Goal: Task Accomplishment & Management: Manage account settings

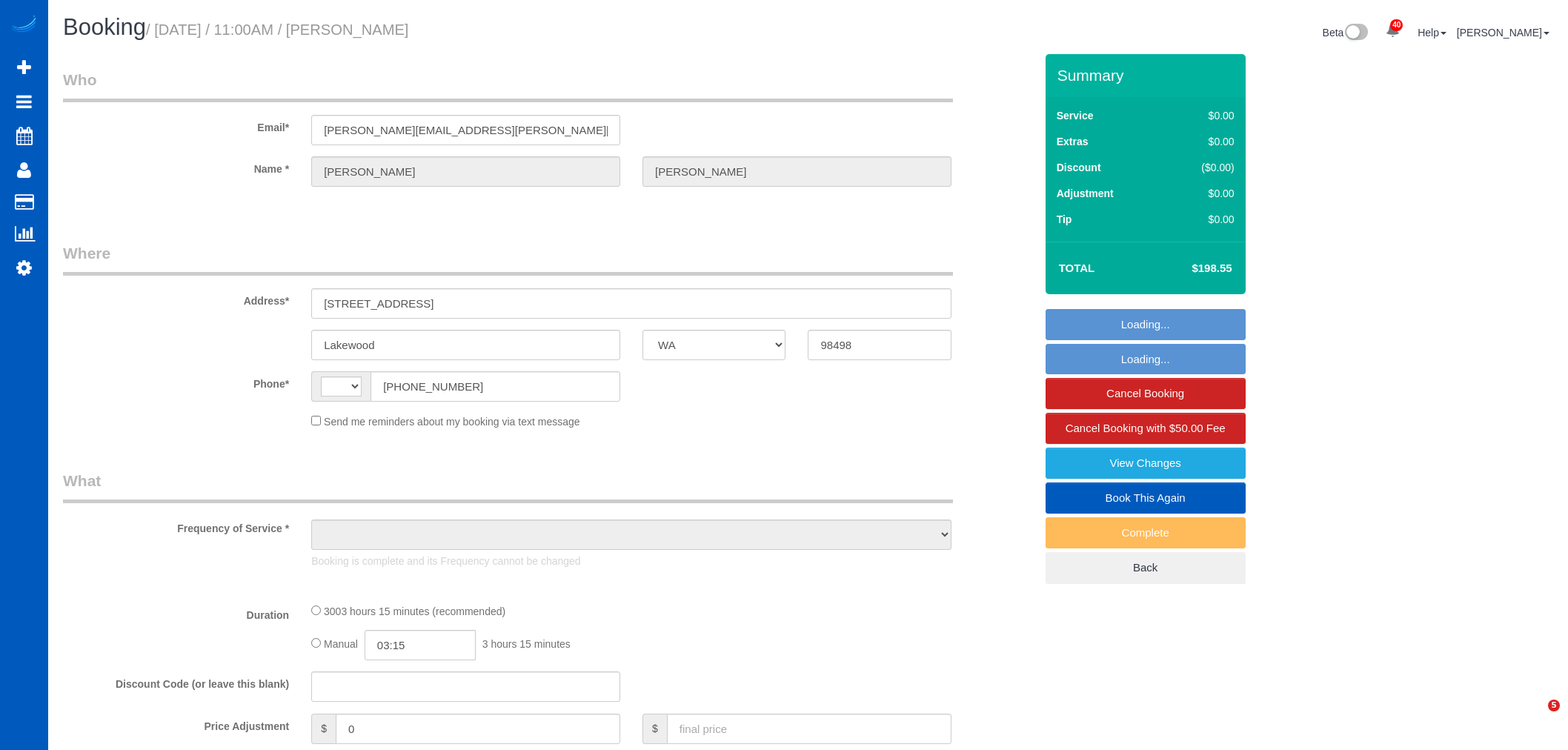
select select "WA"
select select "string:US"
select select "object:816"
select select "string:fspay-7d9dad87-e070-4b2e-a392-0dba0f343a68"
select select "spot1"
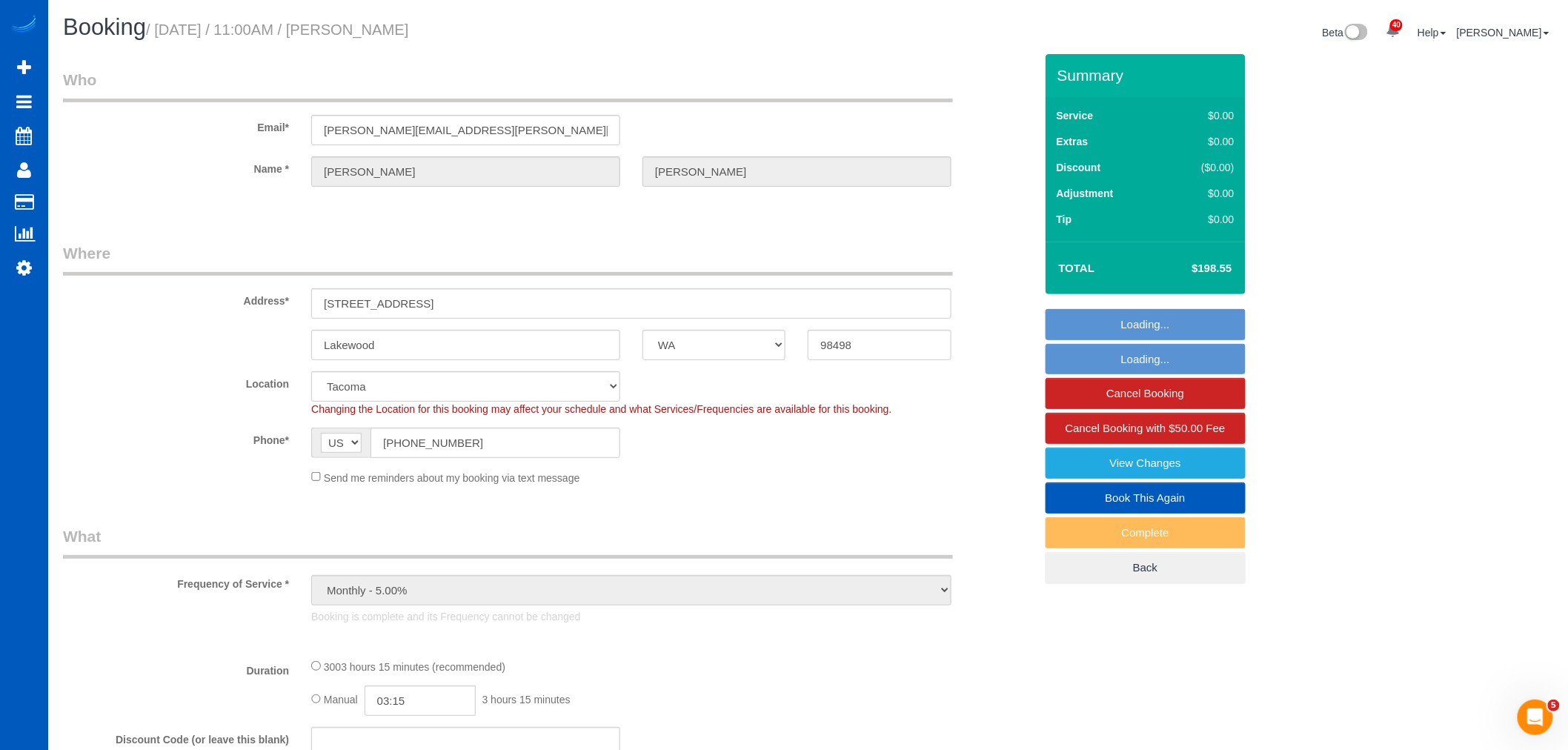
select select "spot6"
select select "object:992"
select select "1501"
select select "3"
select select "number:10"
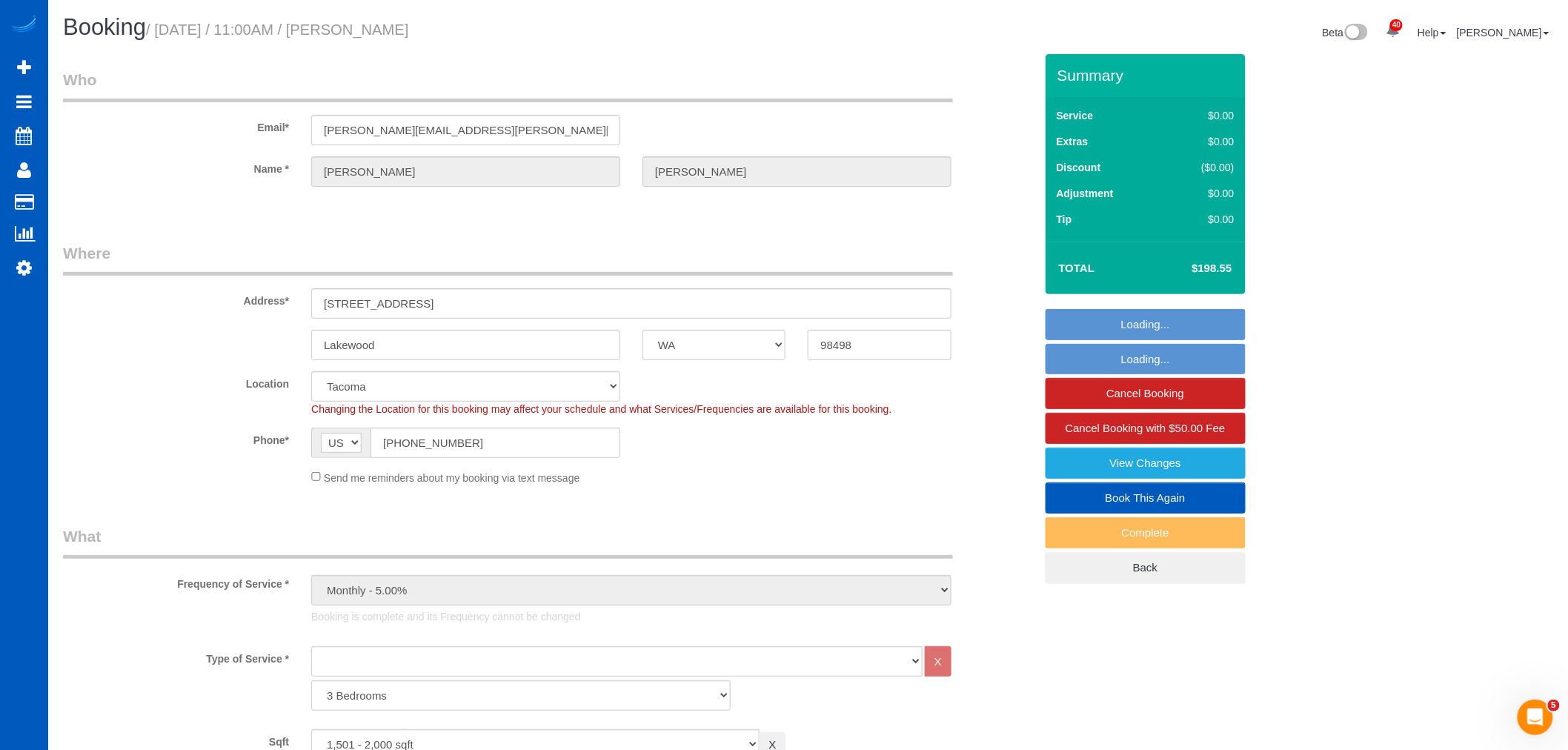
select select "1501"
select select "3"
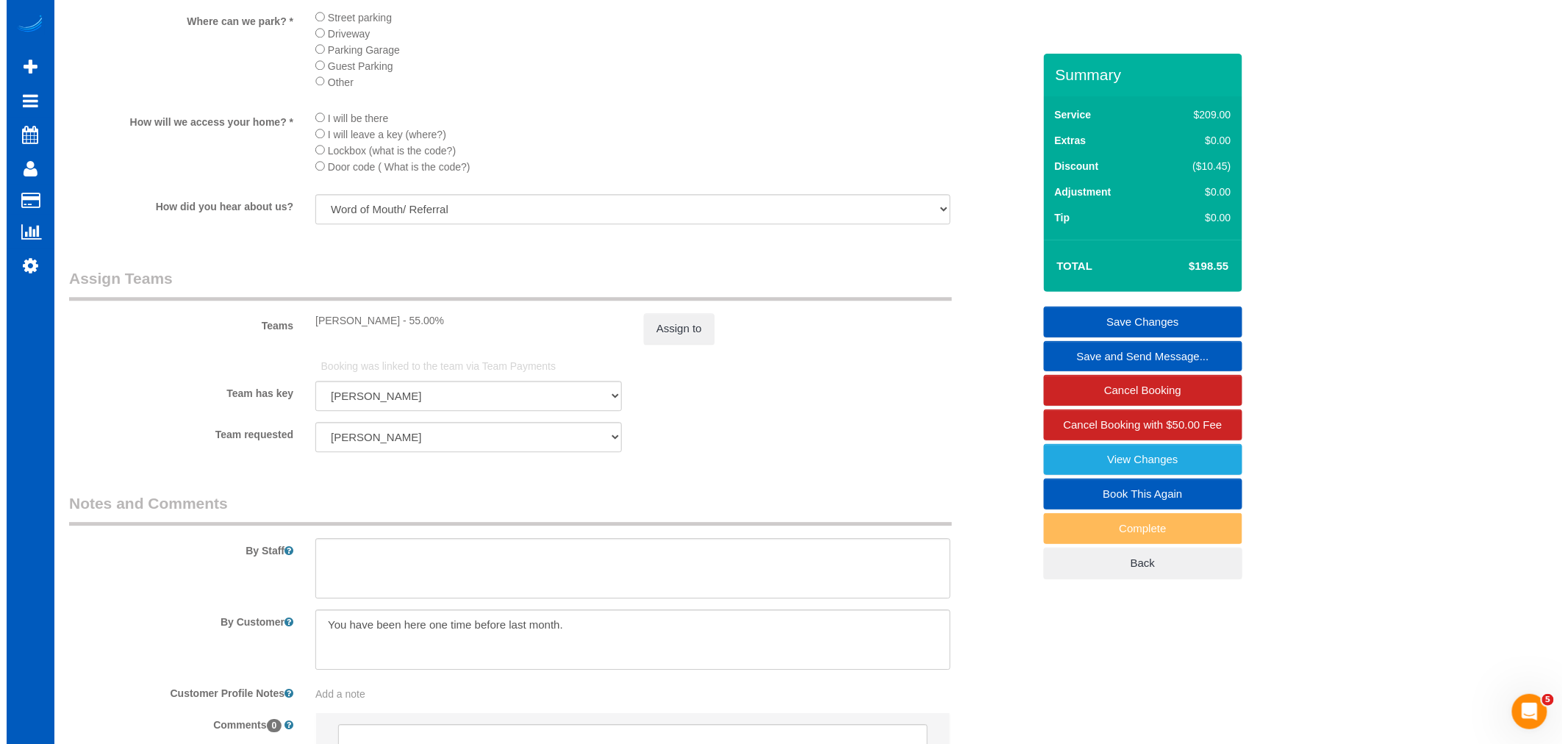
scroll to position [1636, 0]
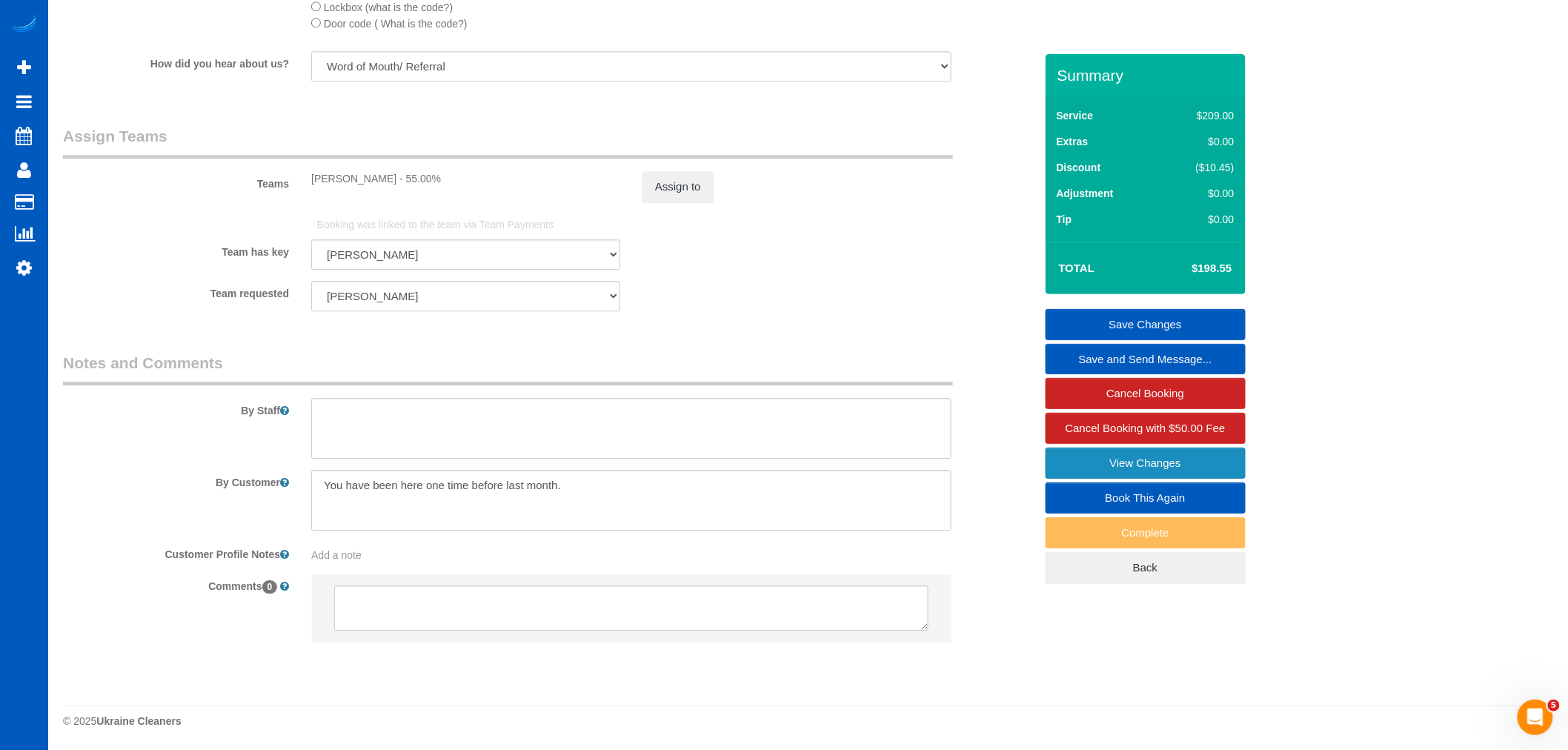
click at [1063, 462] on link "View Changes" at bounding box center [1146, 463] width 200 height 31
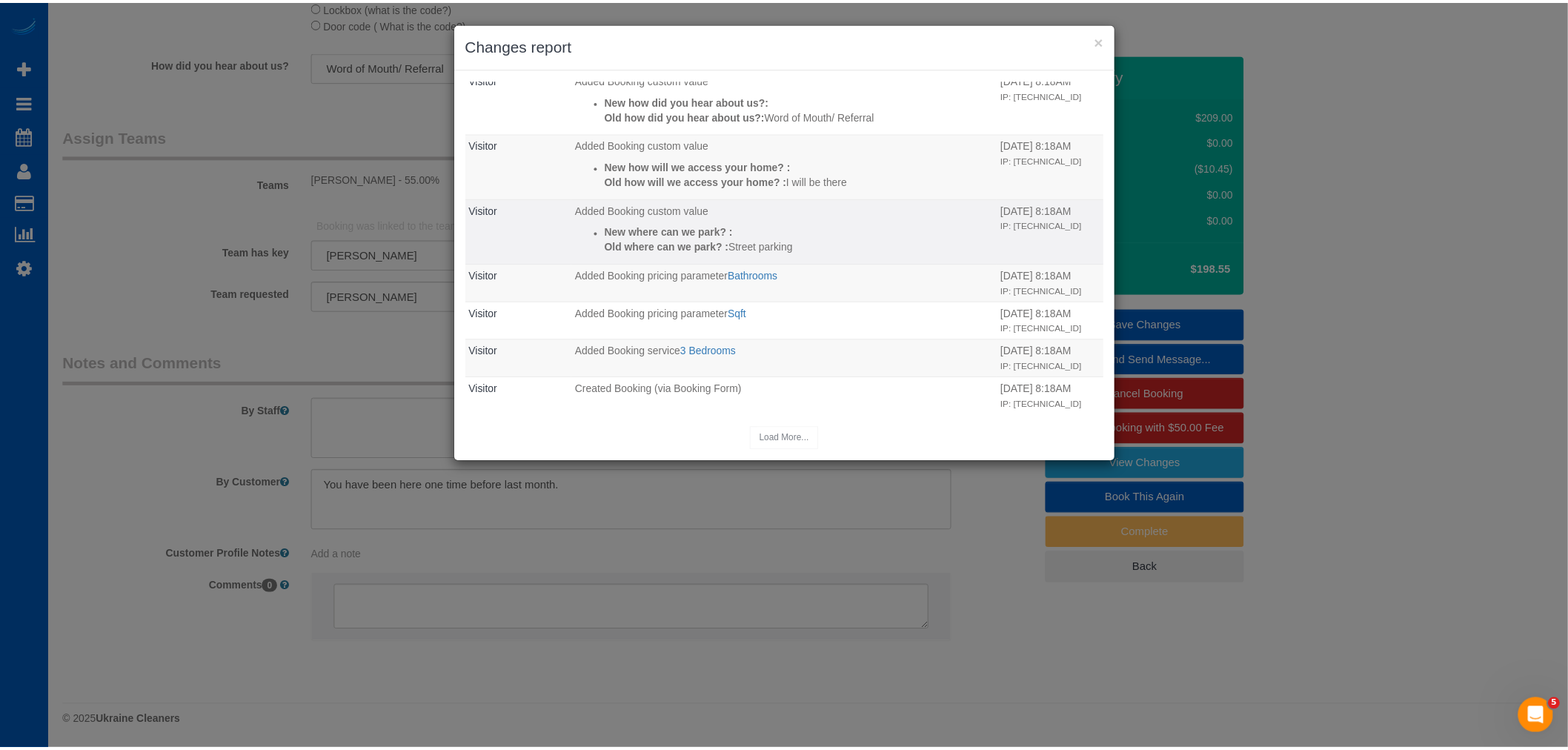
scroll to position [352, 0]
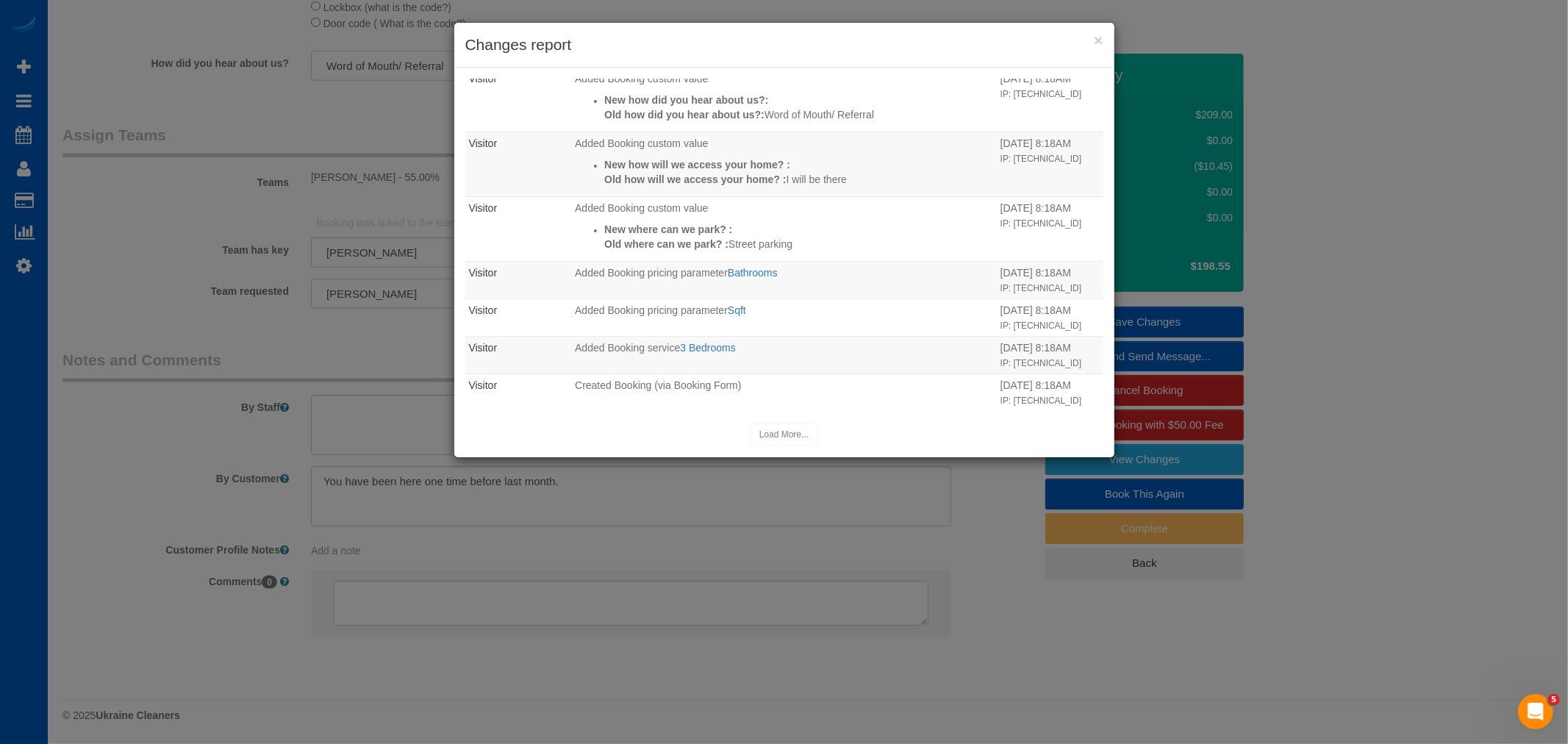
click at [1107, 38] on div "× Changes report" at bounding box center [784, 45] width 660 height 45
click at [1100, 40] on button "×" at bounding box center [1098, 41] width 9 height 16
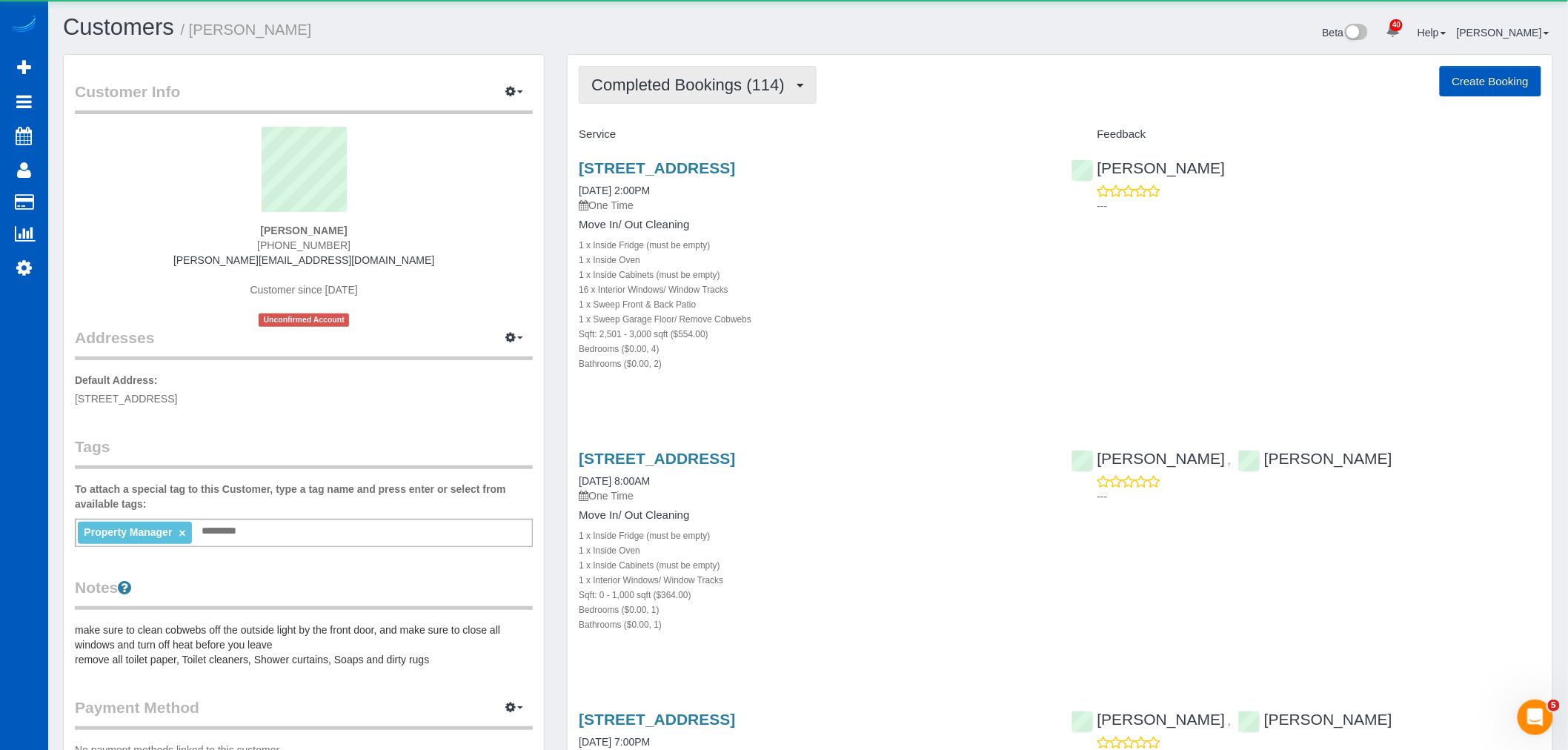
click at [661, 71] on button "Completed Bookings (114)" at bounding box center [698, 84] width 238 height 37
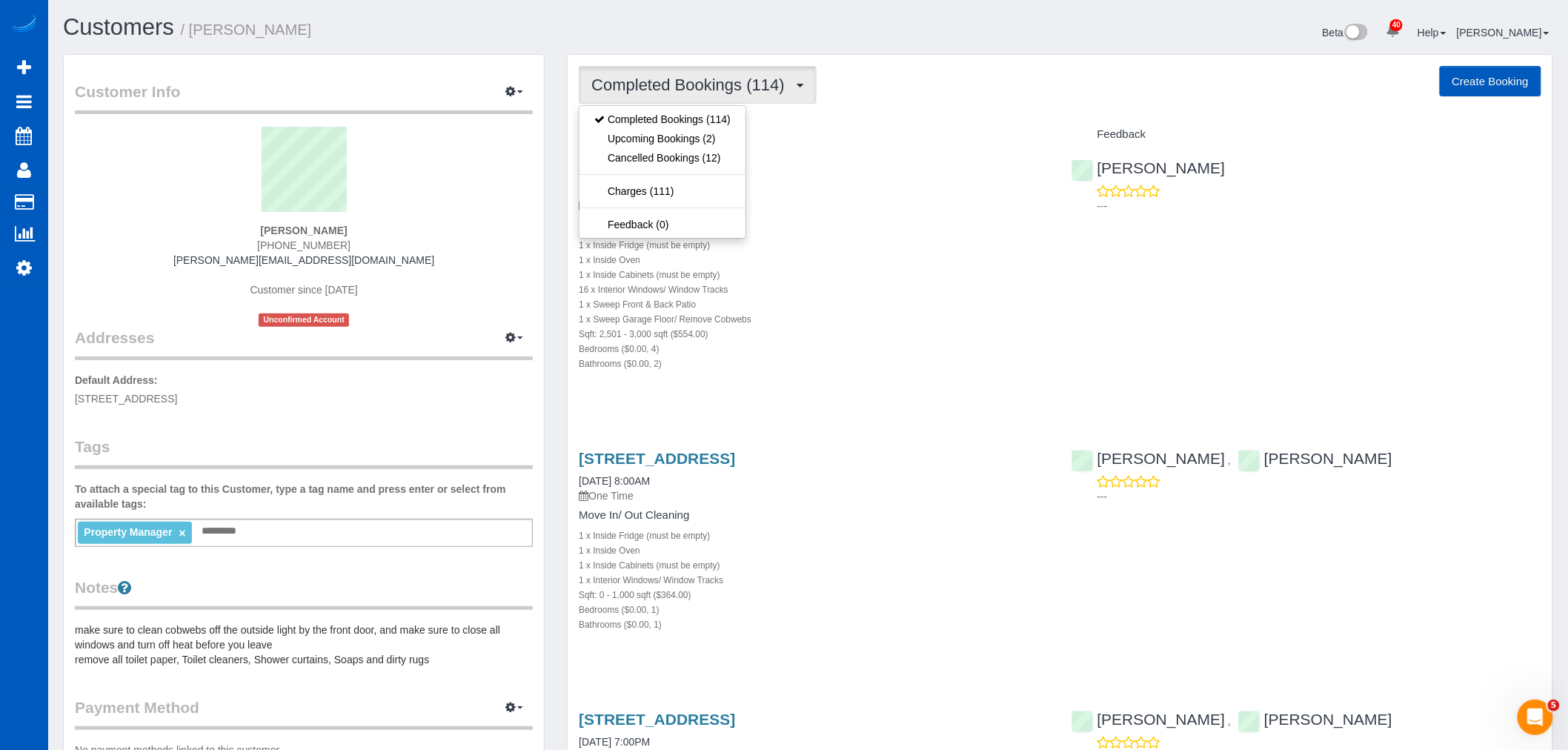
click at [892, 249] on div "1 x Inside Fridge (must be empty)" at bounding box center [814, 244] width 470 height 15
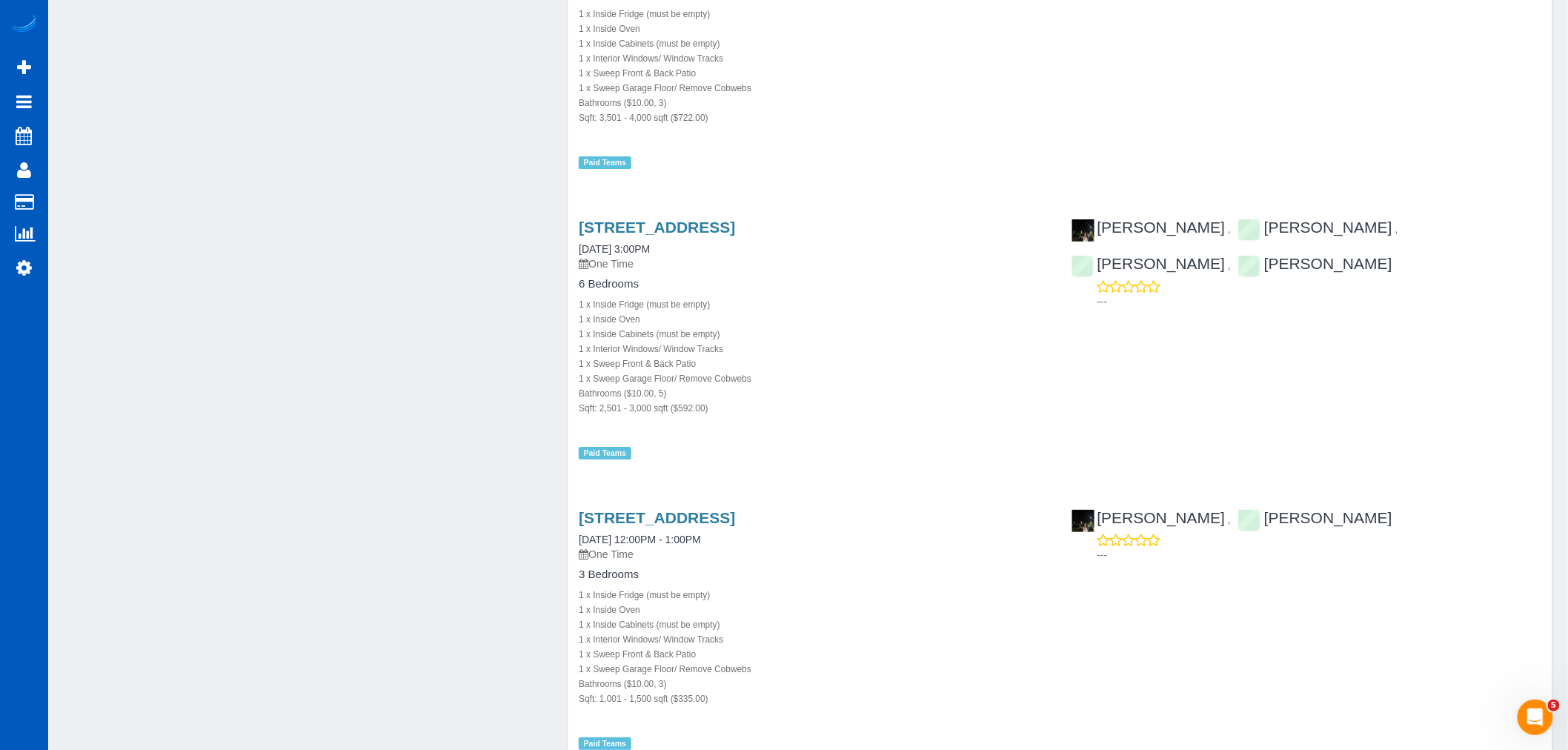
scroll to position [16258, 0]
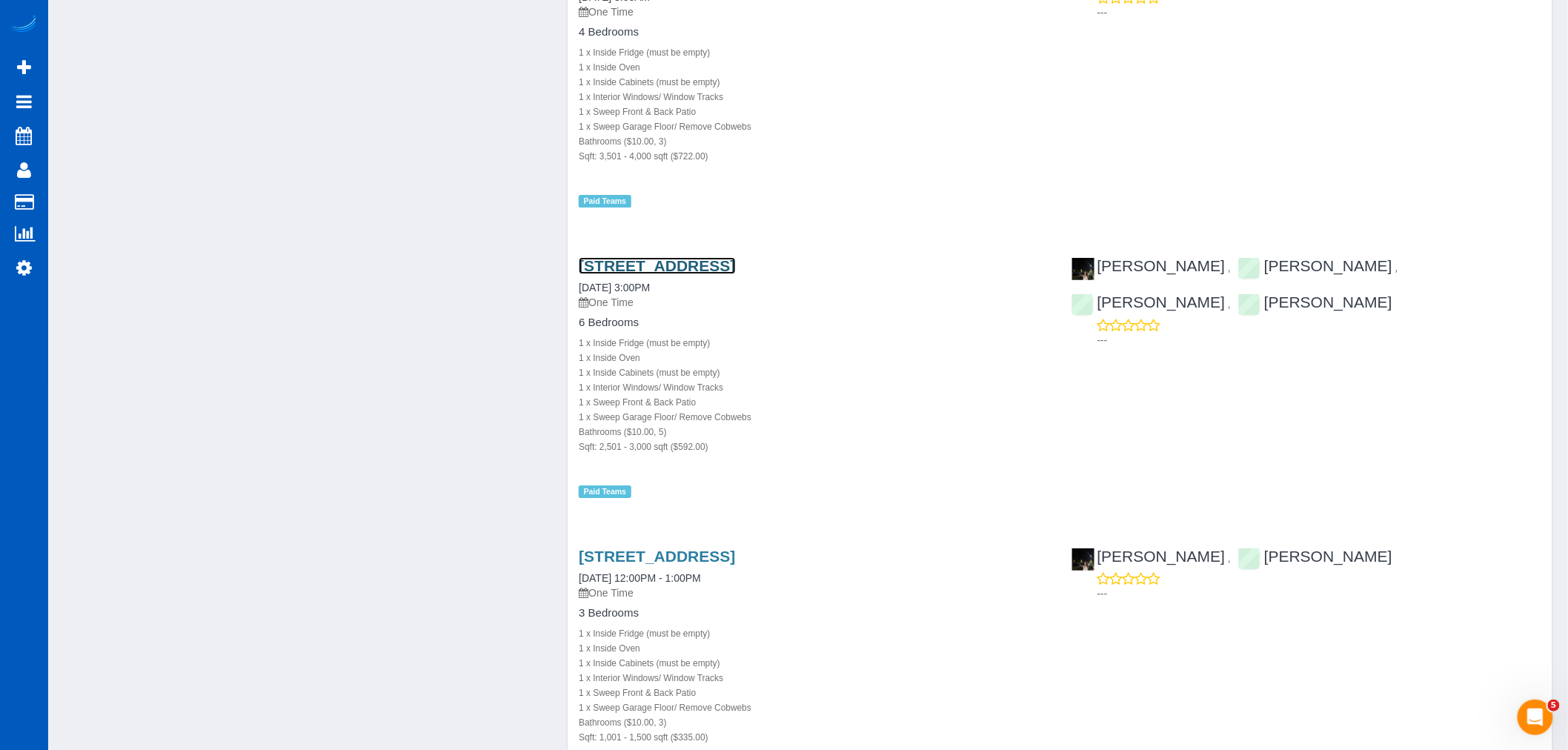
click at [611, 257] on link "4335 5th Ave Ne, Seattle, WA 98105" at bounding box center [657, 266] width 156 height 17
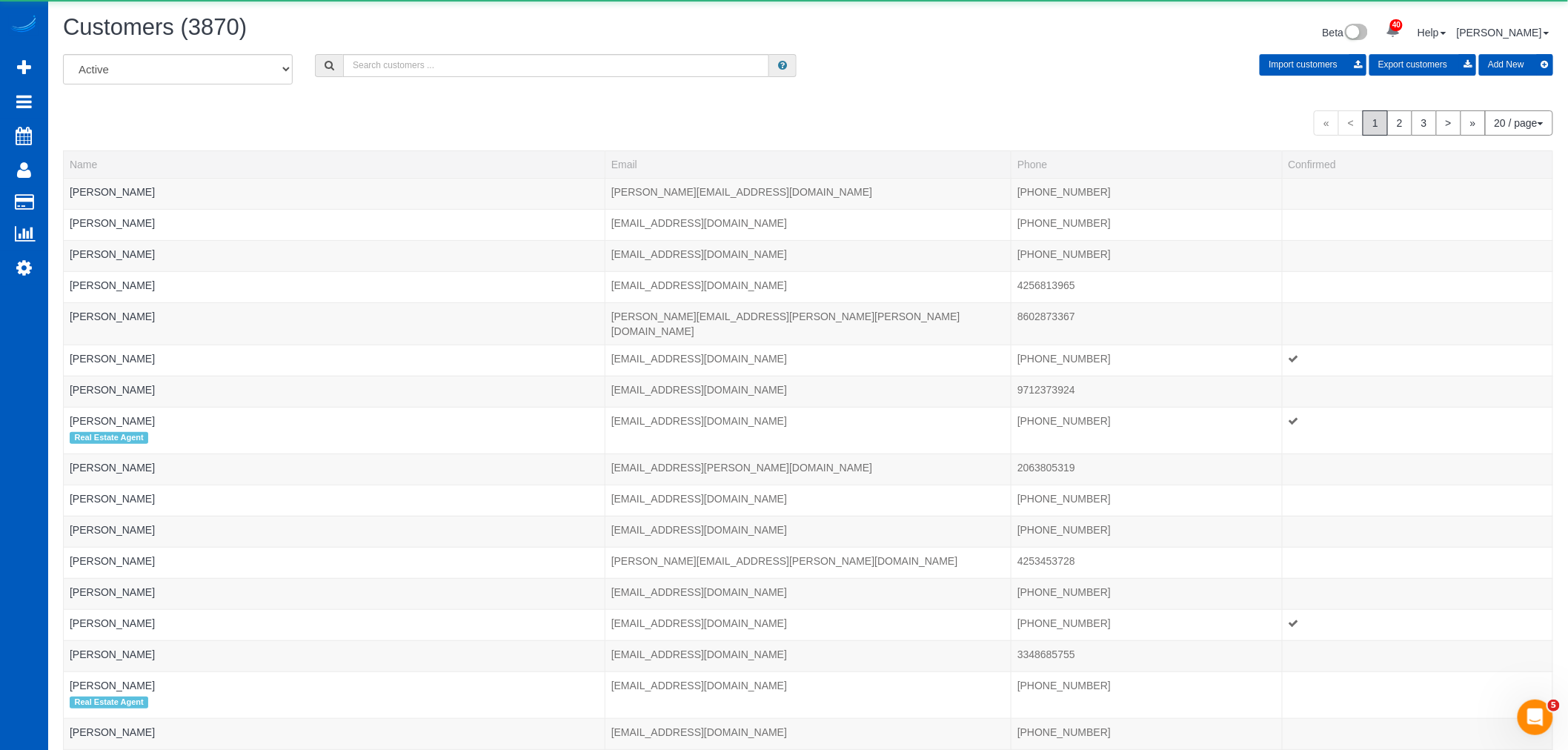
click at [410, 78] on div "All Active Archived Import customers Export customers Add New" at bounding box center [808, 75] width 1512 height 42
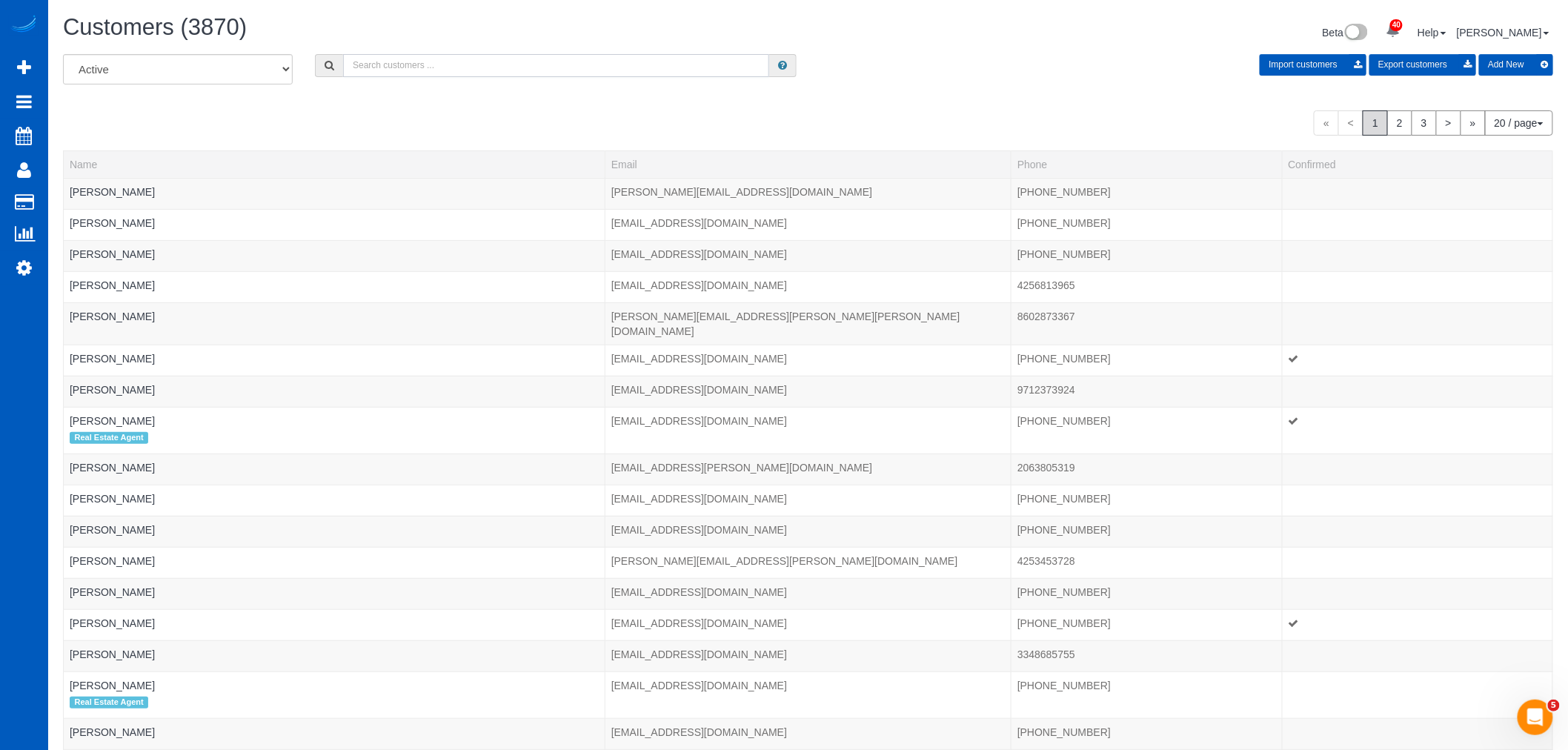
click at [414, 74] on input "text" at bounding box center [556, 65] width 426 height 23
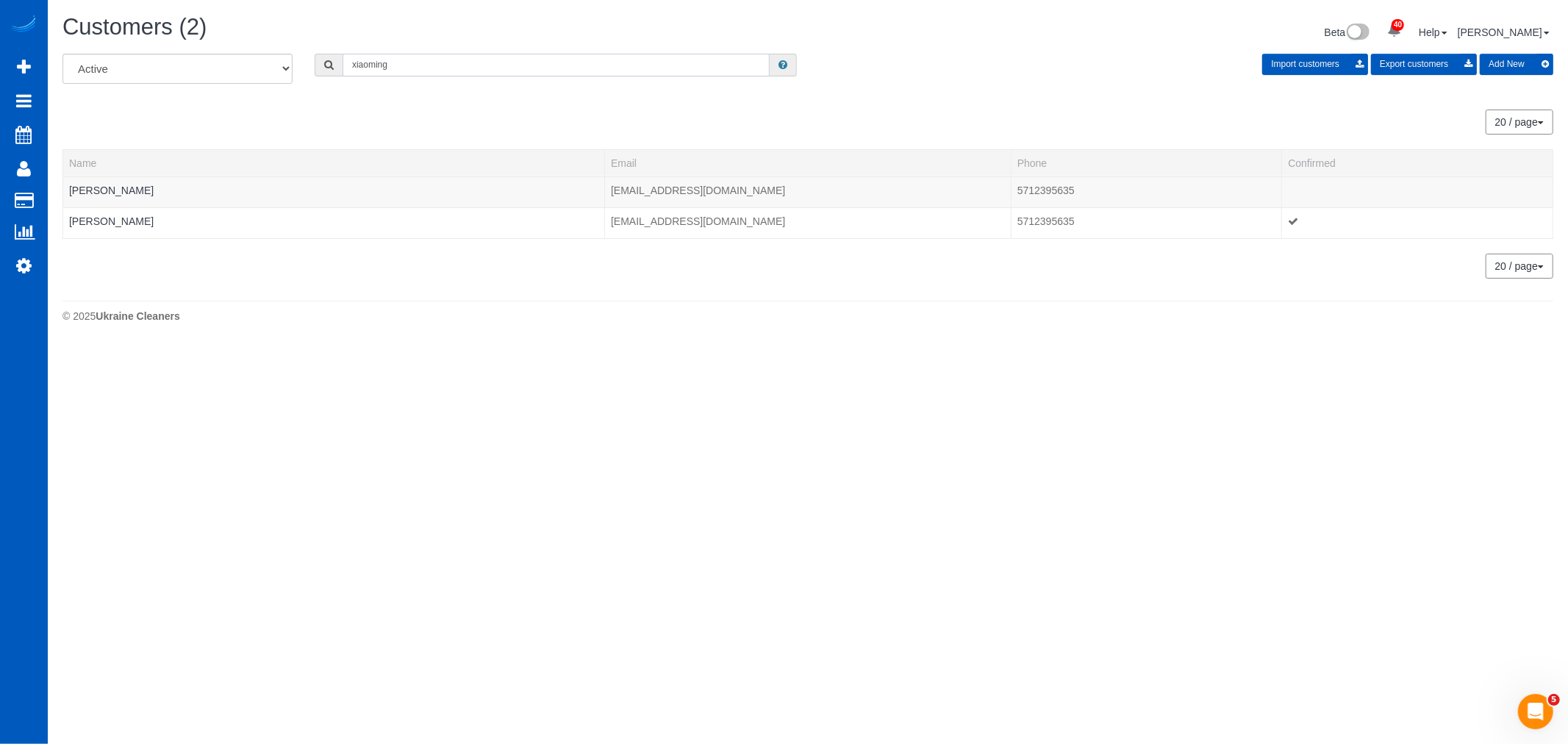
type input "xiaoming"
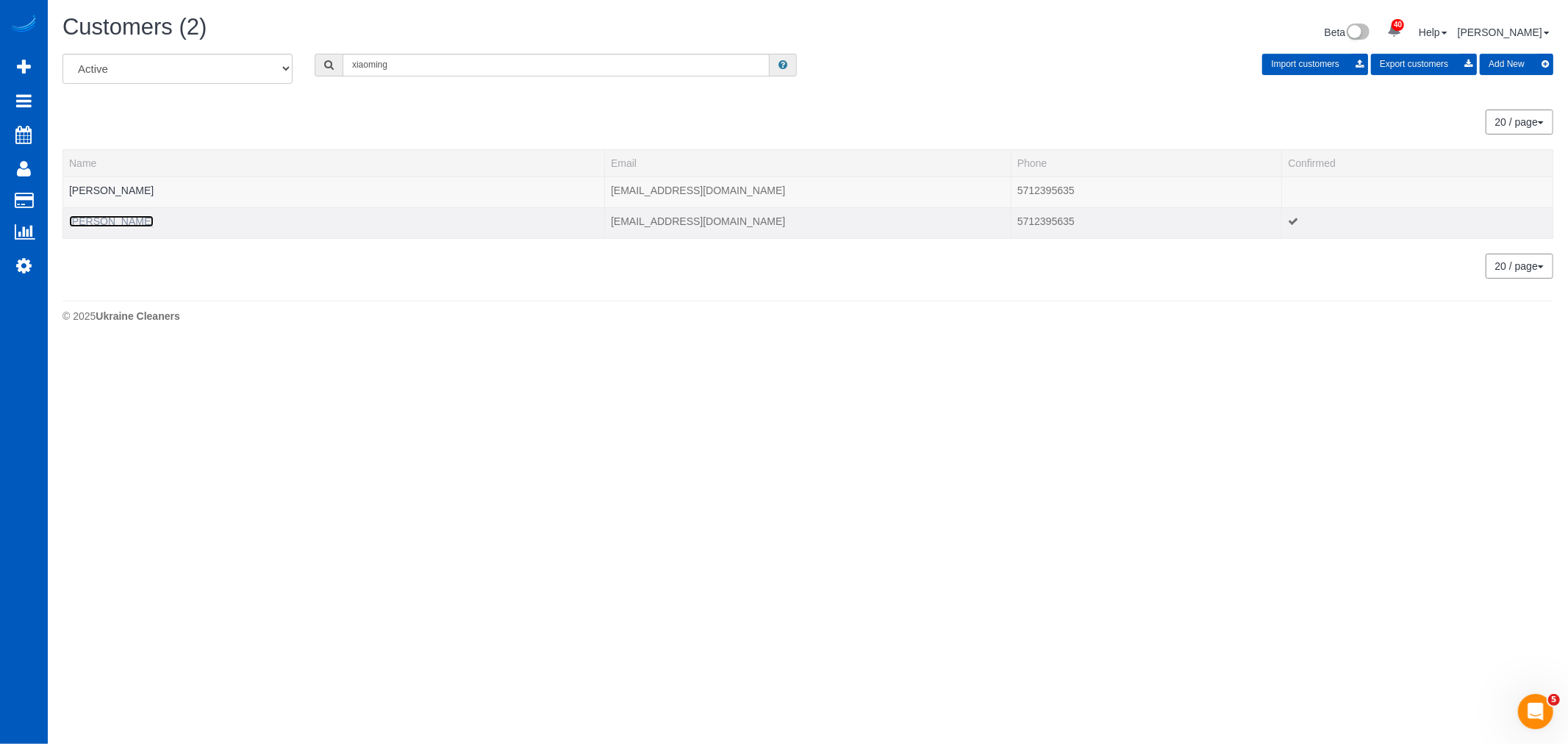
click at [84, 222] on link "Xiaoming Fu" at bounding box center [111, 222] width 84 height 12
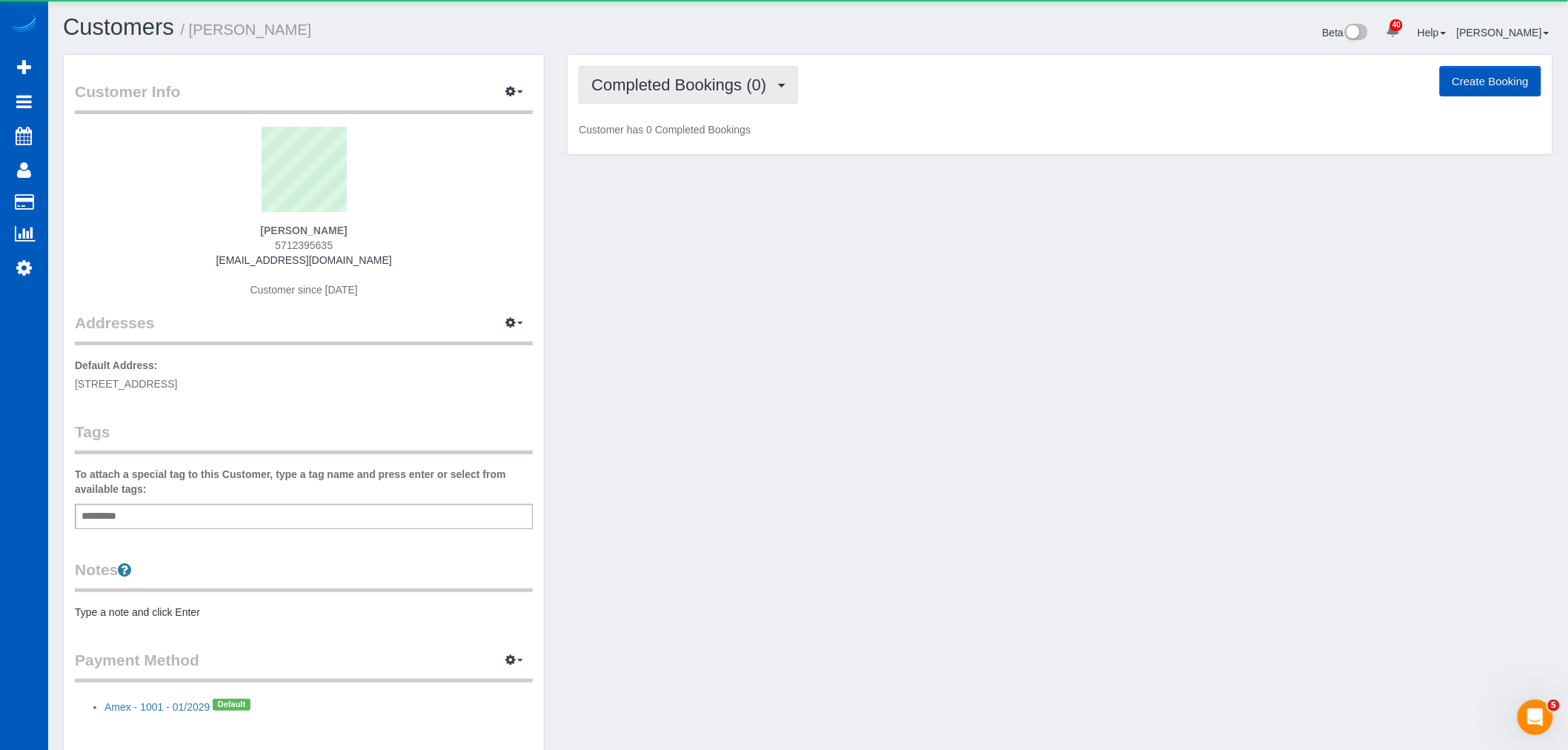
click at [674, 90] on span "Completed Bookings (0)" at bounding box center [682, 84] width 183 height 18
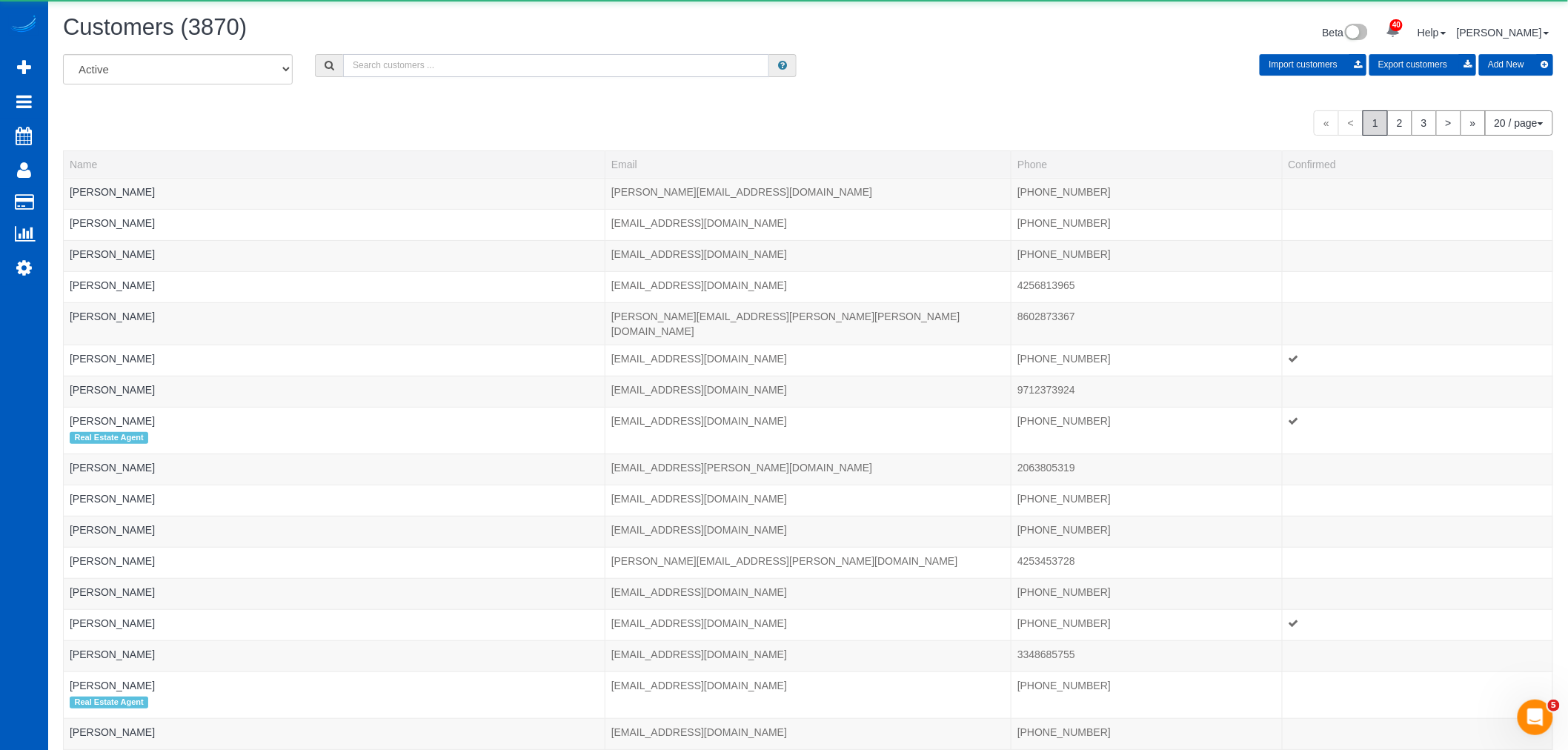
click at [551, 70] on input "text" at bounding box center [556, 65] width 426 height 23
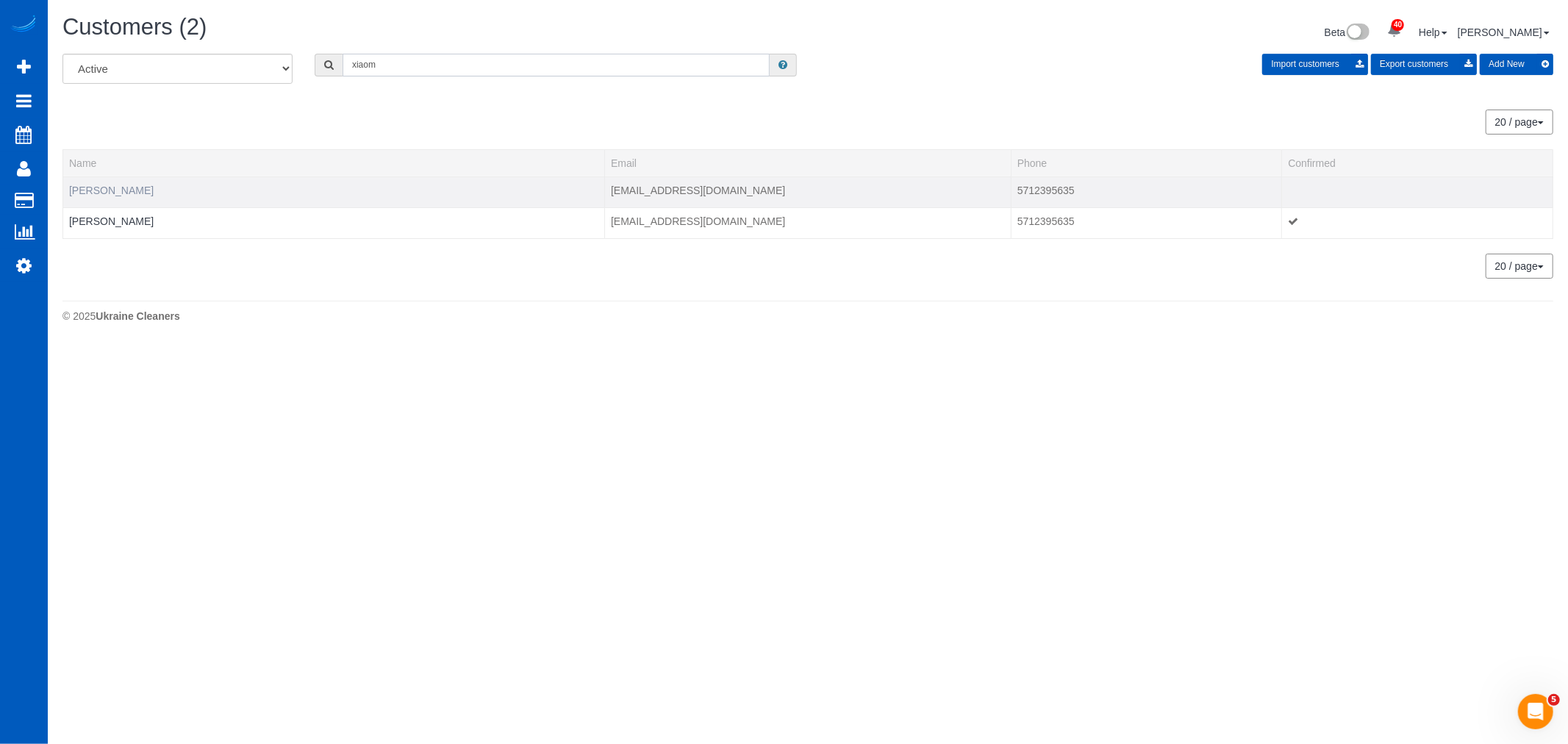
type input "xiaom"
click at [103, 187] on link "Xiaoming Fu" at bounding box center [111, 191] width 84 height 12
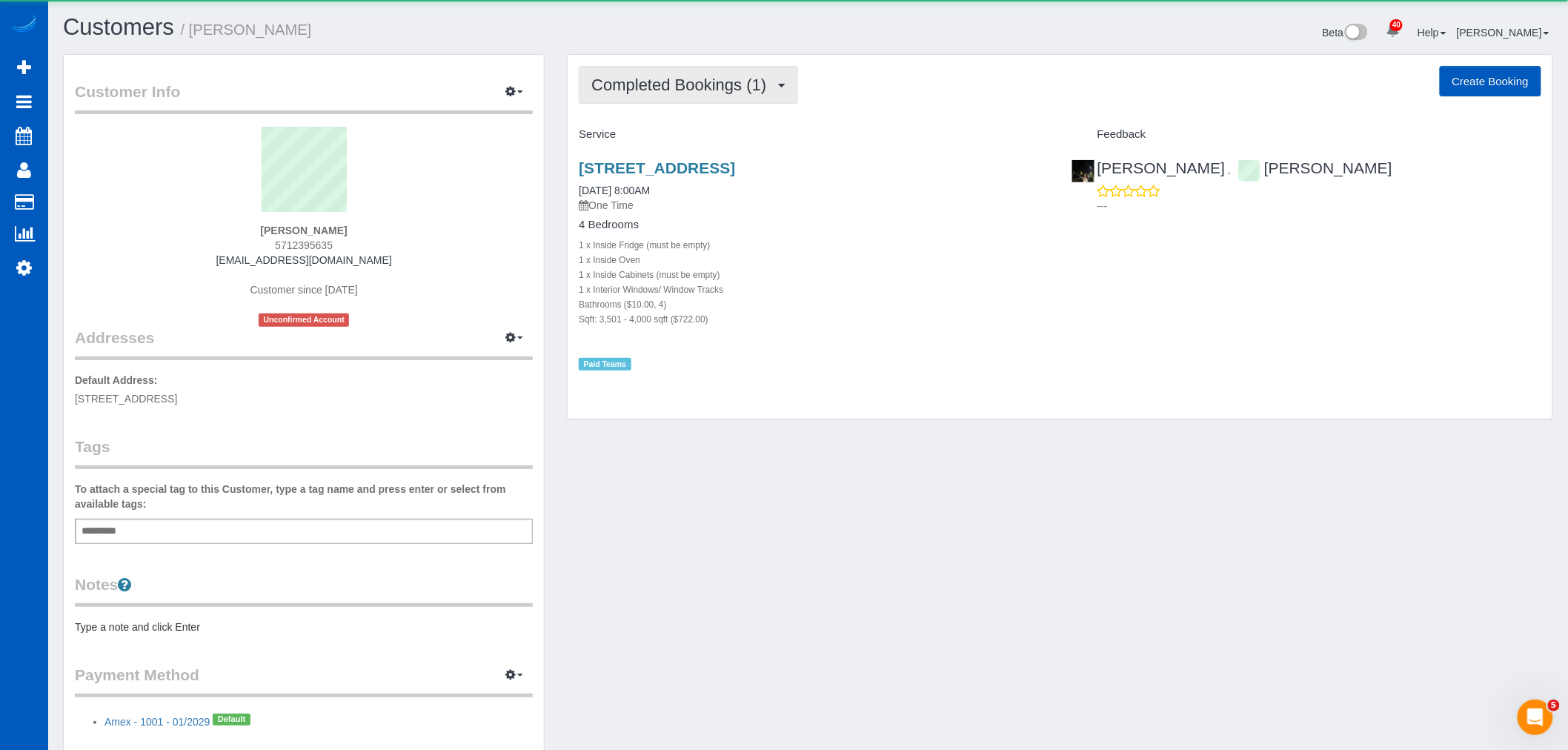
click at [655, 79] on span "Completed Bookings (1)" at bounding box center [682, 84] width 183 height 18
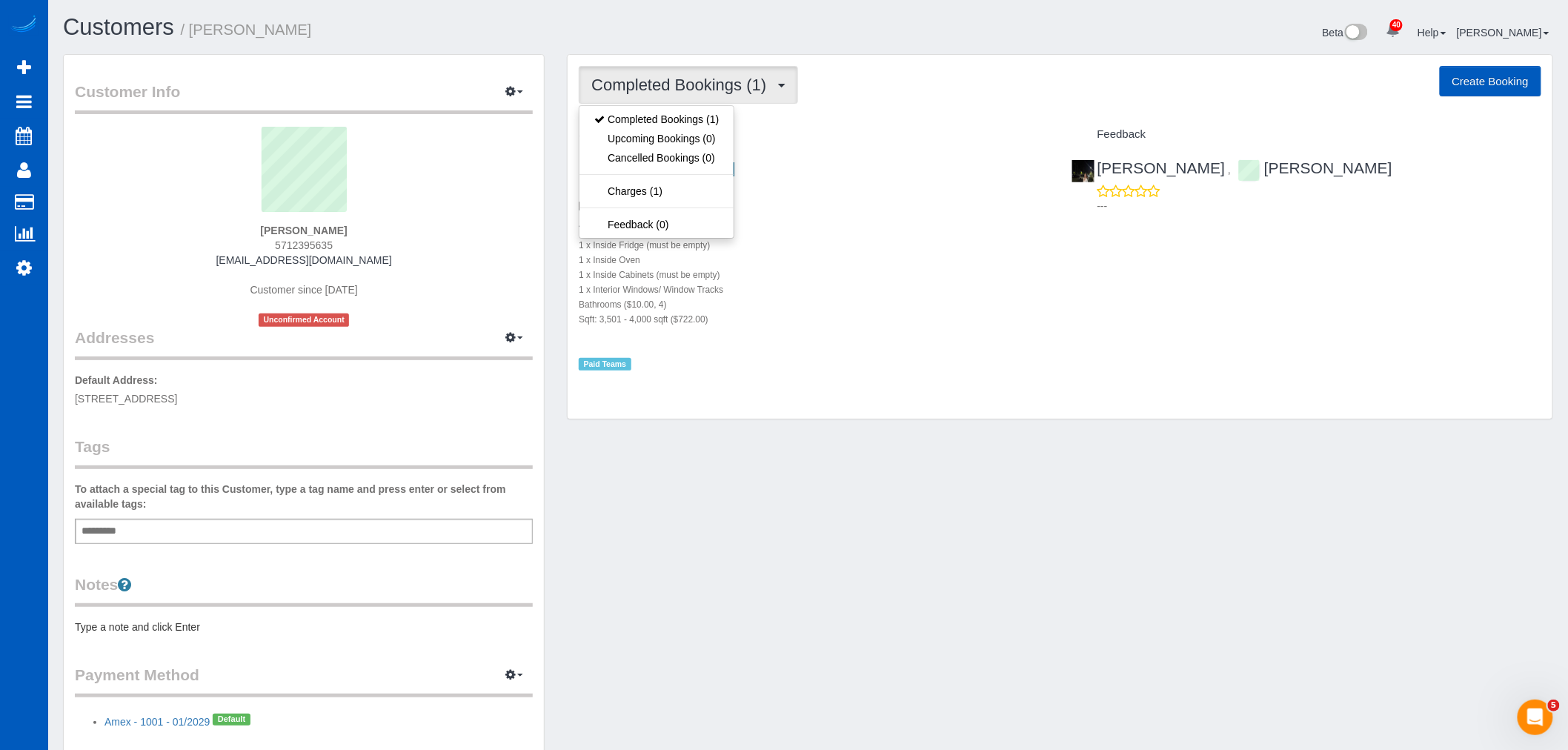
click at [1080, 293] on div "20041 Se 24th St, Sammamish, WA 98075 07/28/2024 8:00AM One Time 4 Bedrooms 1 x…" at bounding box center [1060, 259] width 985 height 224
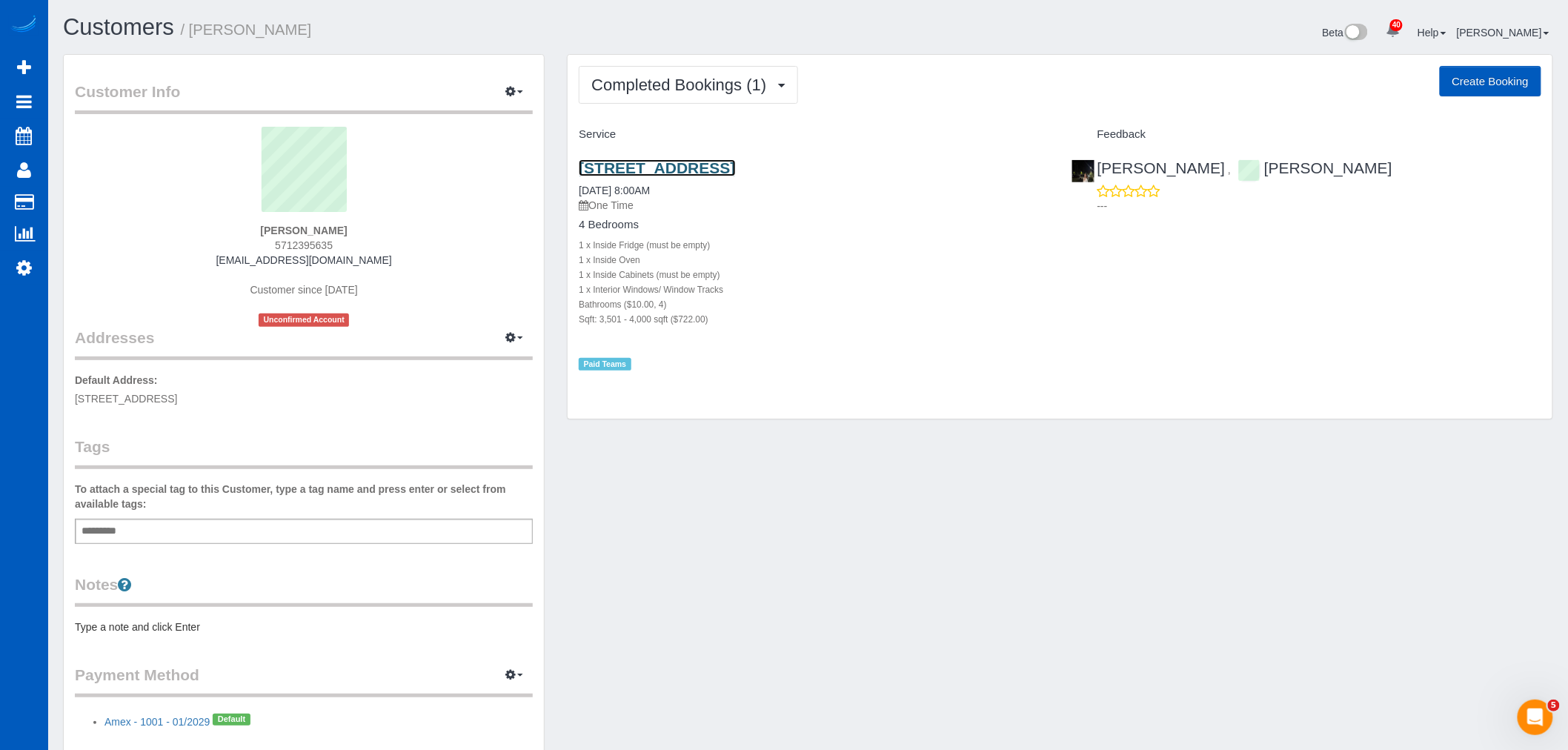
click at [679, 170] on link "20041 Se 24th St, Sammamish, WA 98075" at bounding box center [657, 168] width 156 height 17
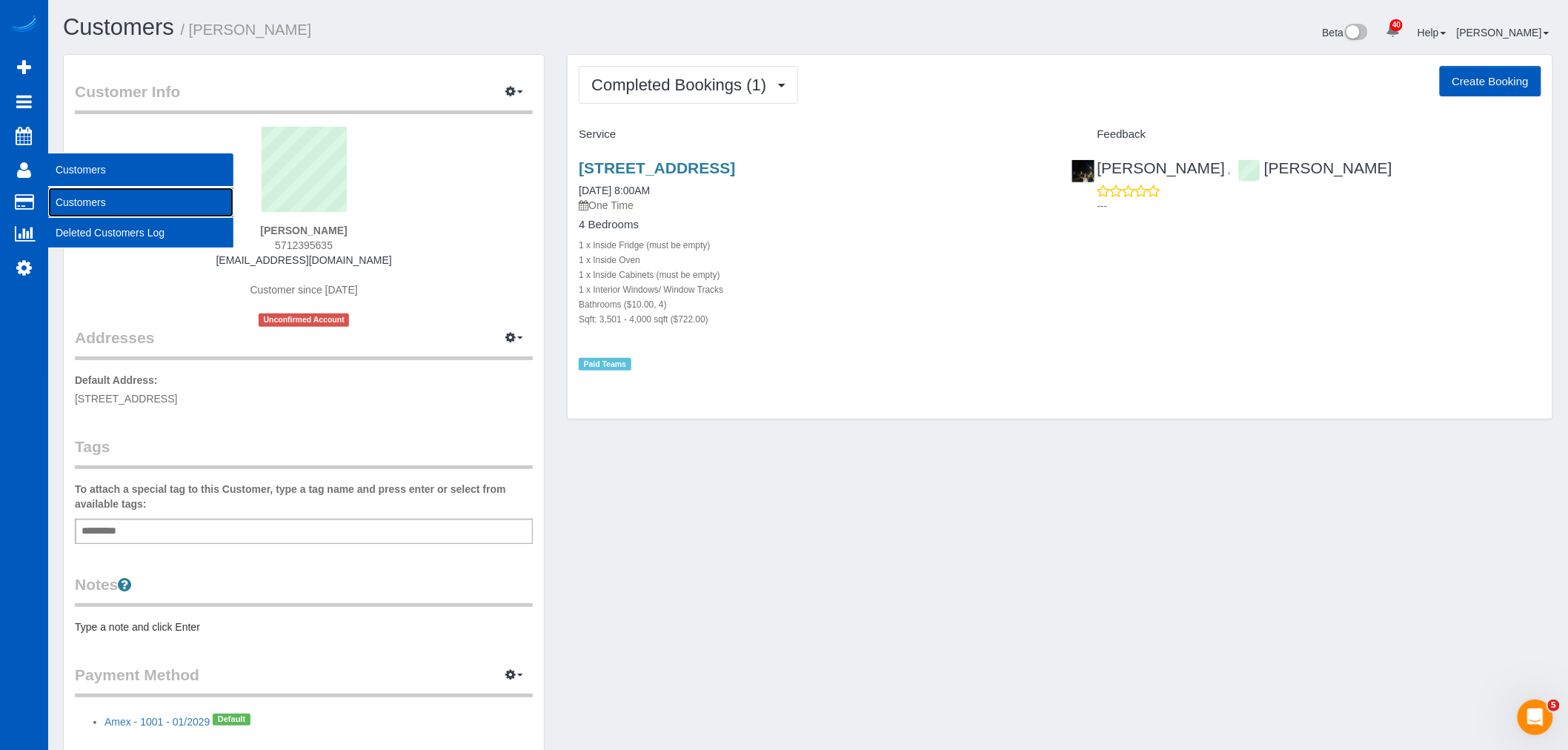
click at [79, 194] on link "Customers" at bounding box center [140, 202] width 185 height 30
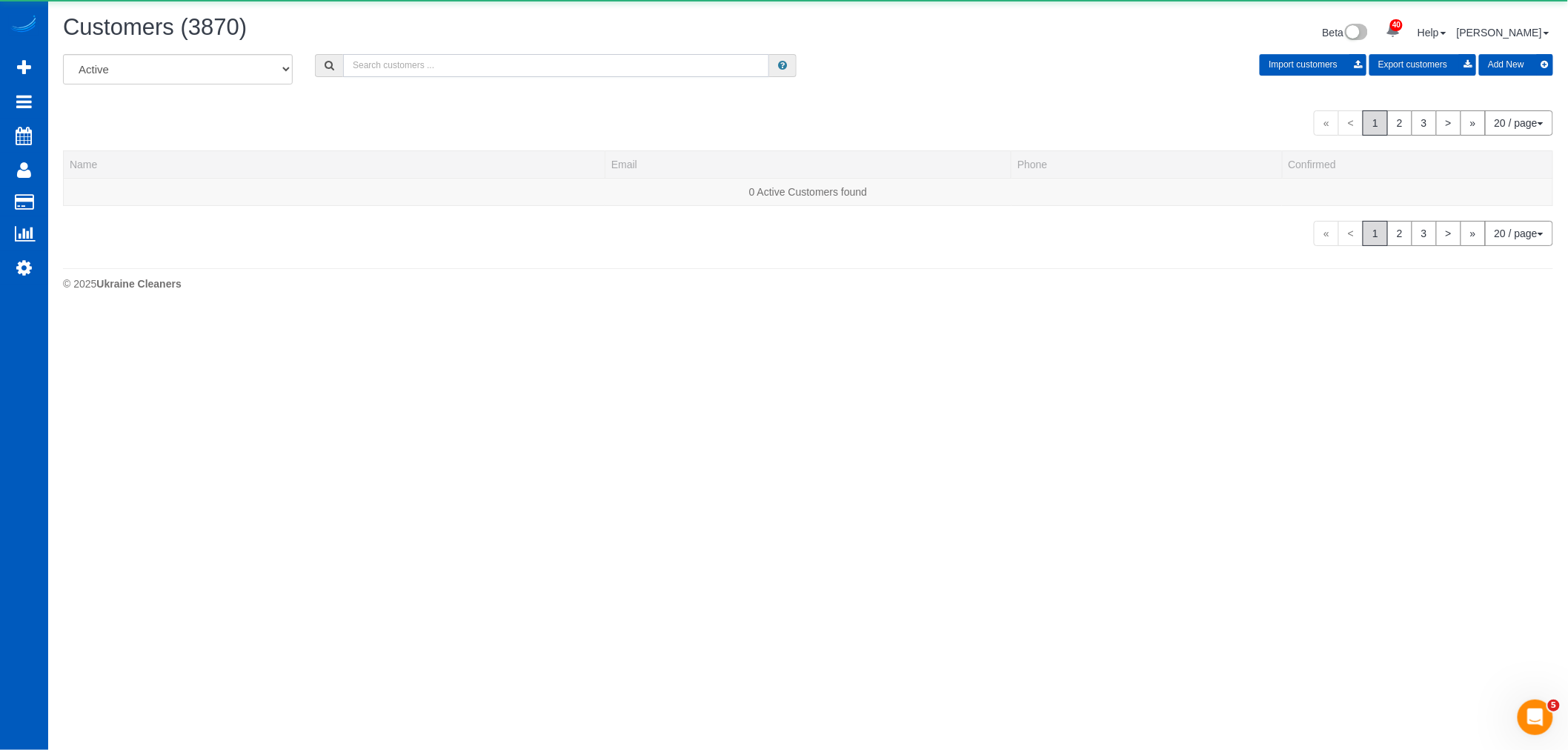
click at [380, 70] on input "text" at bounding box center [556, 65] width 426 height 23
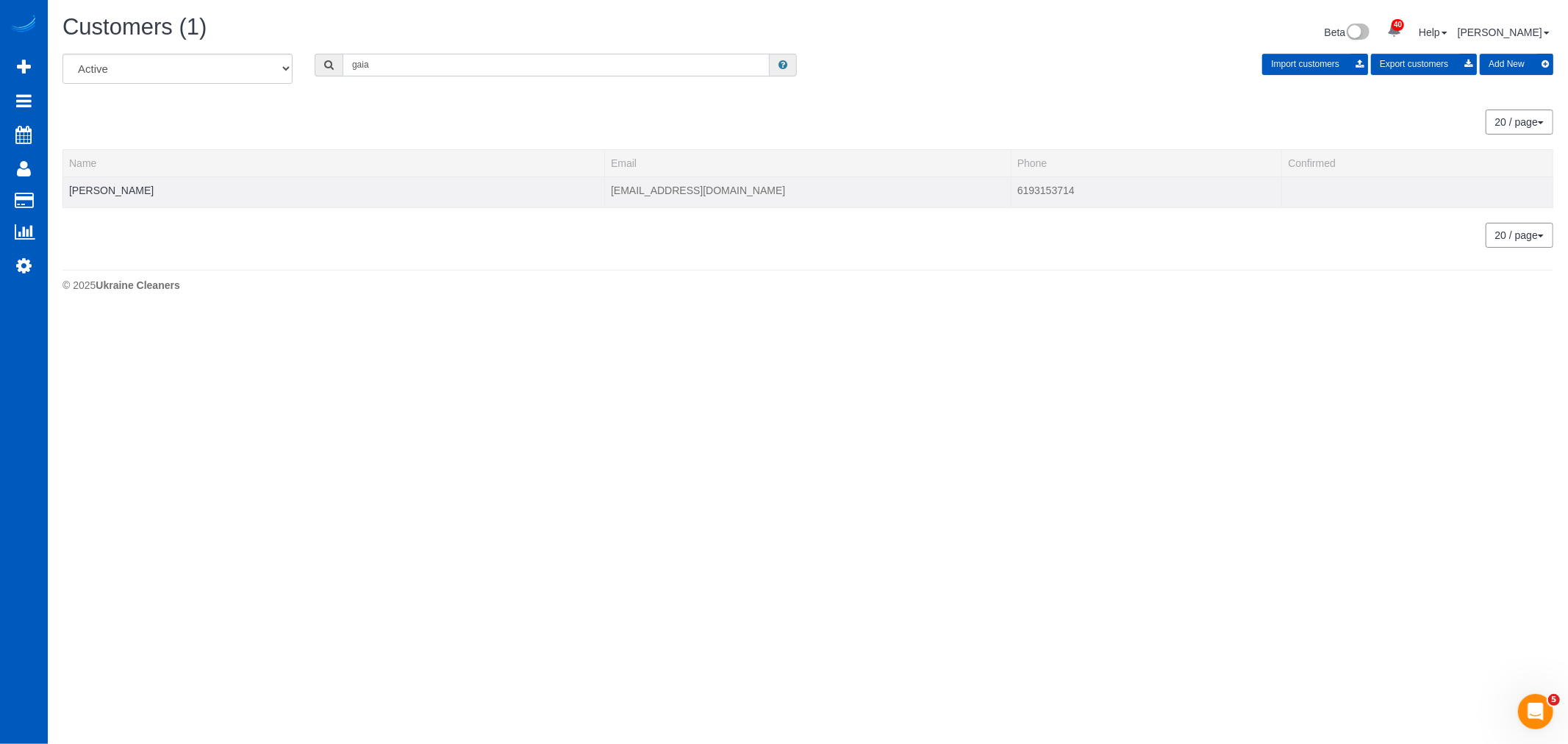
type input "gaia"
click at [85, 184] on td "Gaia Lyle" at bounding box center [334, 192] width 541 height 31
click at [75, 193] on link "Gaia Lyle" at bounding box center [111, 191] width 84 height 12
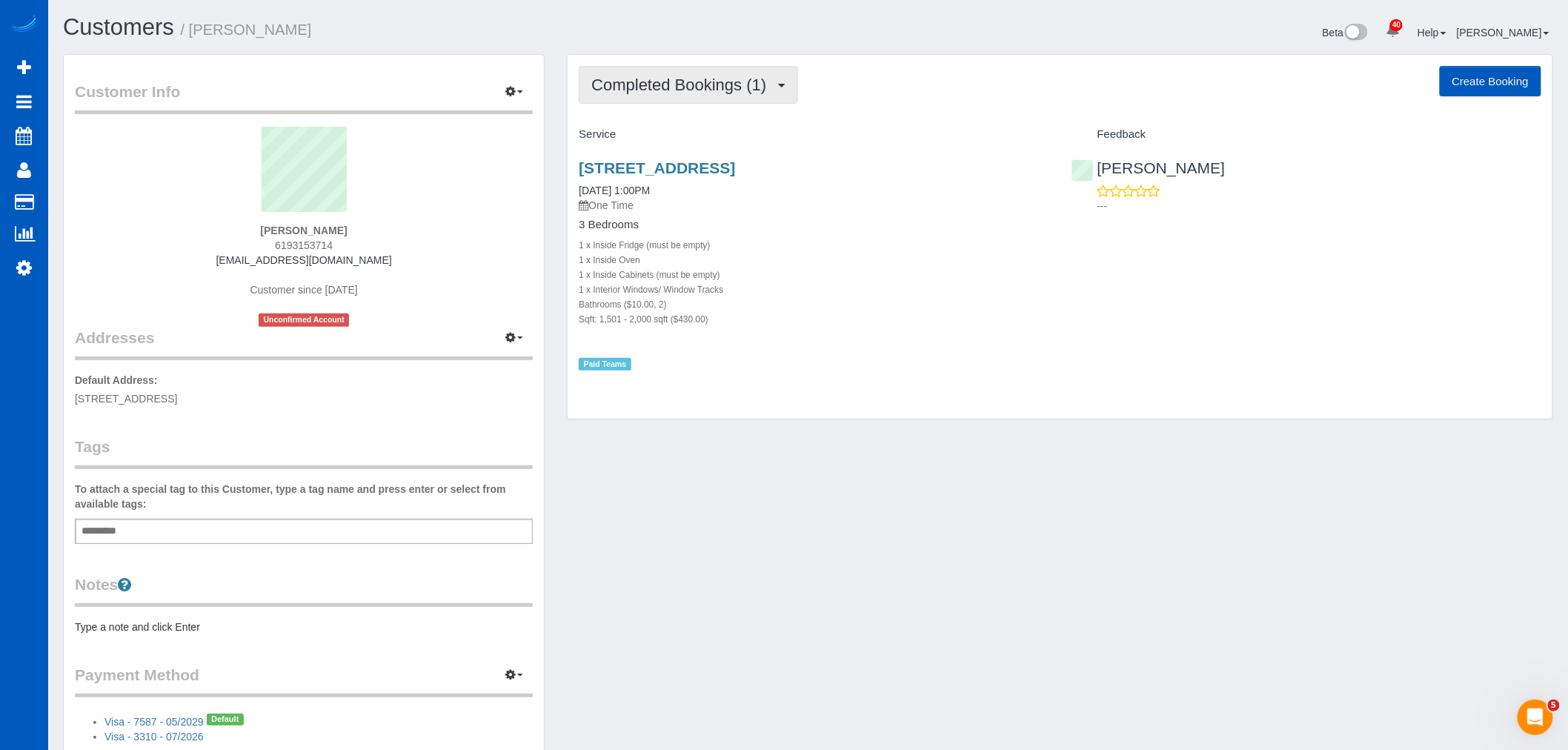
click at [630, 93] on span "Completed Bookings (1)" at bounding box center [682, 84] width 183 height 18
drag, startPoint x: 893, startPoint y: 274, endPoint x: 892, endPoint y: 264, distance: 10.0
click at [893, 269] on div "1 x Inside Cabinets (must be empty)" at bounding box center [814, 274] width 470 height 15
click at [698, 106] on div "Completed Bookings (1) Completed Bookings (1) Upcoming Bookings (0) Cancelled B…" at bounding box center [1060, 237] width 985 height 365
click at [631, 199] on p "One Time" at bounding box center [814, 205] width 470 height 15
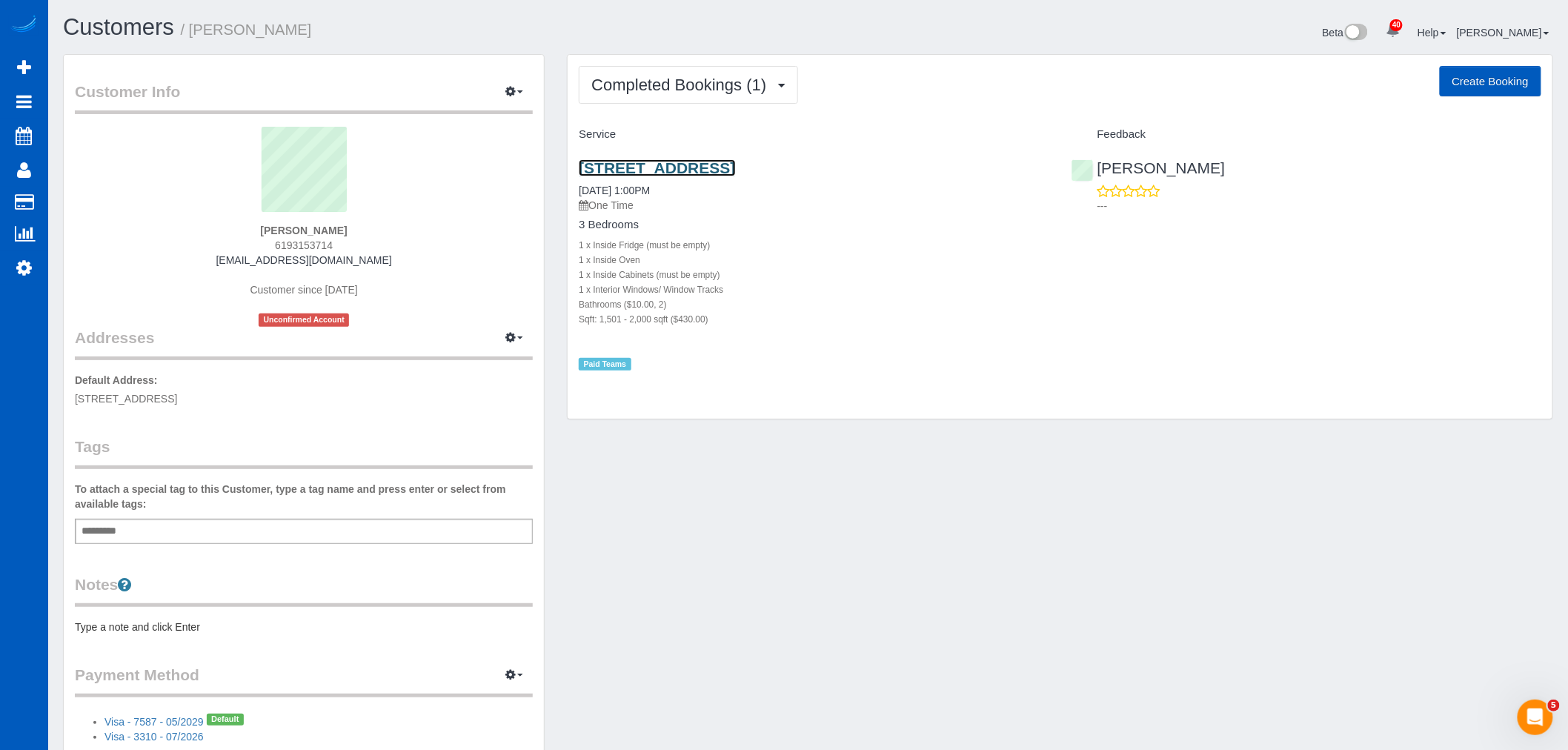
click at [639, 163] on link "3216 Se Brooklyn St, Portland, OR 97202" at bounding box center [657, 168] width 156 height 17
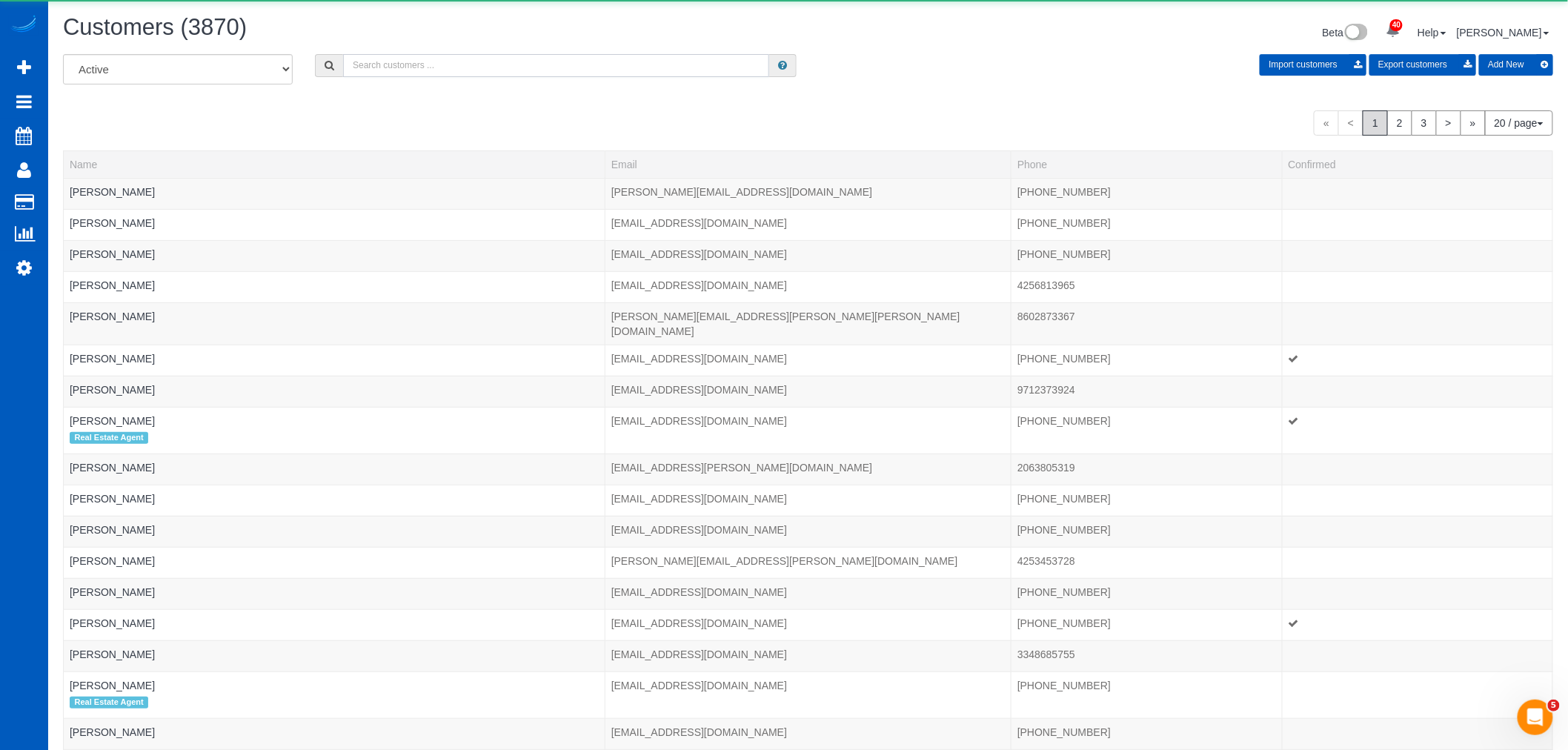
click at [427, 56] on input "text" at bounding box center [556, 65] width 426 height 23
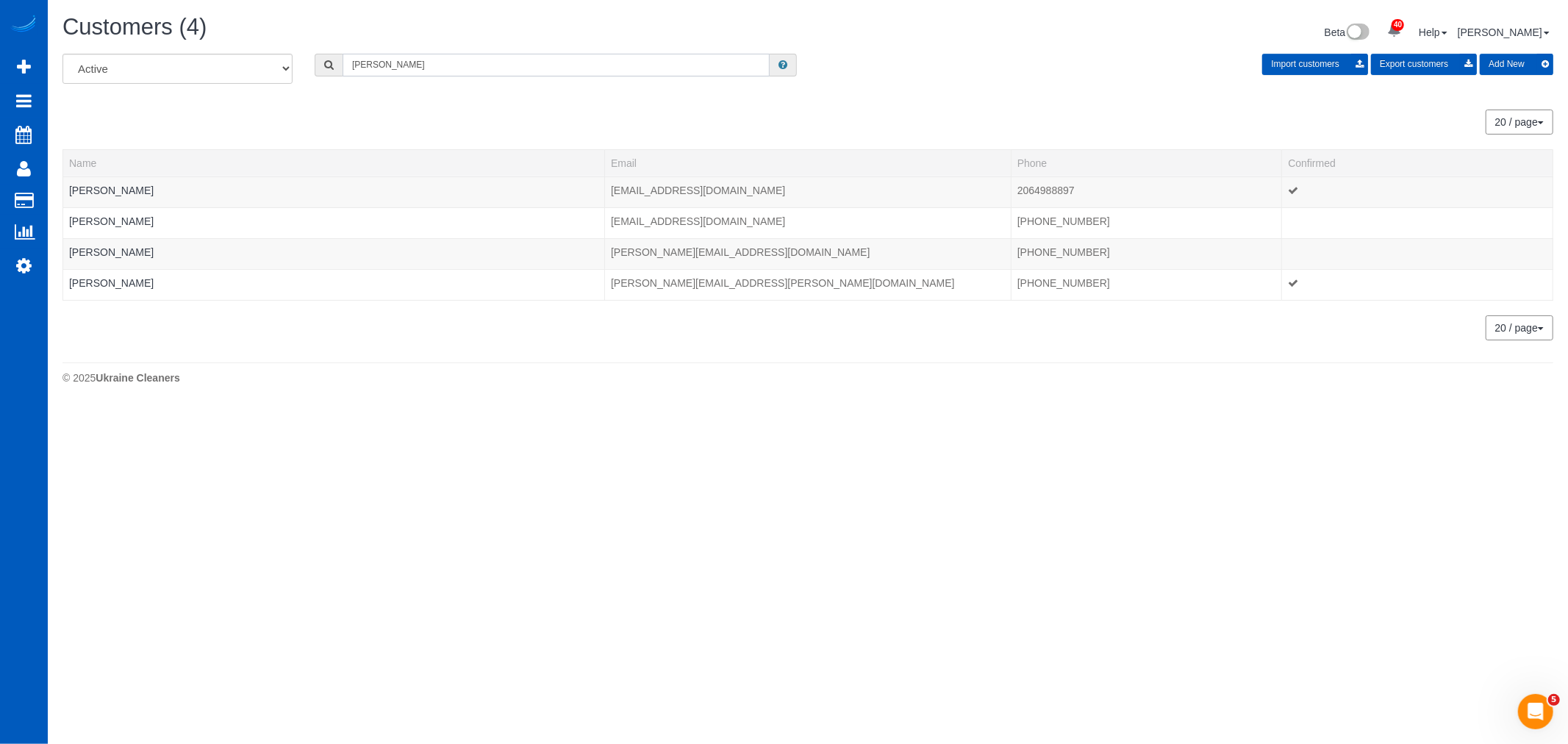
drag, startPoint x: 405, startPoint y: 66, endPoint x: 246, endPoint y: 81, distance: 159.7
click at [246, 81] on div "All Active Archived meredith Import customers Export customers Add New" at bounding box center [808, 74] width 1513 height 41
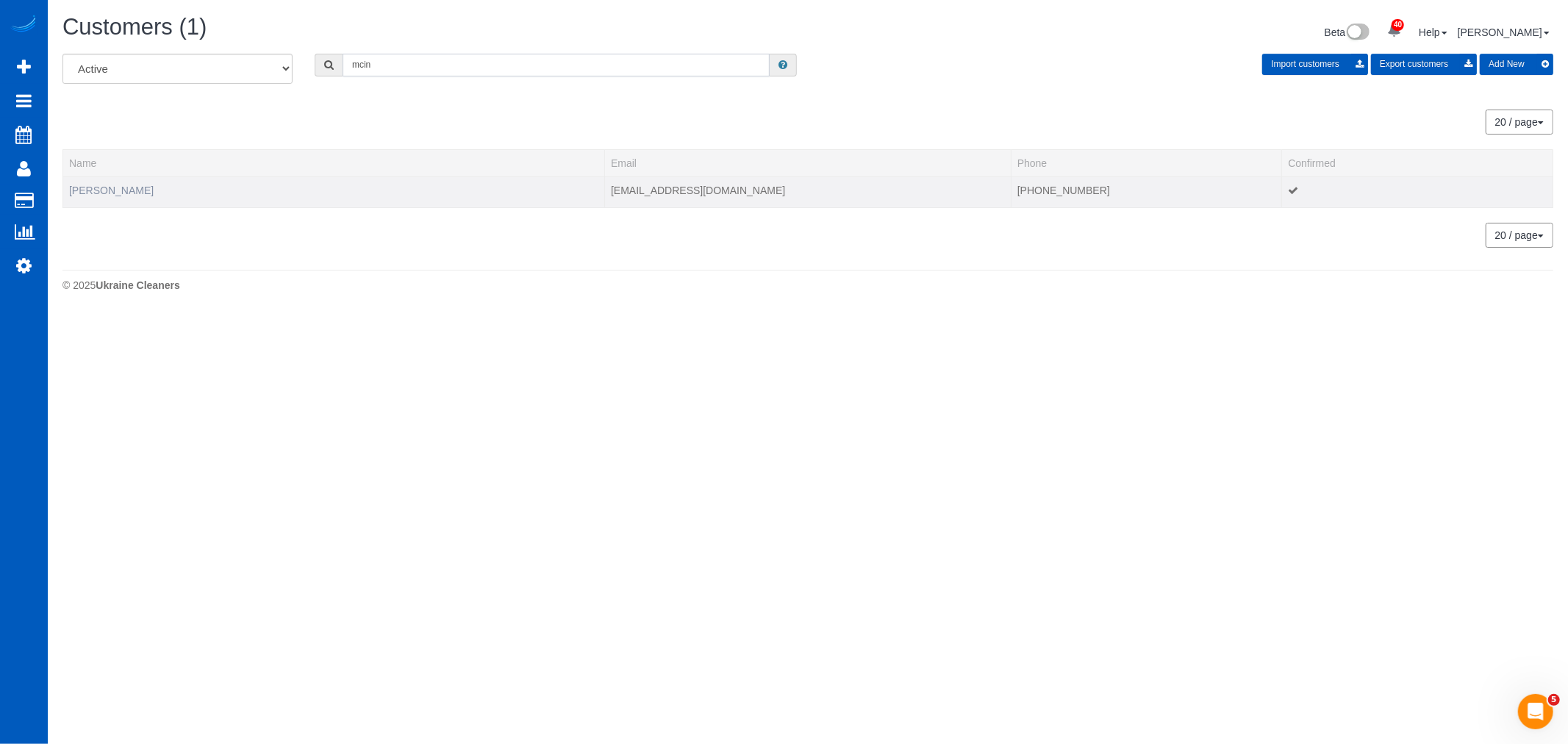
type input "mcin"
click at [105, 184] on link "Mandy McIntosh" at bounding box center [111, 191] width 84 height 12
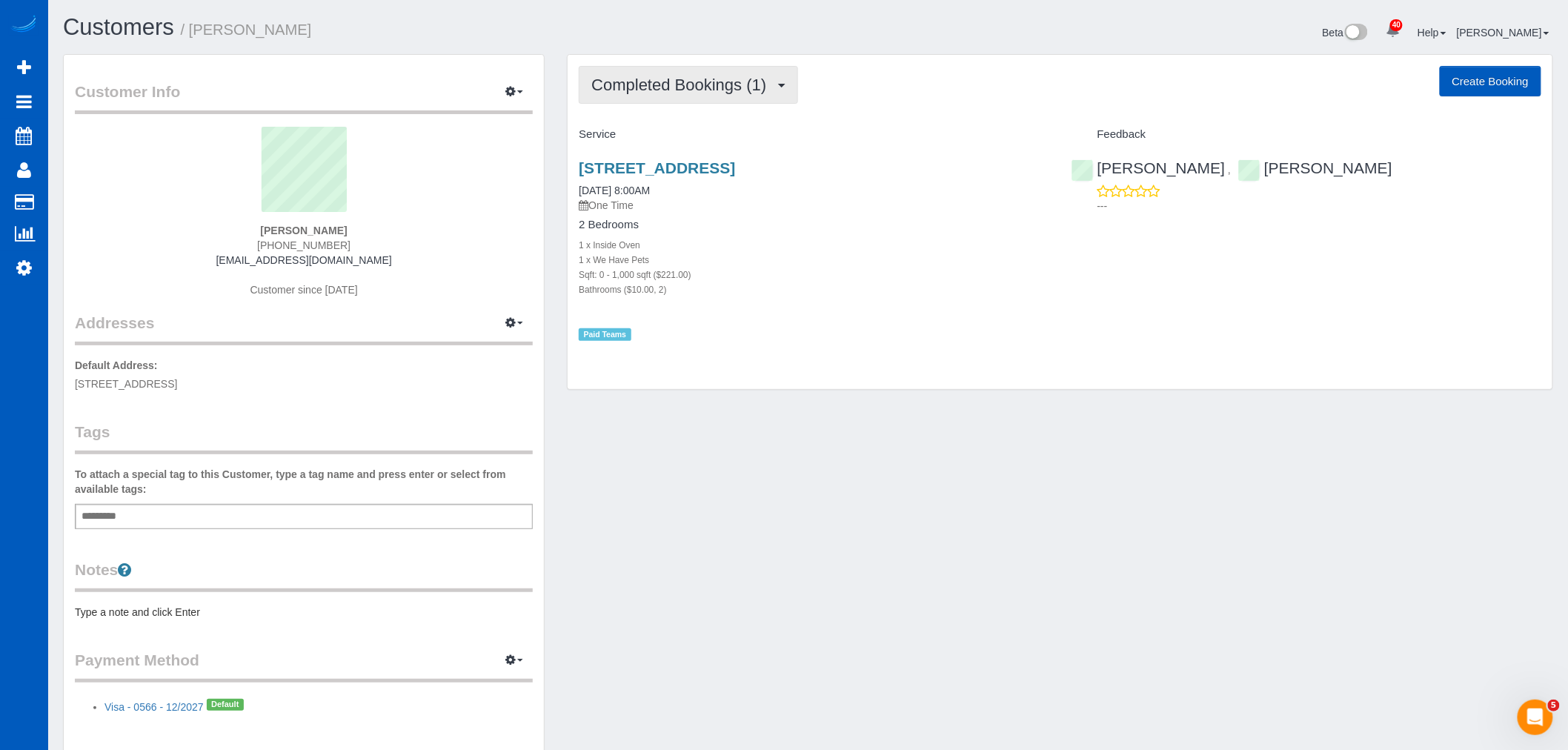
click at [631, 94] on button "Completed Bookings (1)" at bounding box center [688, 84] width 219 height 37
click at [908, 258] on div "1 x We Have Pets" at bounding box center [814, 259] width 470 height 15
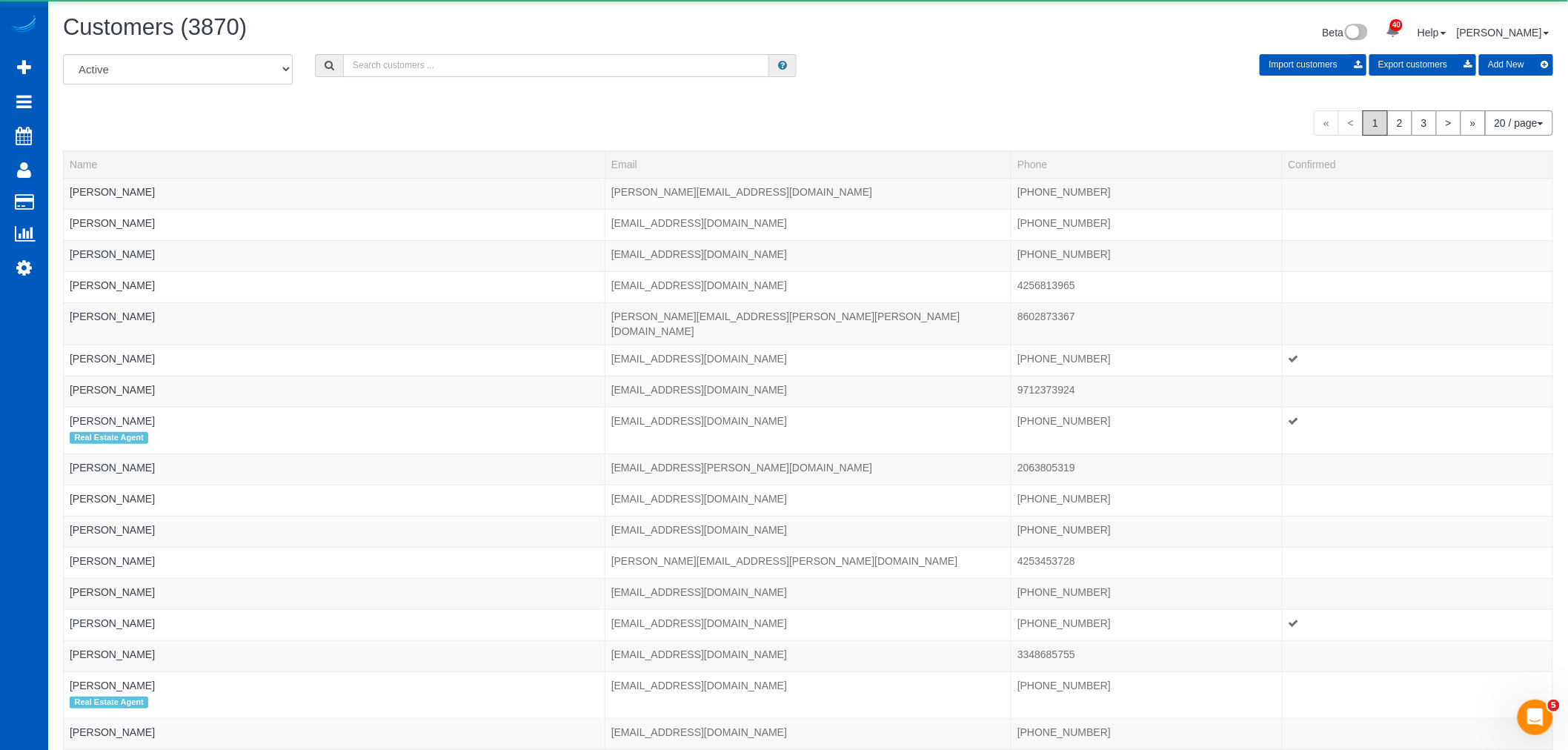
click at [380, 67] on input "text" at bounding box center [556, 65] width 426 height 23
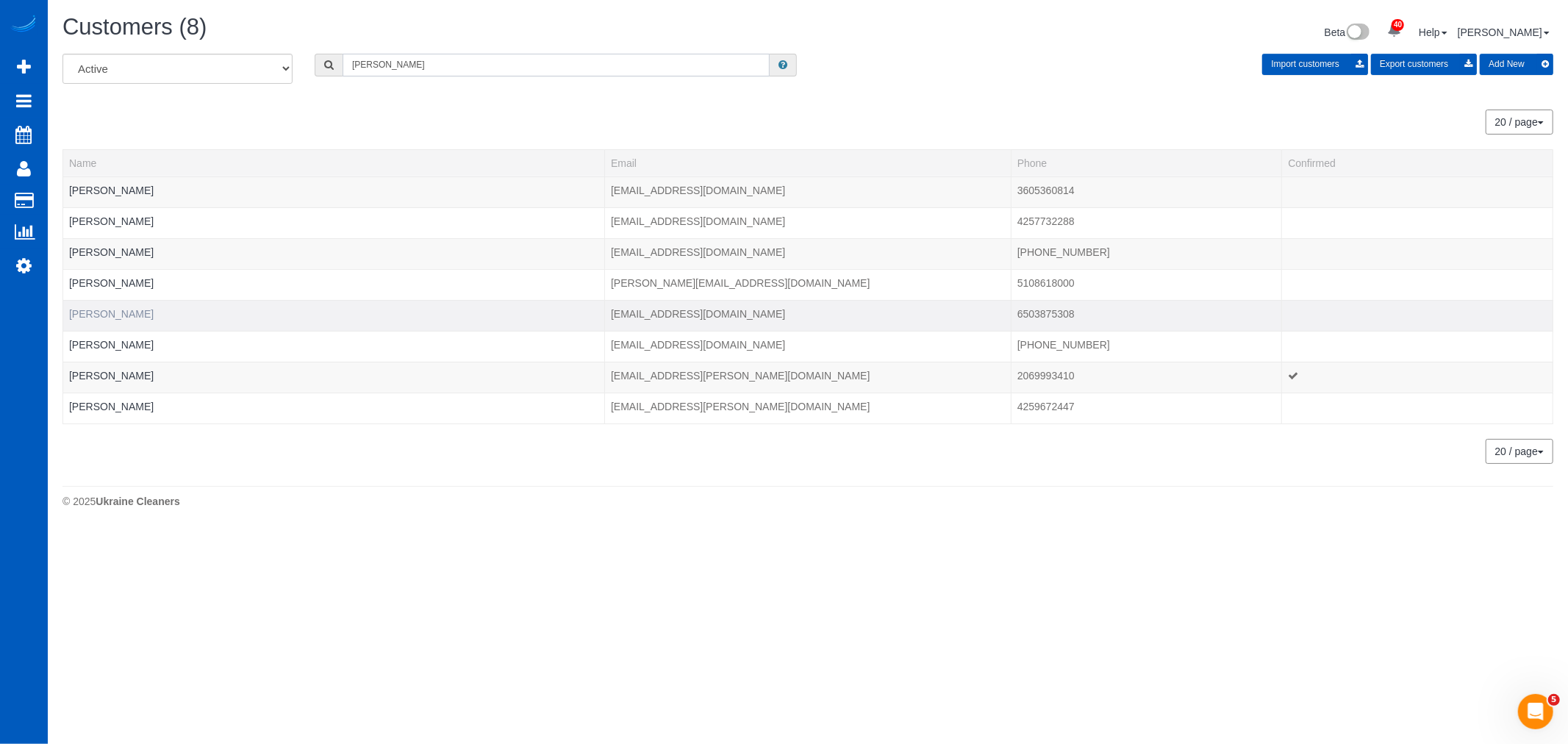
type input "kristina"
click at [128, 312] on link "Kristina Johnson" at bounding box center [111, 314] width 84 height 12
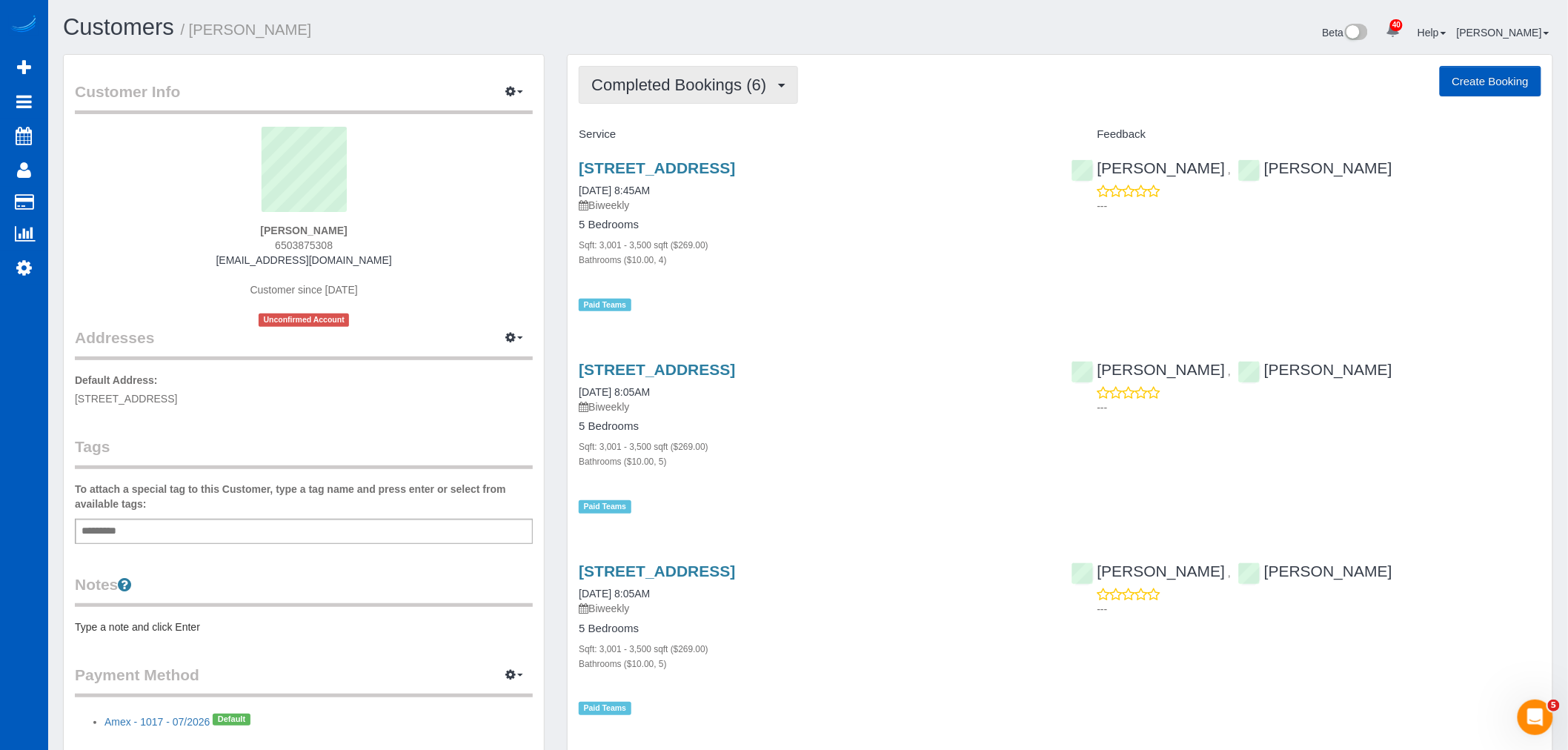
click at [671, 99] on button "Completed Bookings (6)" at bounding box center [688, 84] width 219 height 37
click at [656, 153] on link "Cancelled Bookings (3)" at bounding box center [656, 158] width 154 height 19
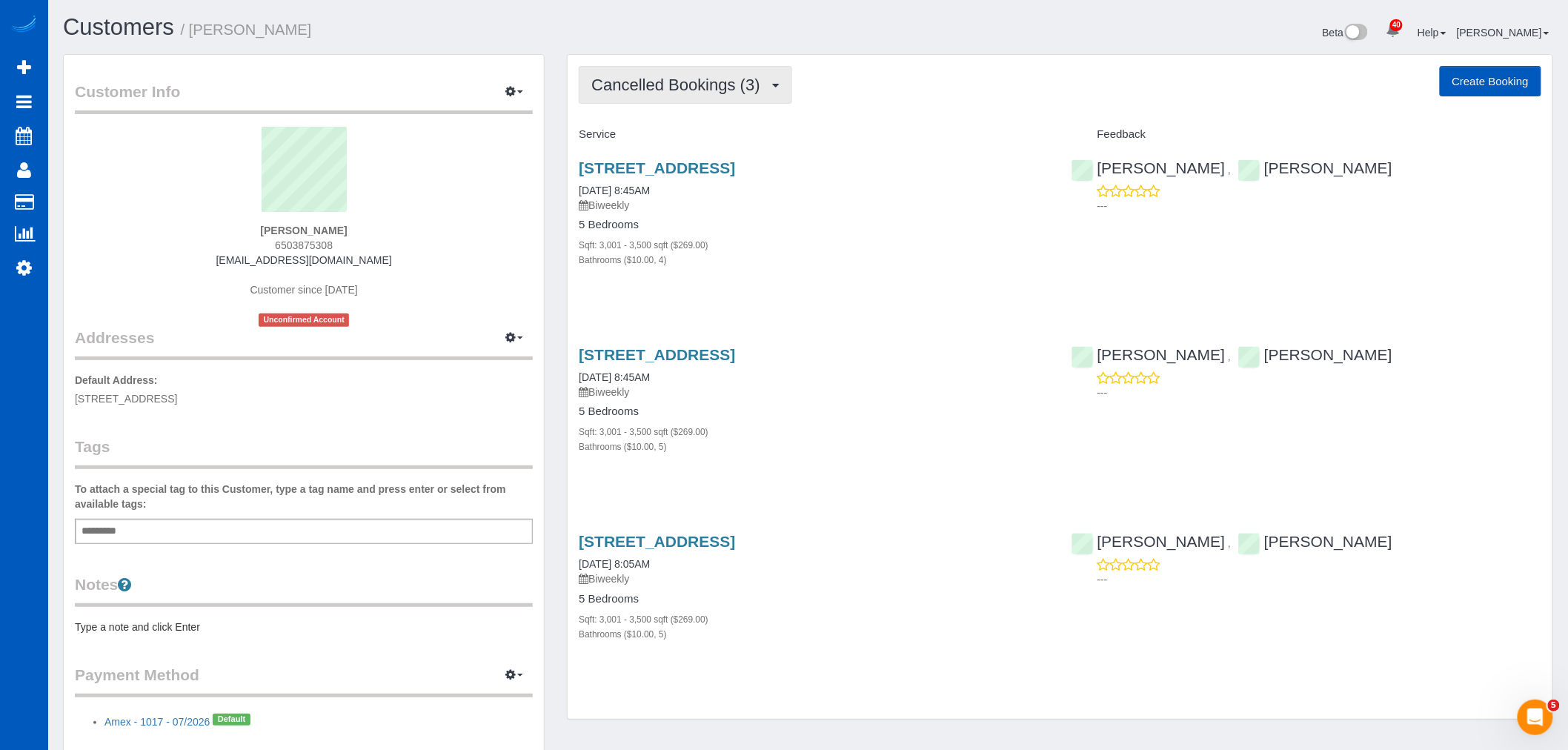
click at [702, 71] on button "Cancelled Bookings (3)" at bounding box center [686, 84] width 214 height 37
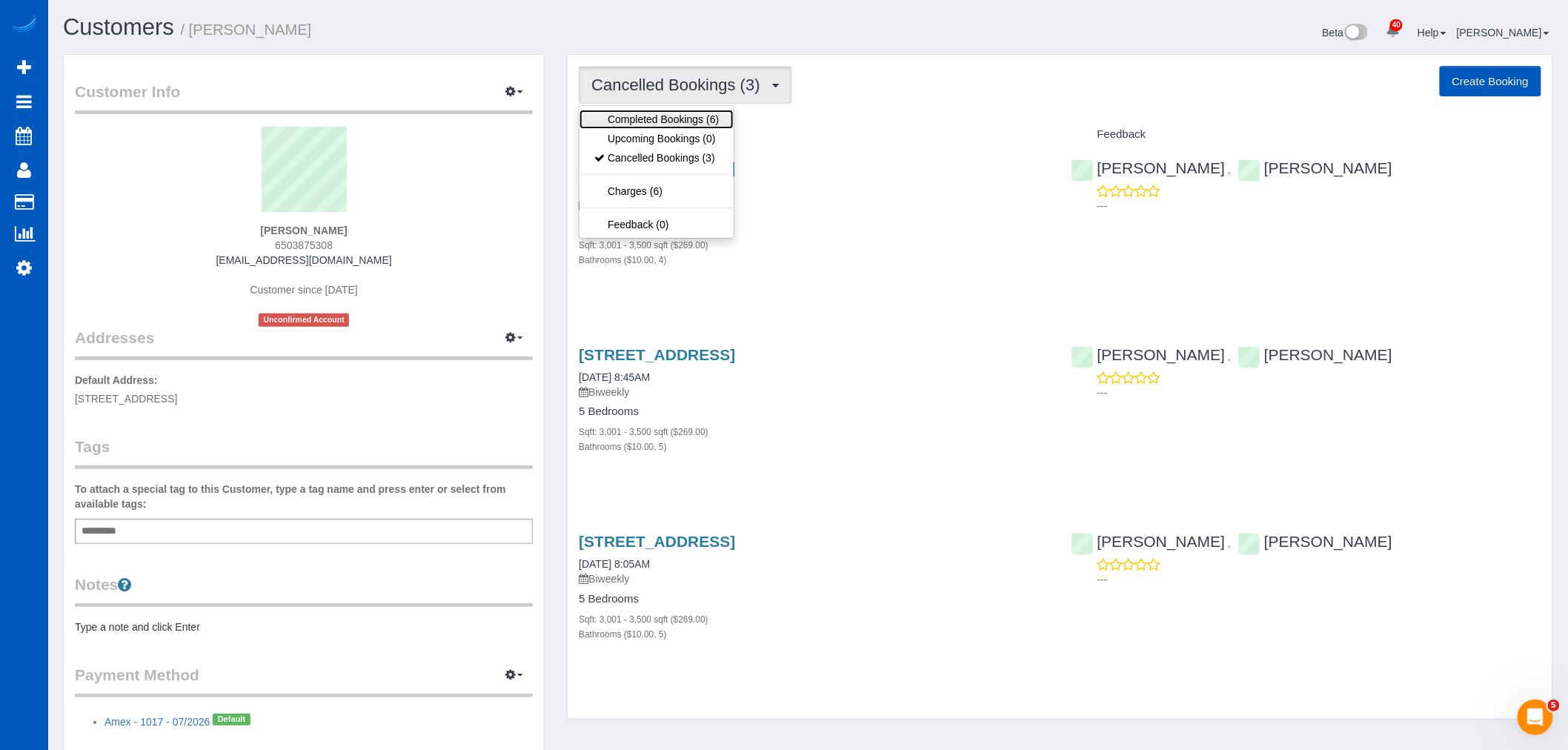
click at [668, 122] on link "Completed Bookings (6)" at bounding box center [656, 119] width 154 height 19
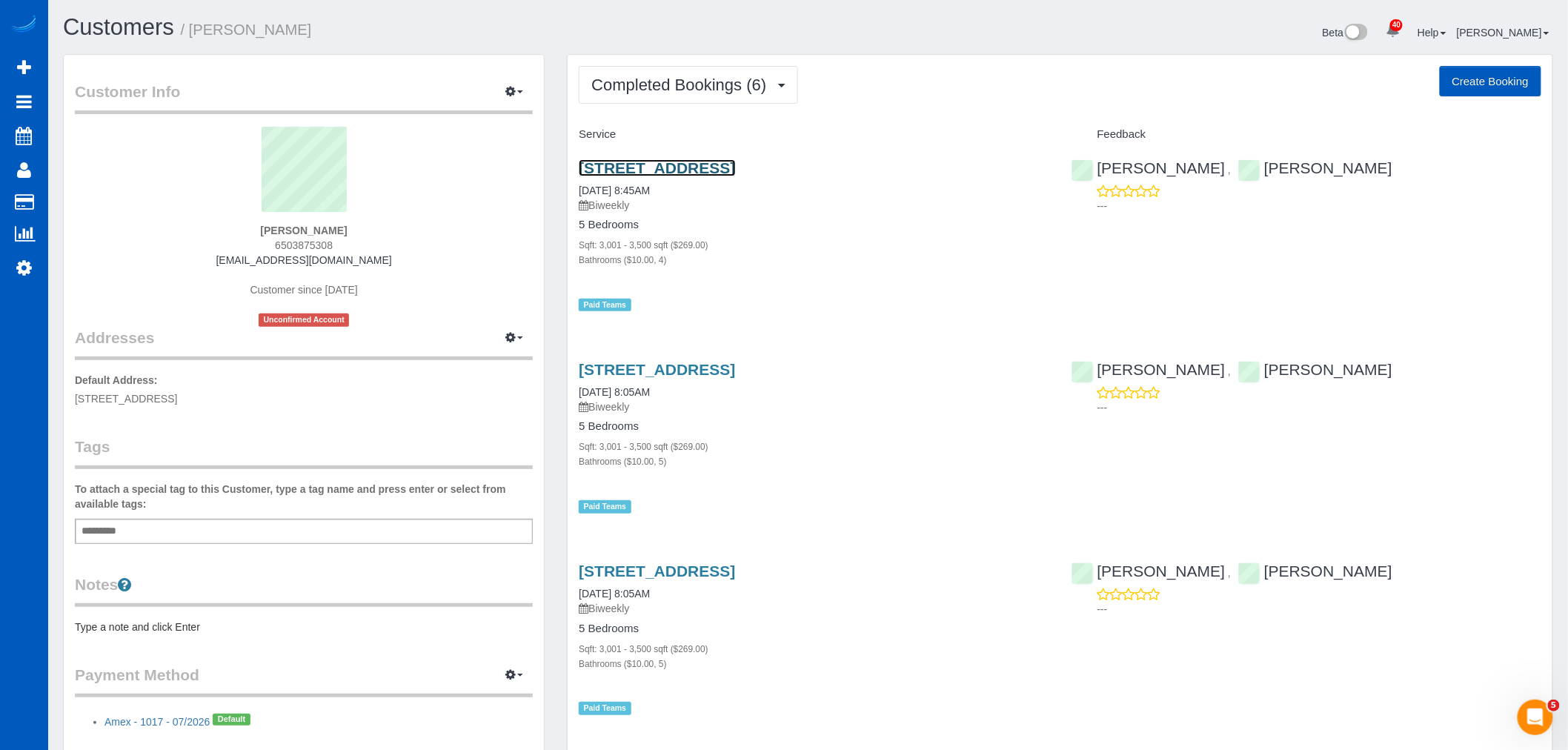
click at [674, 172] on link "5806 Beechwood Lp, Dublin, CA 94568" at bounding box center [657, 168] width 156 height 17
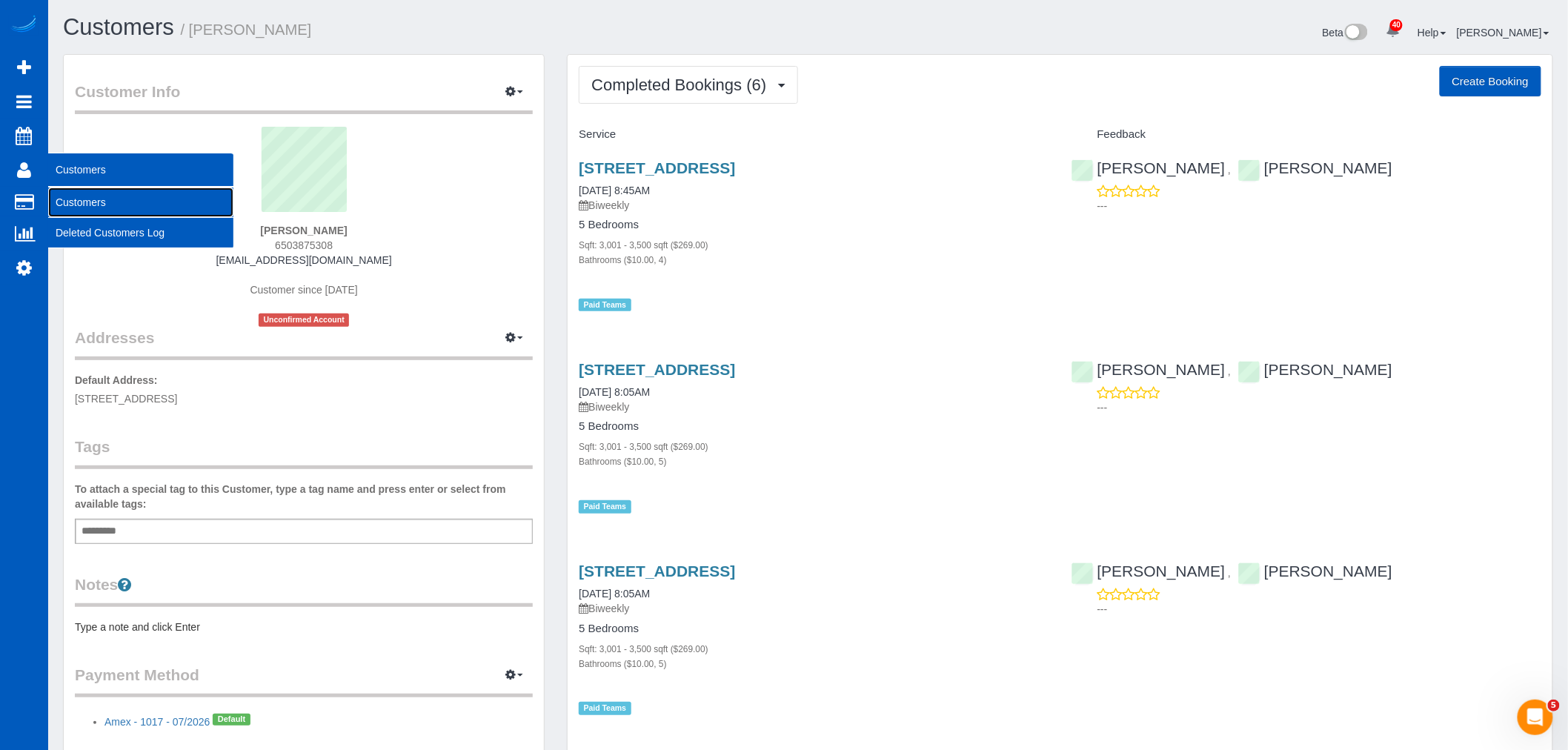
click at [136, 202] on link "Customers" at bounding box center [140, 202] width 185 height 30
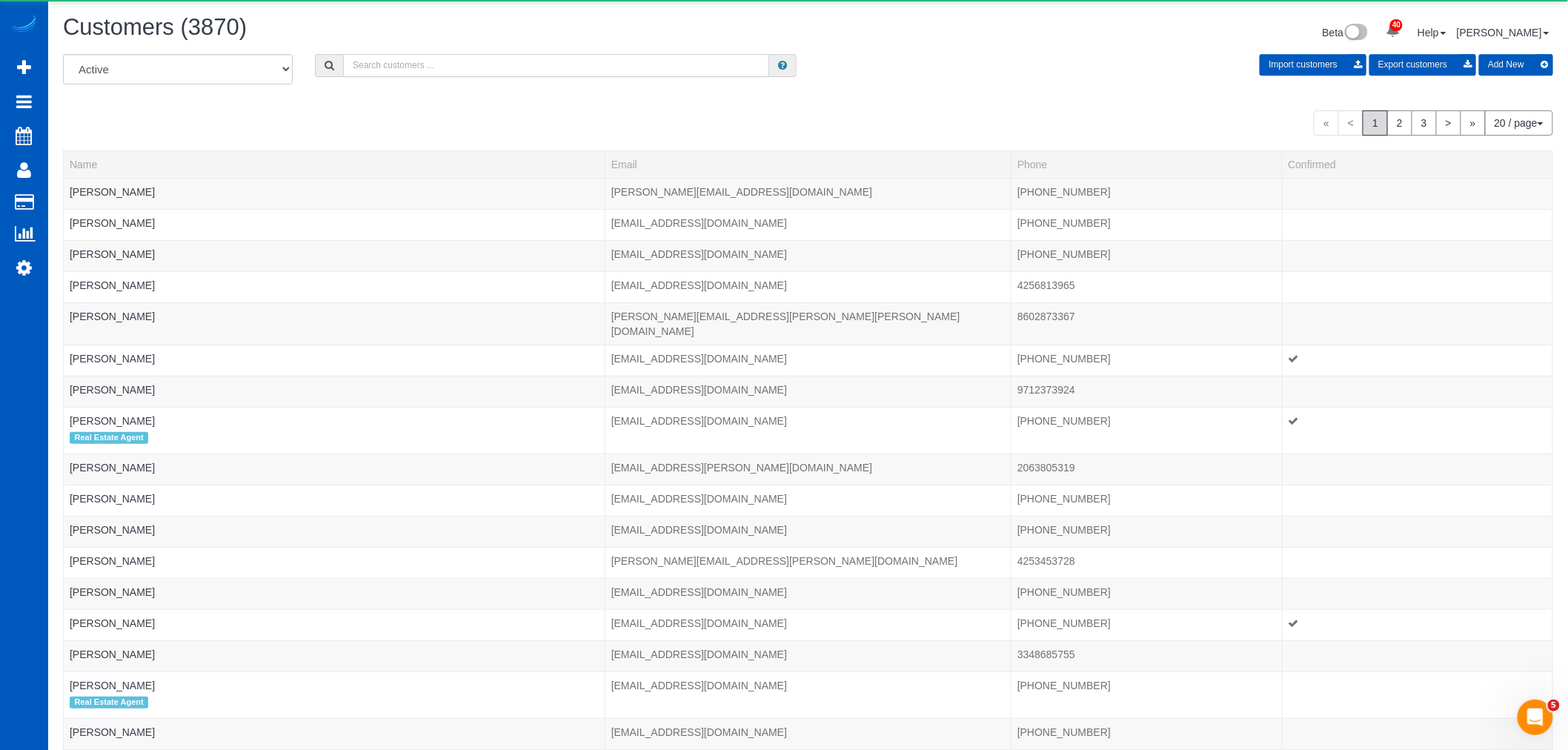
click at [433, 60] on input "text" at bounding box center [556, 65] width 426 height 23
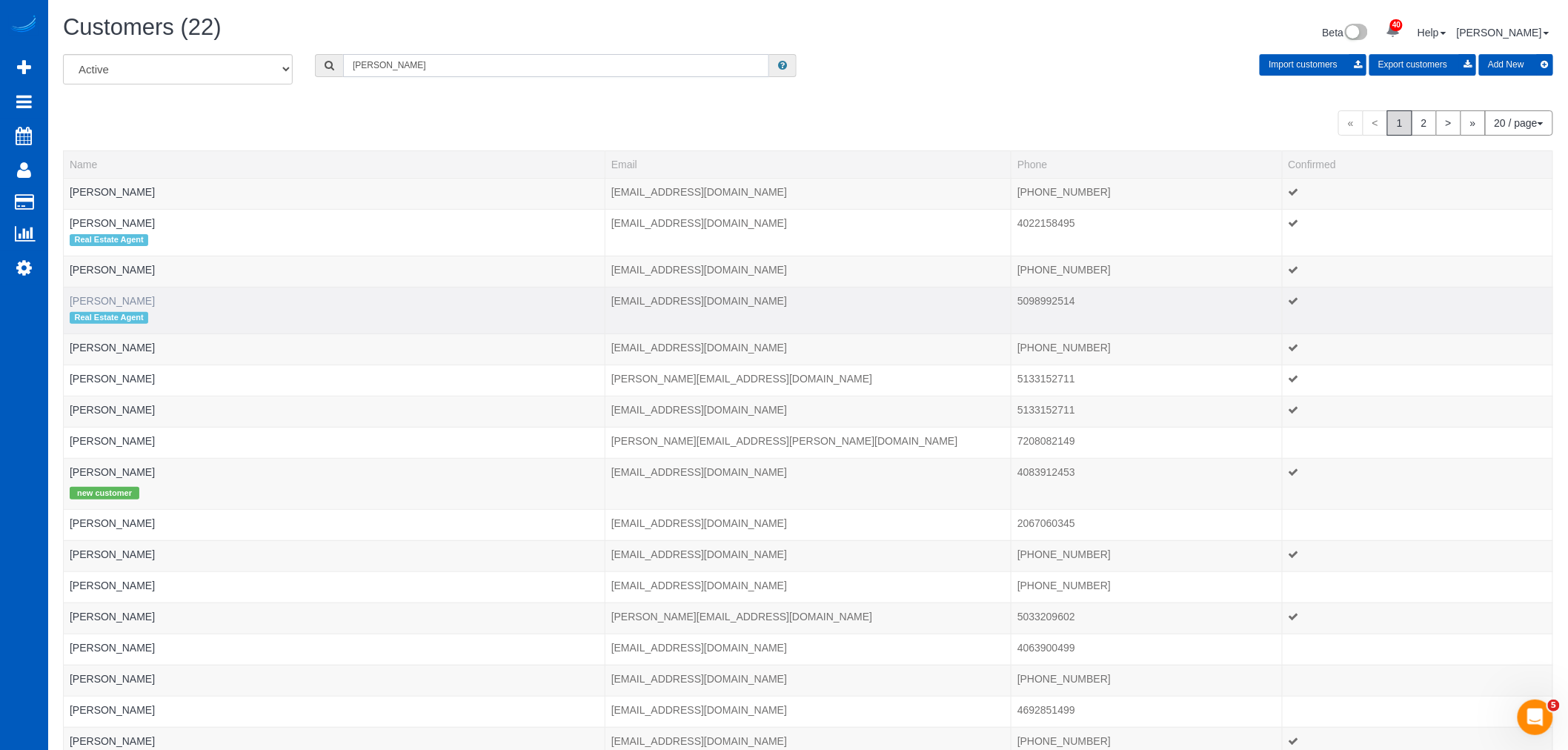
type input "elizabeth"
click at [111, 297] on link "Elizabeth Arnold" at bounding box center [112, 301] width 85 height 12
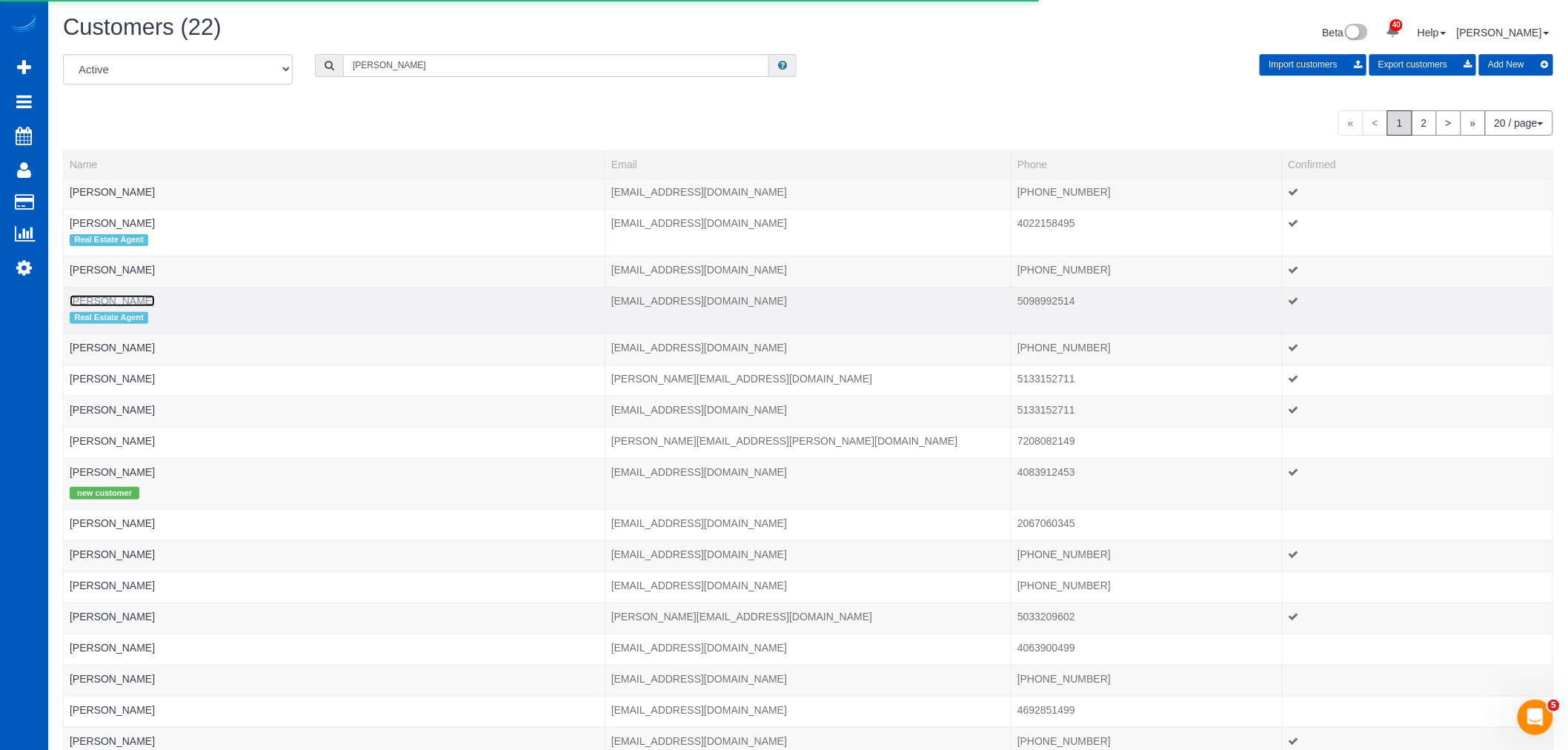
click at [106, 304] on link "Elizabeth Arnold" at bounding box center [112, 301] width 85 height 12
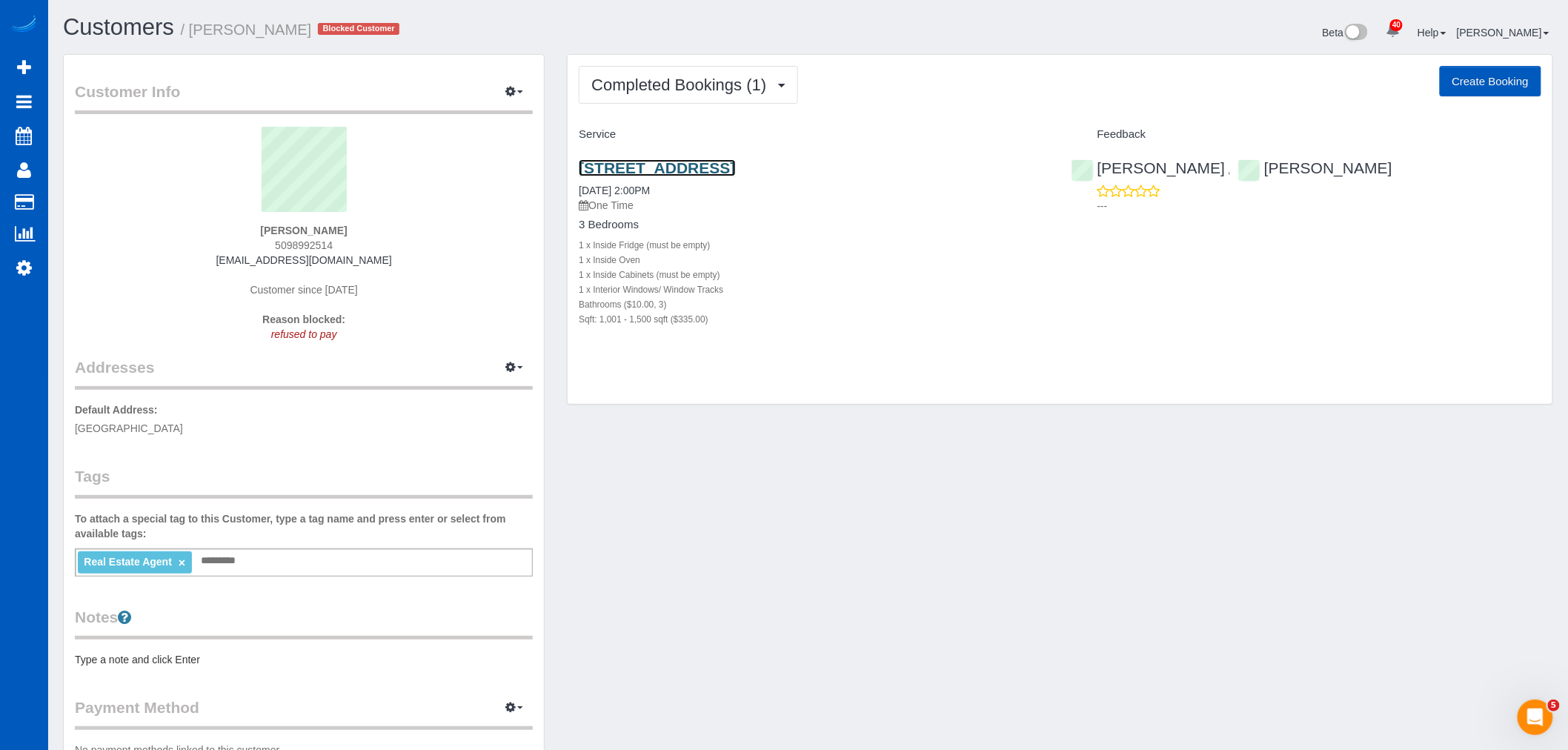
click at [661, 169] on link "16541 169th Street Se, Monroe, WA 98272" at bounding box center [657, 168] width 156 height 17
click at [705, 87] on span "Completed Bookings (1)" at bounding box center [682, 84] width 183 height 18
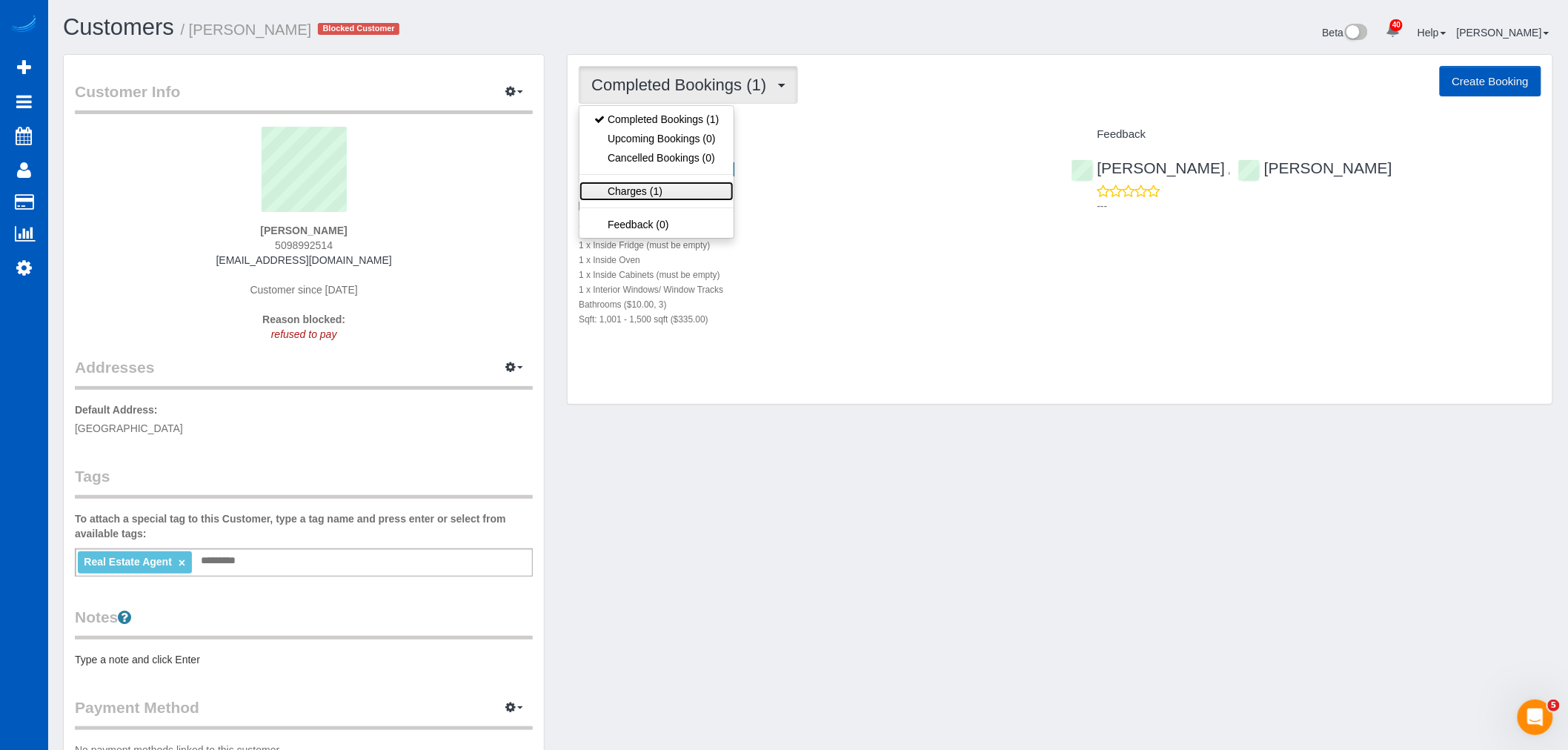
click at [691, 196] on link "Charges (1)" at bounding box center [656, 191] width 154 height 19
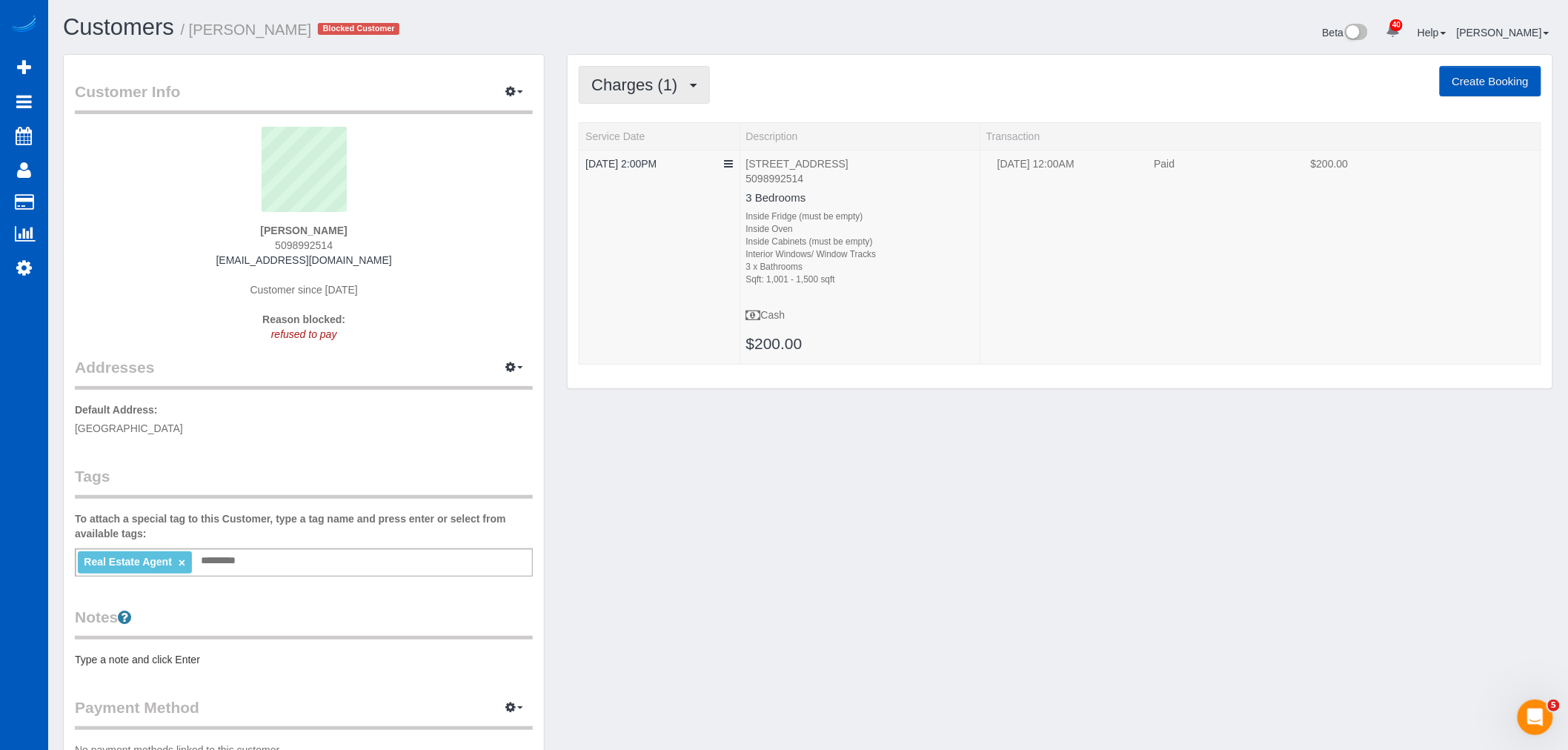
click at [634, 90] on span "Charges (1)" at bounding box center [637, 84] width 93 height 18
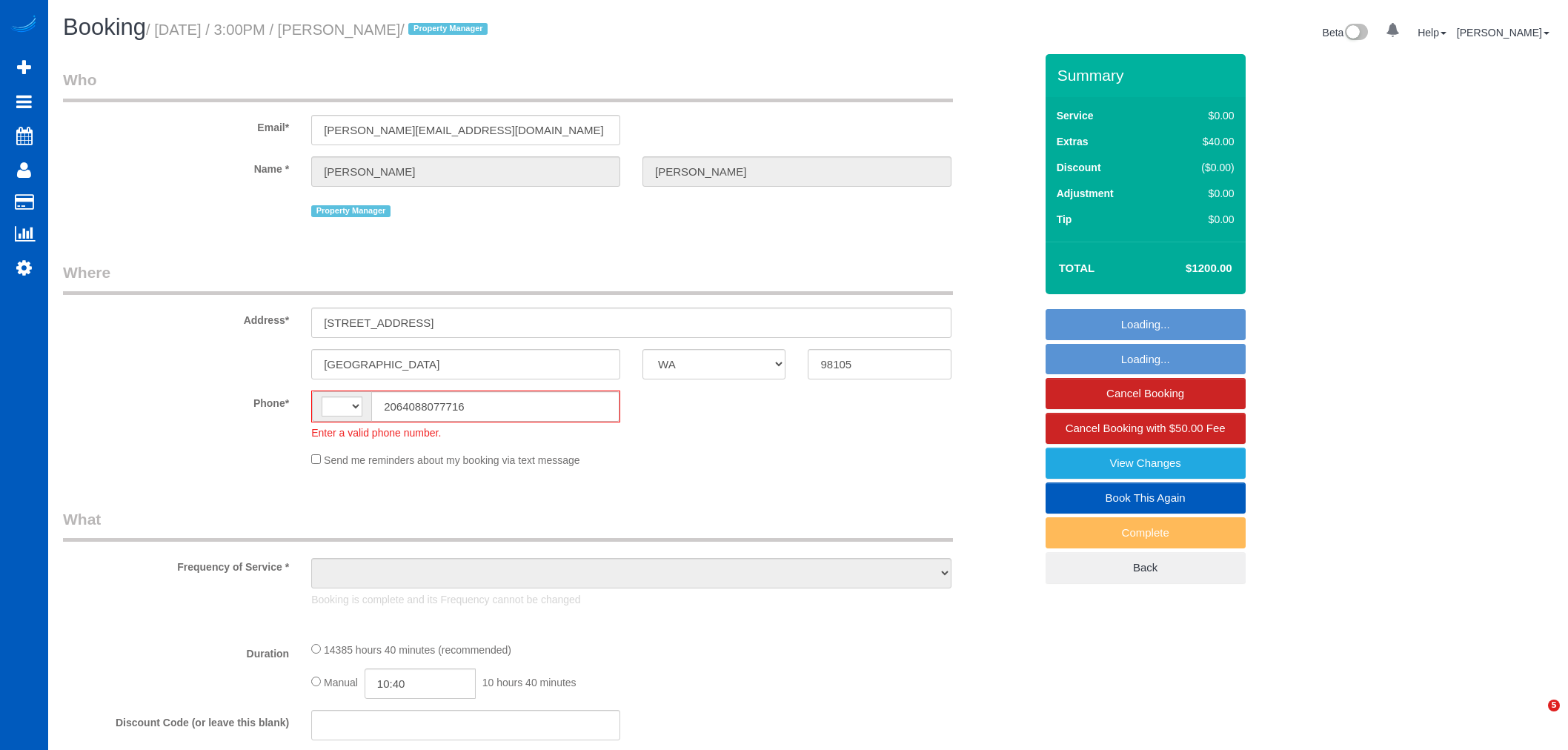
select select "WA"
select select "string:[GEOGRAPHIC_DATA]"
select select "object:1027"
select select "5"
select select "2501"
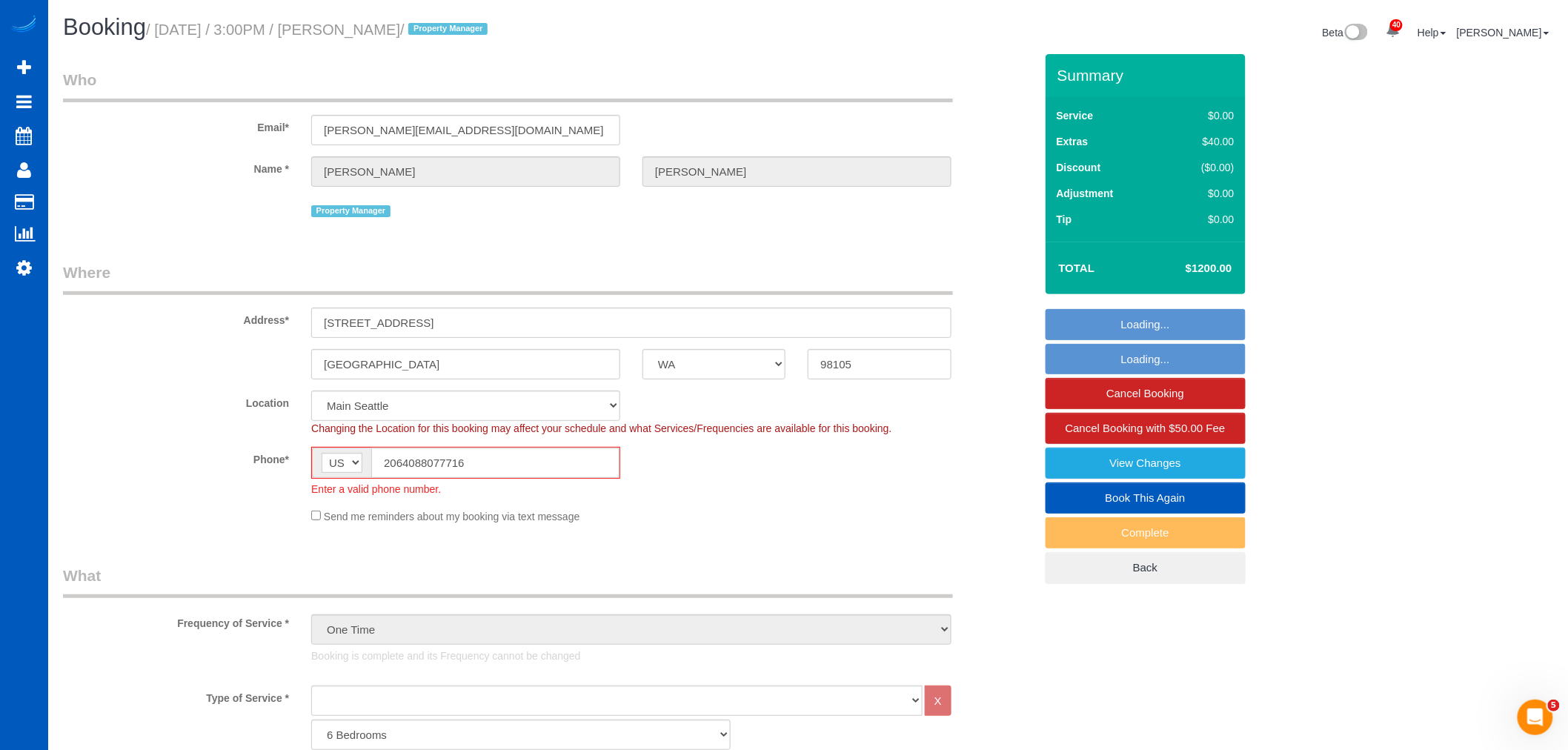
select select "object:1144"
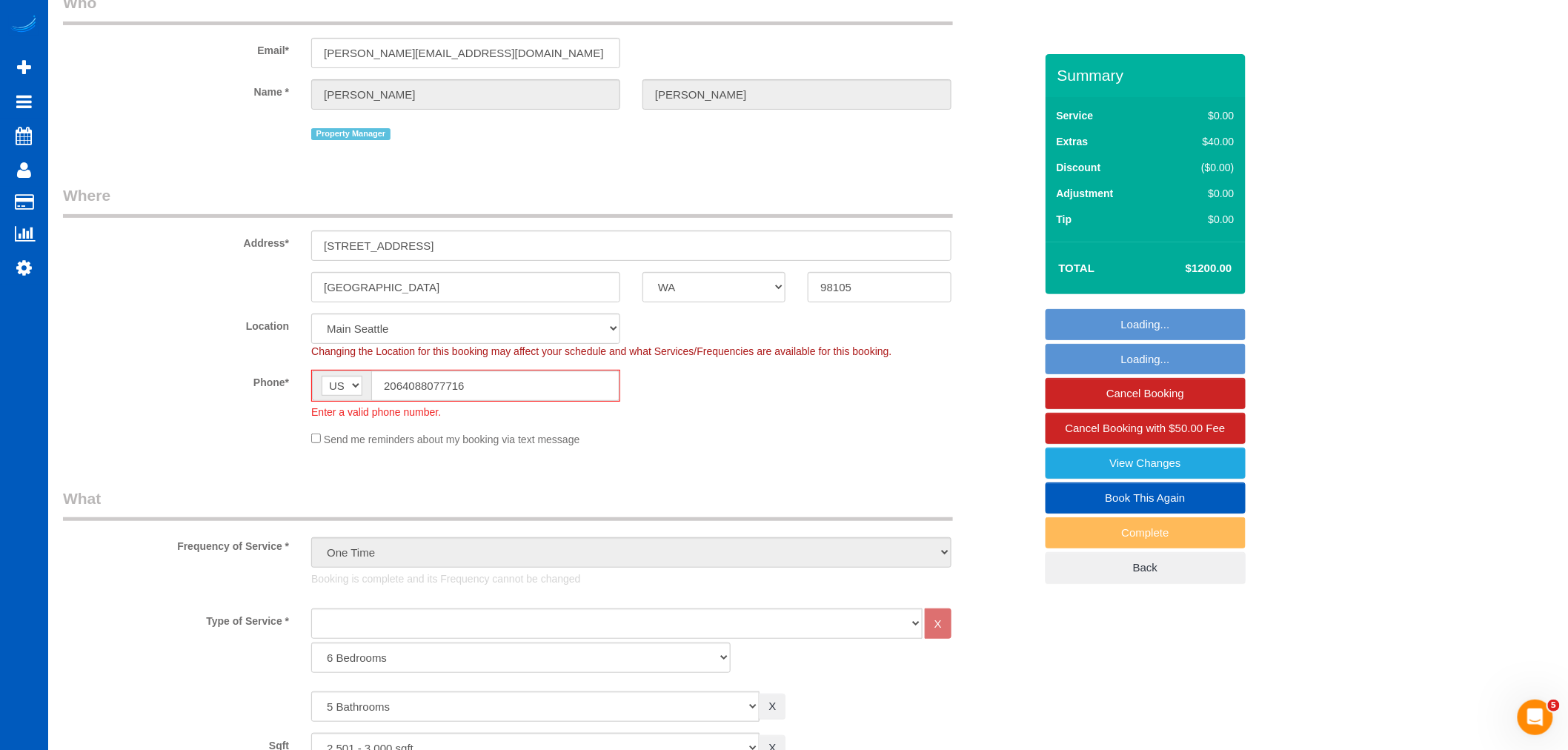
select select "5"
select select "2501"
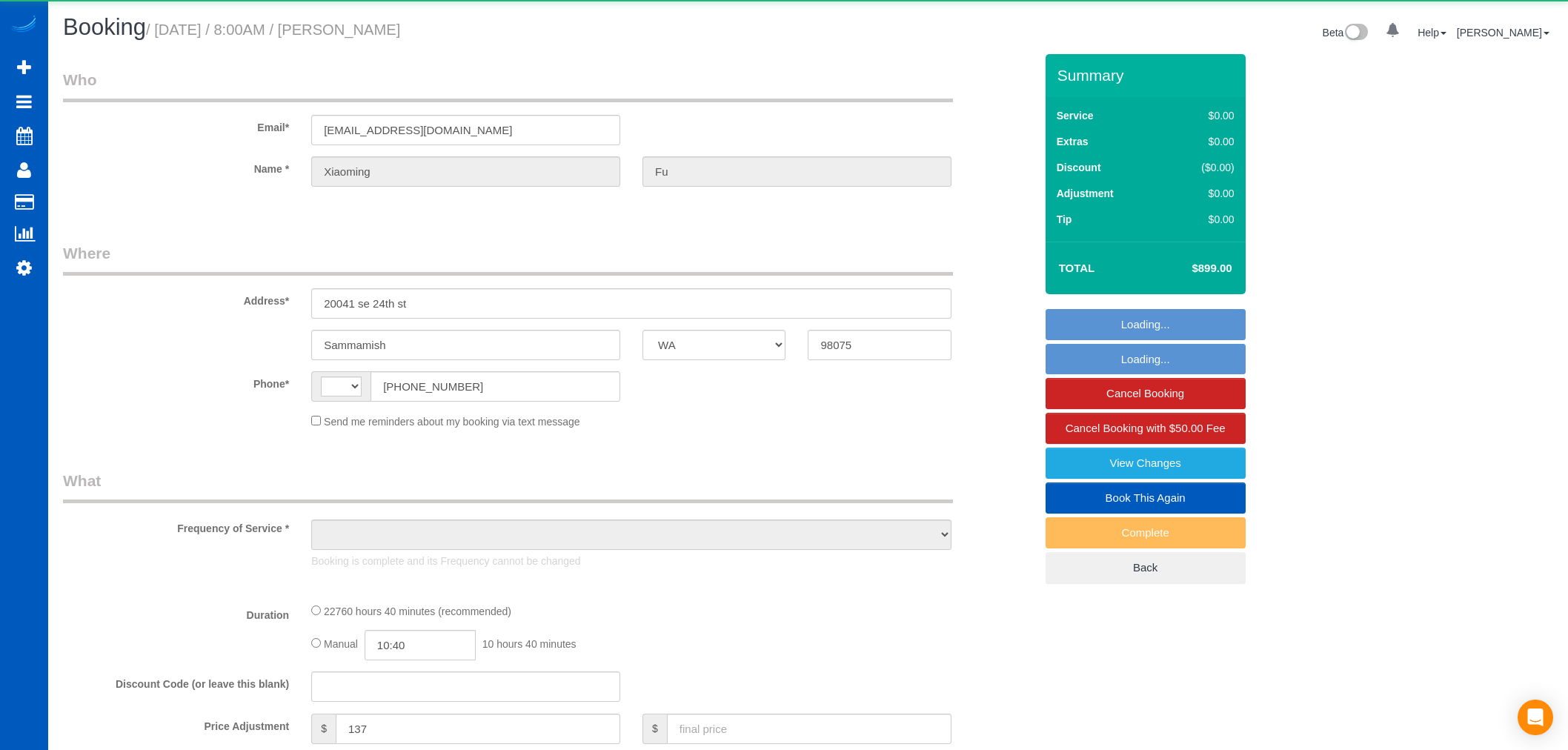
select select "WA"
select select "string:US"
select select "string:fspay-a1b6eb2f-c6b5-4201-9a65-79d811349ed8"
select select "object:820"
select select "4"
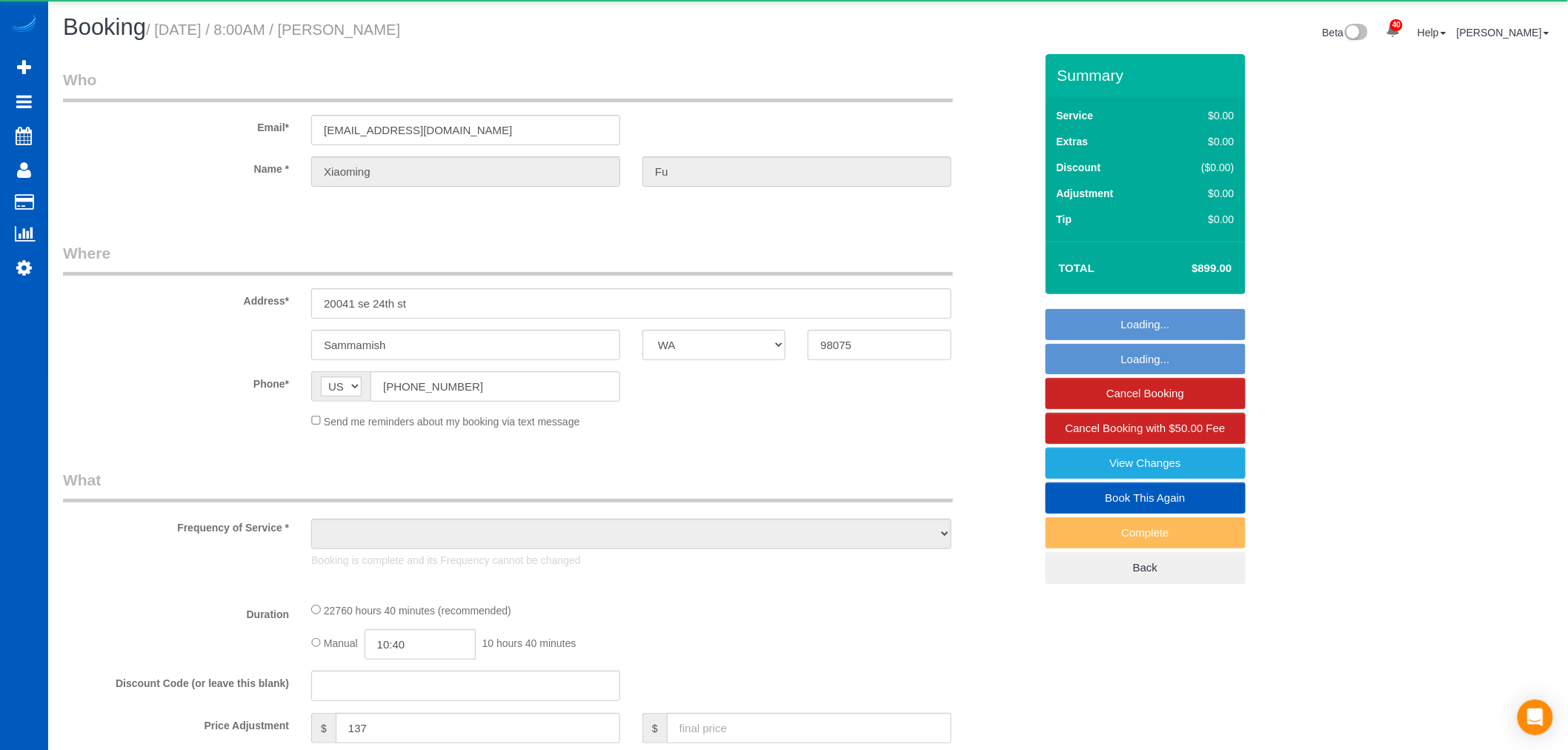
select select "3501"
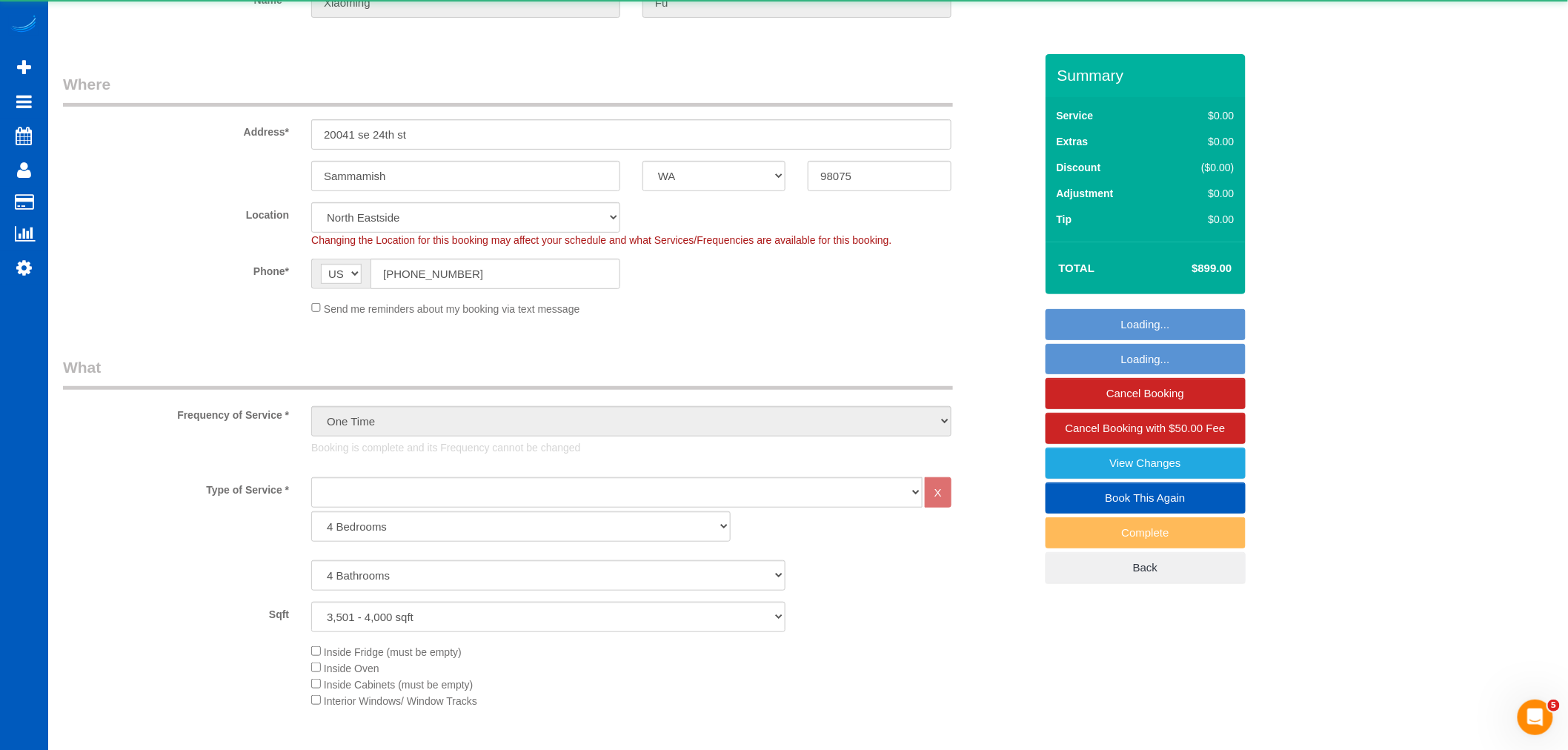
select select "object:1208"
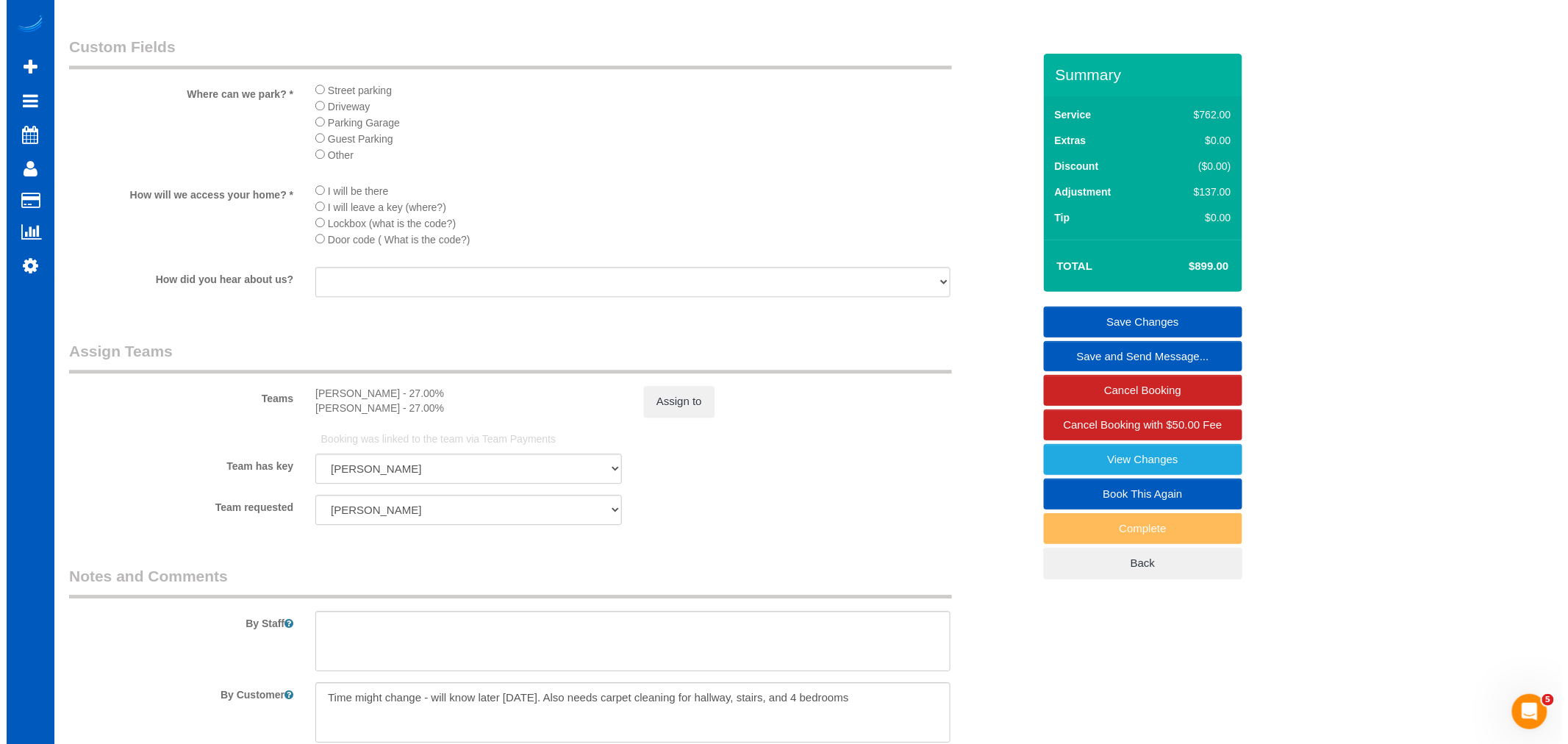
scroll to position [1715, 0]
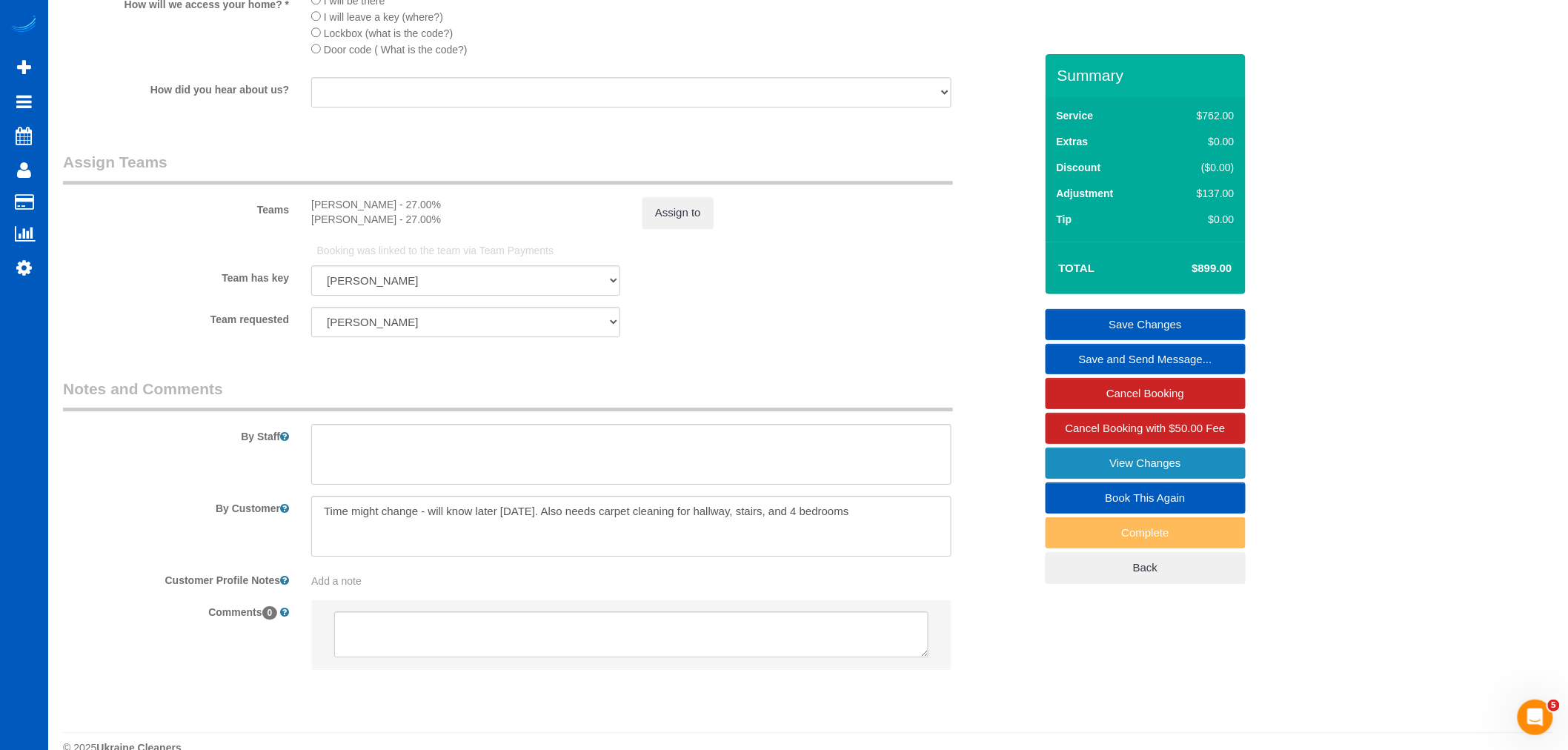
click at [1097, 460] on link "View Changes" at bounding box center [1146, 463] width 200 height 31
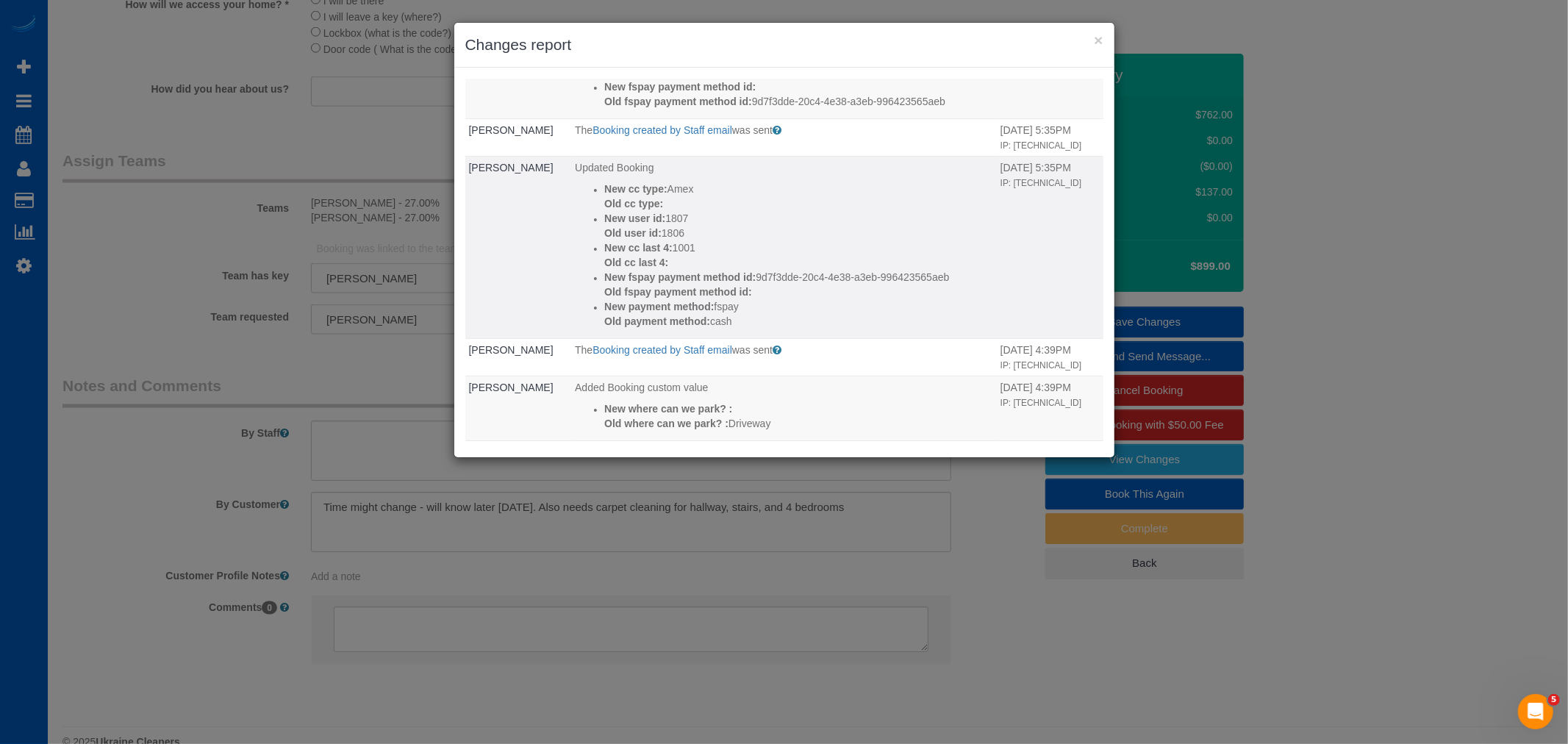
scroll to position [898, 0]
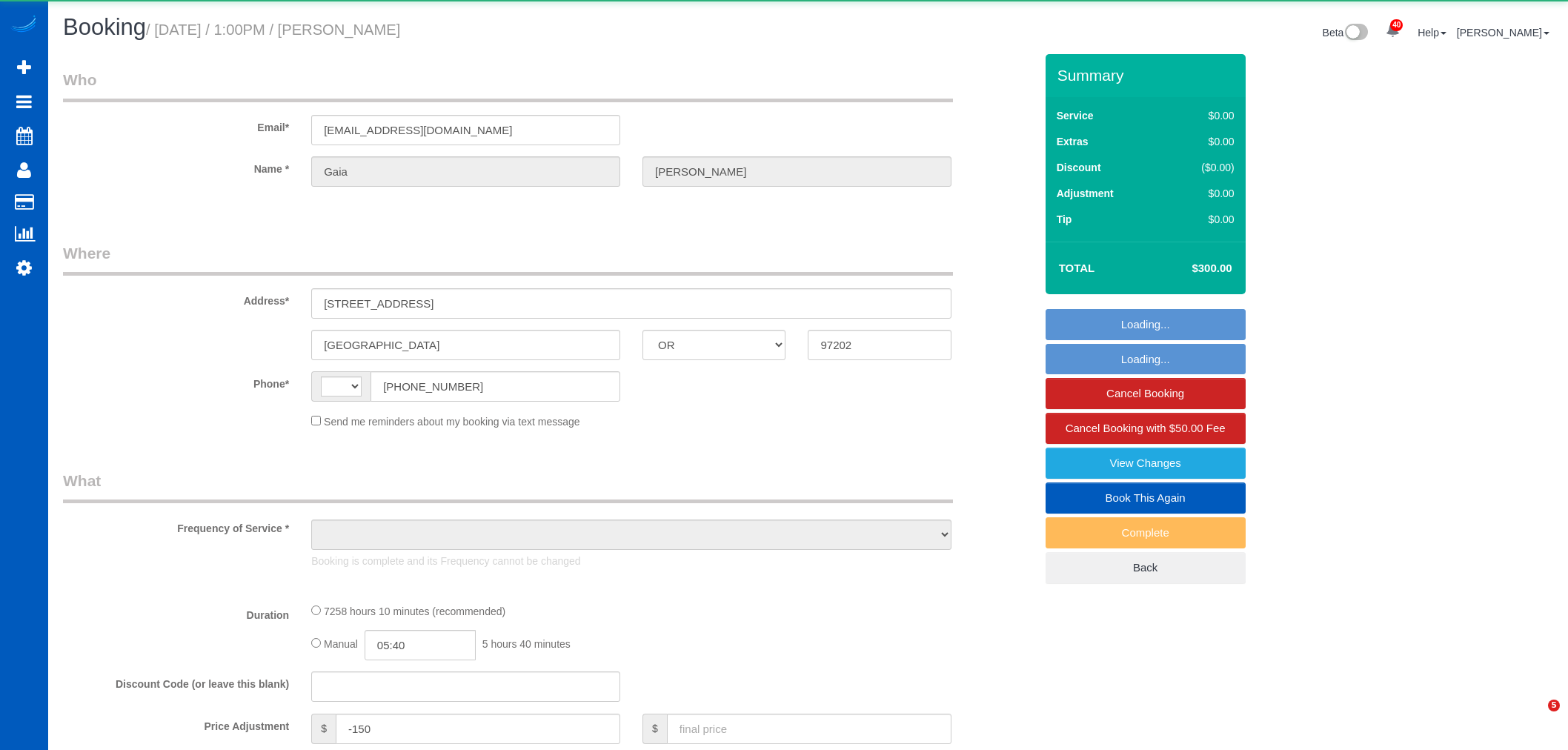
select select "OR"
select select "string:[GEOGRAPHIC_DATA]"
select select "object:816"
select select "string:fspay-b376df78-1435-4327-9a34-bcc2896ed97f"
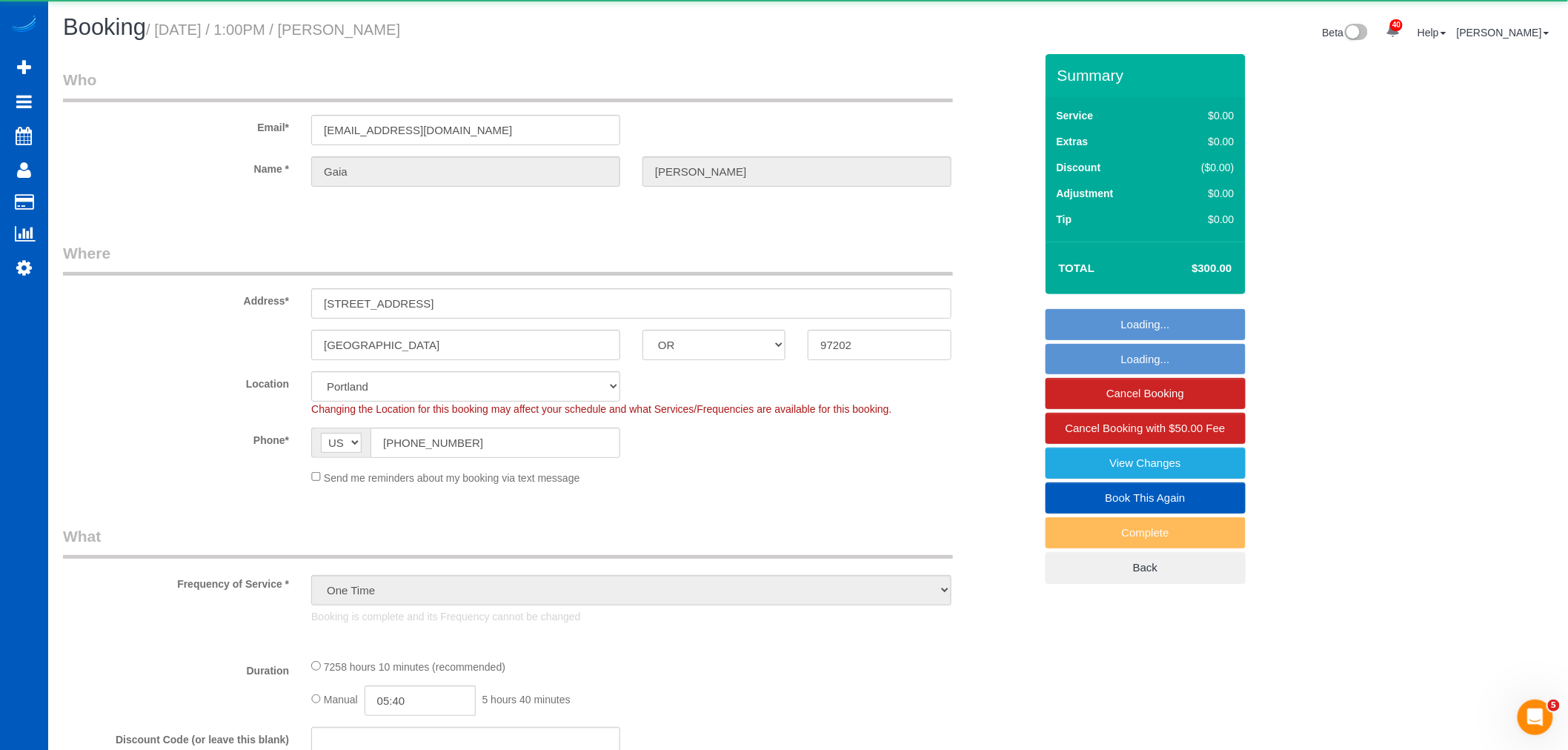
select select "object:981"
select select "2"
select select "1501"
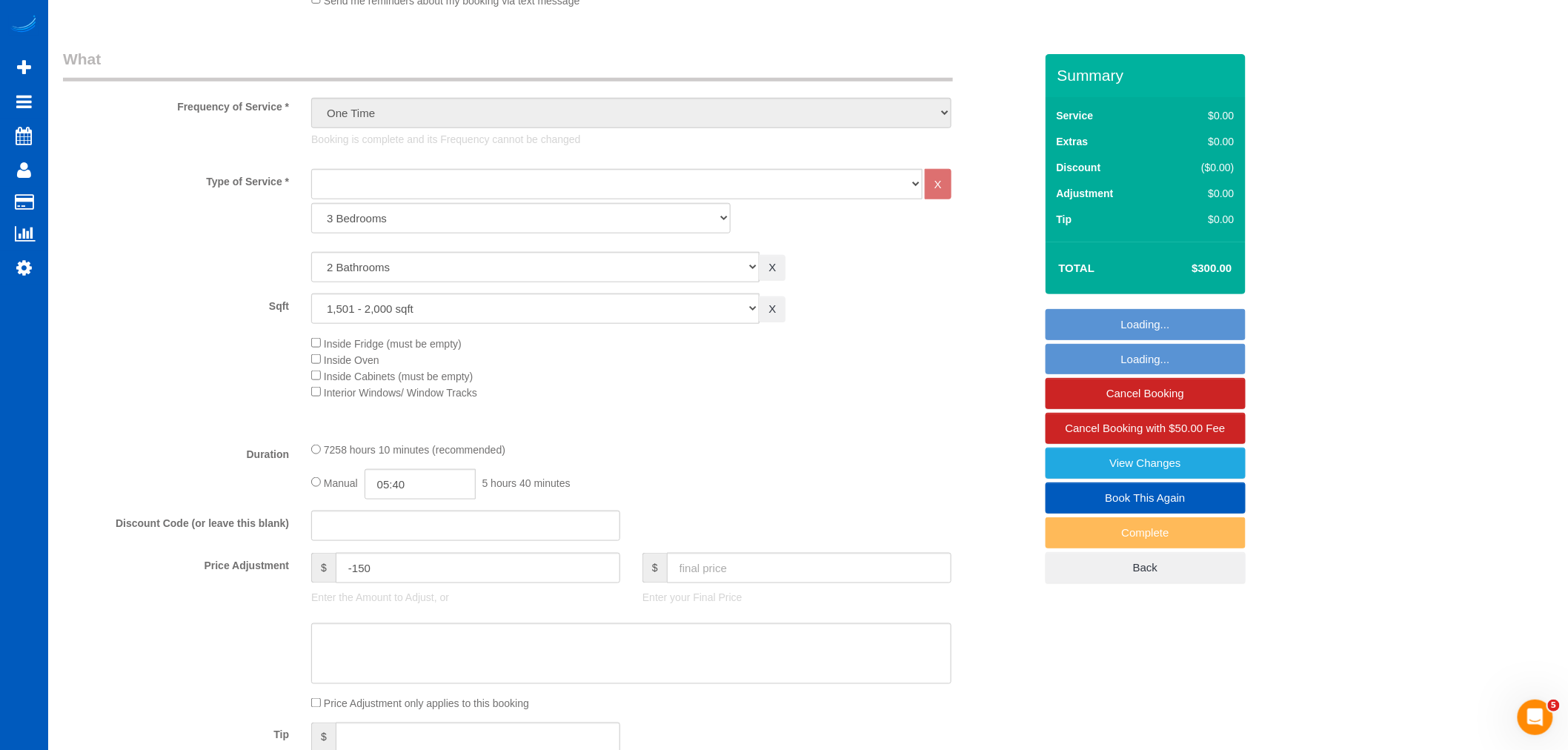
select select "2"
select select "1501"
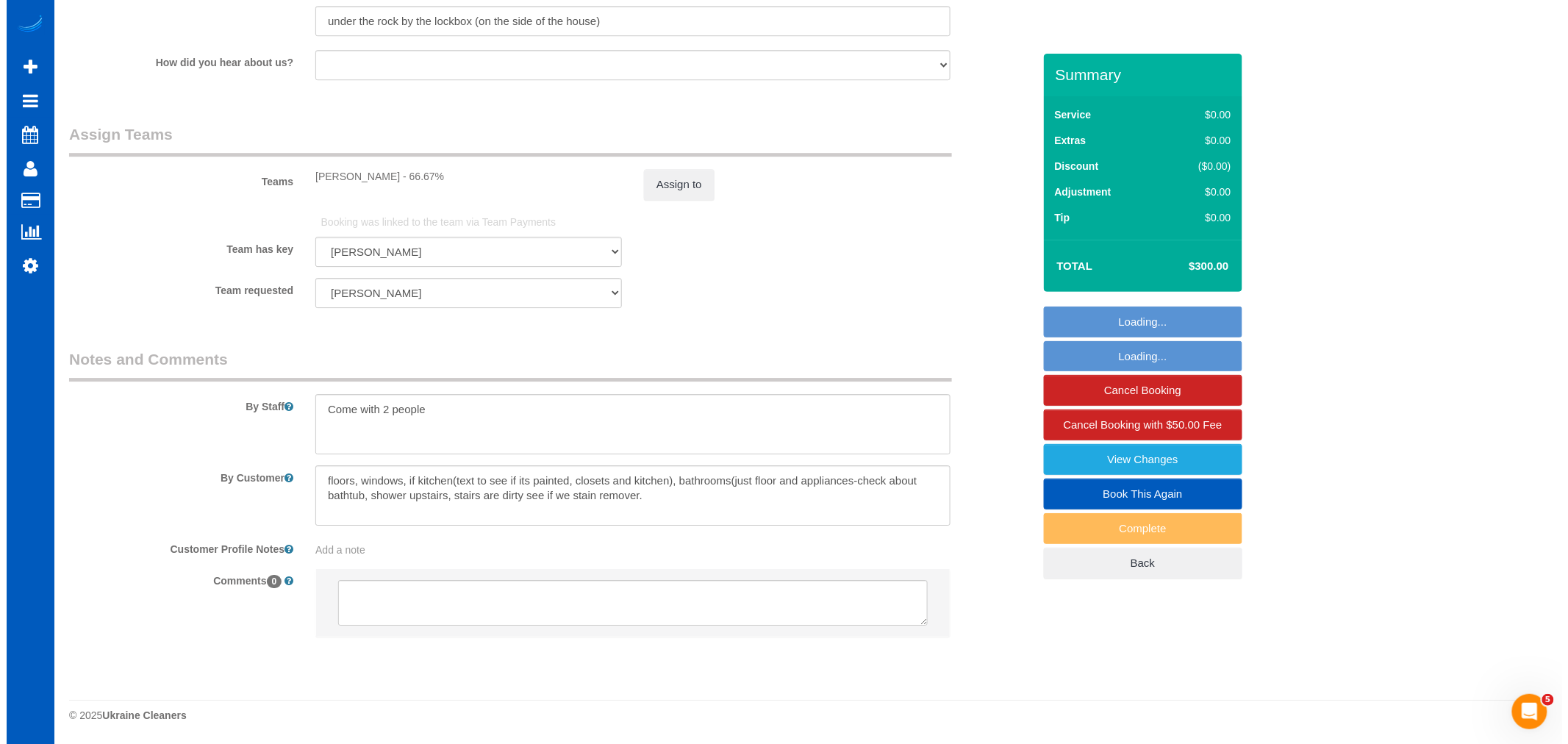
scroll to position [1793, 0]
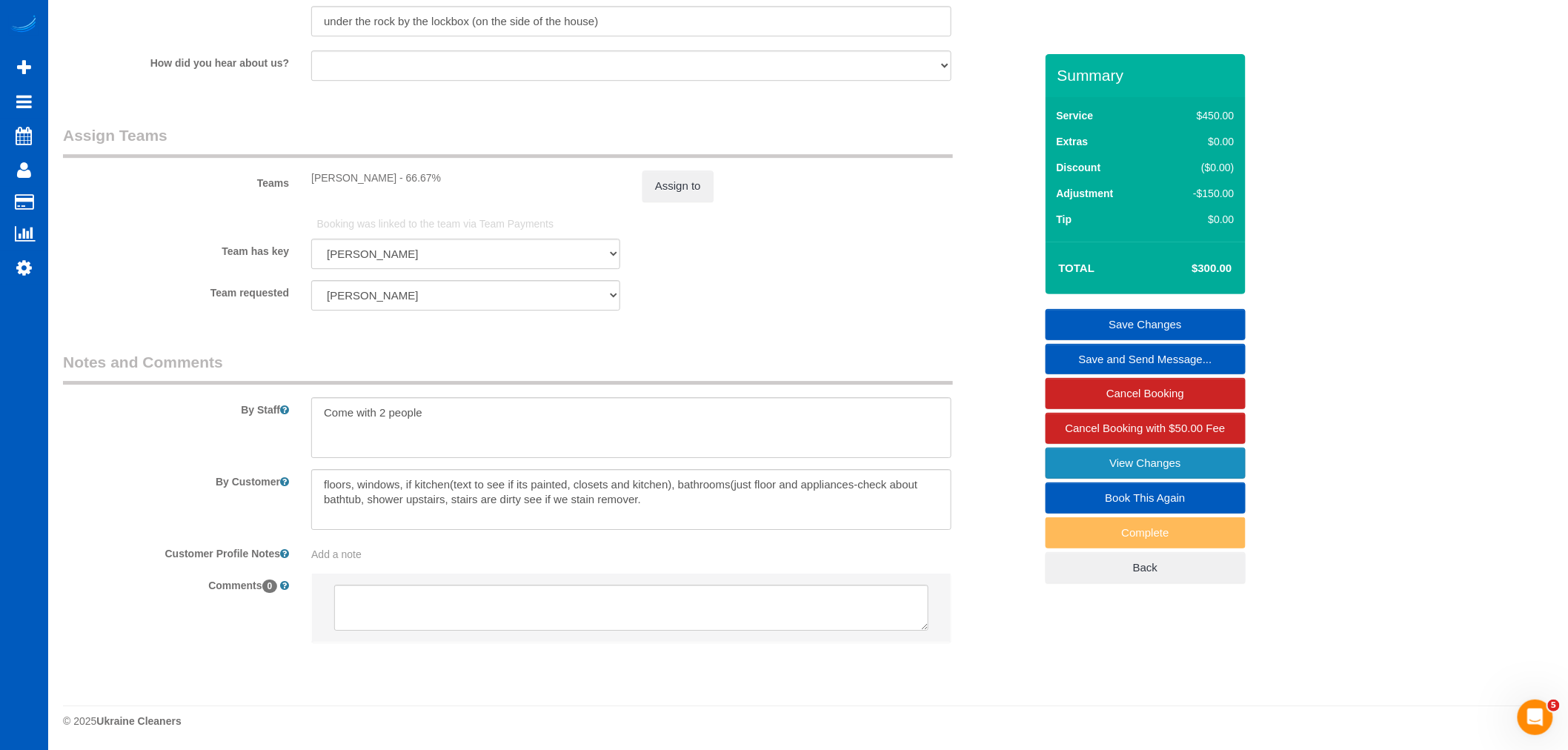
click at [1136, 461] on link "View Changes" at bounding box center [1146, 463] width 200 height 31
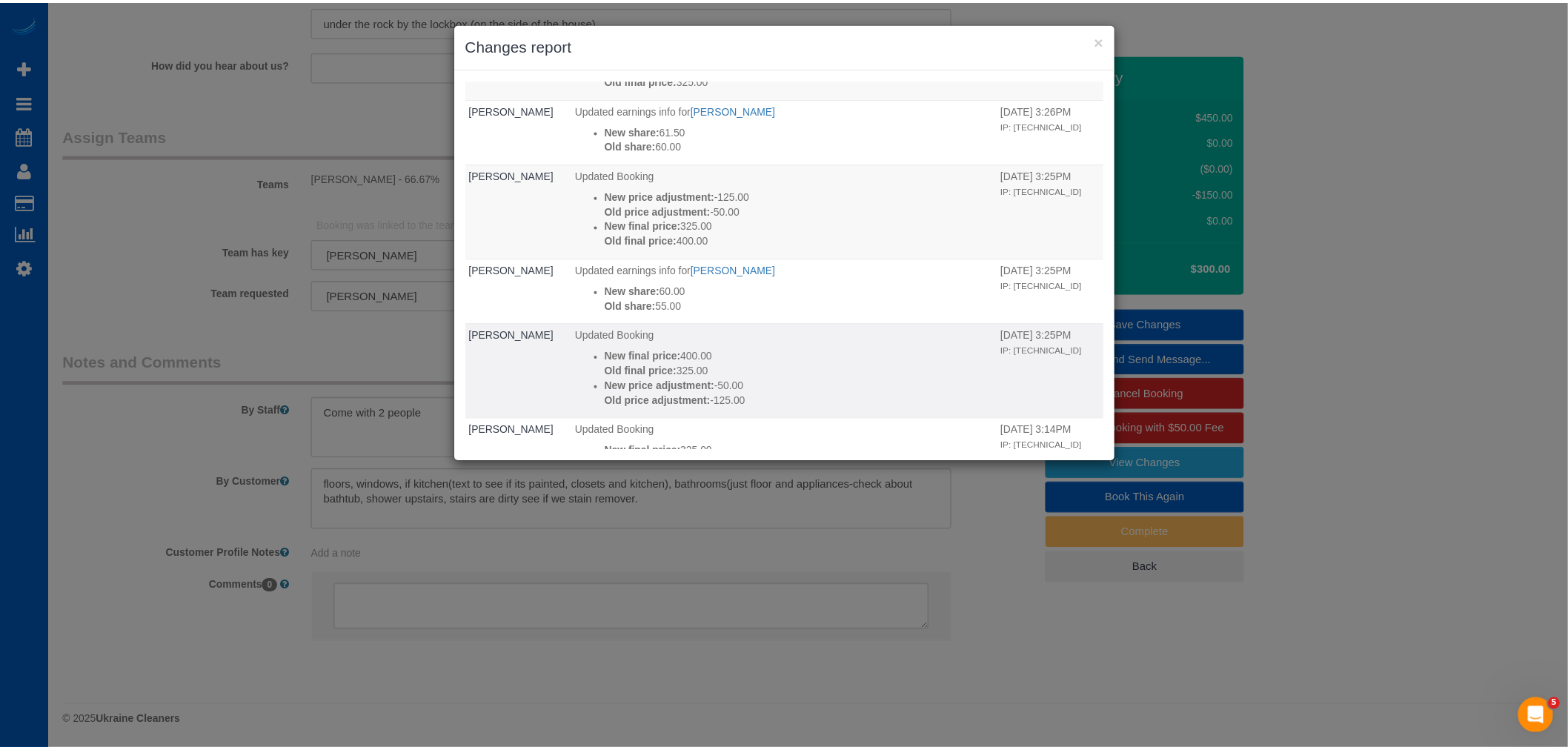
scroll to position [247, 0]
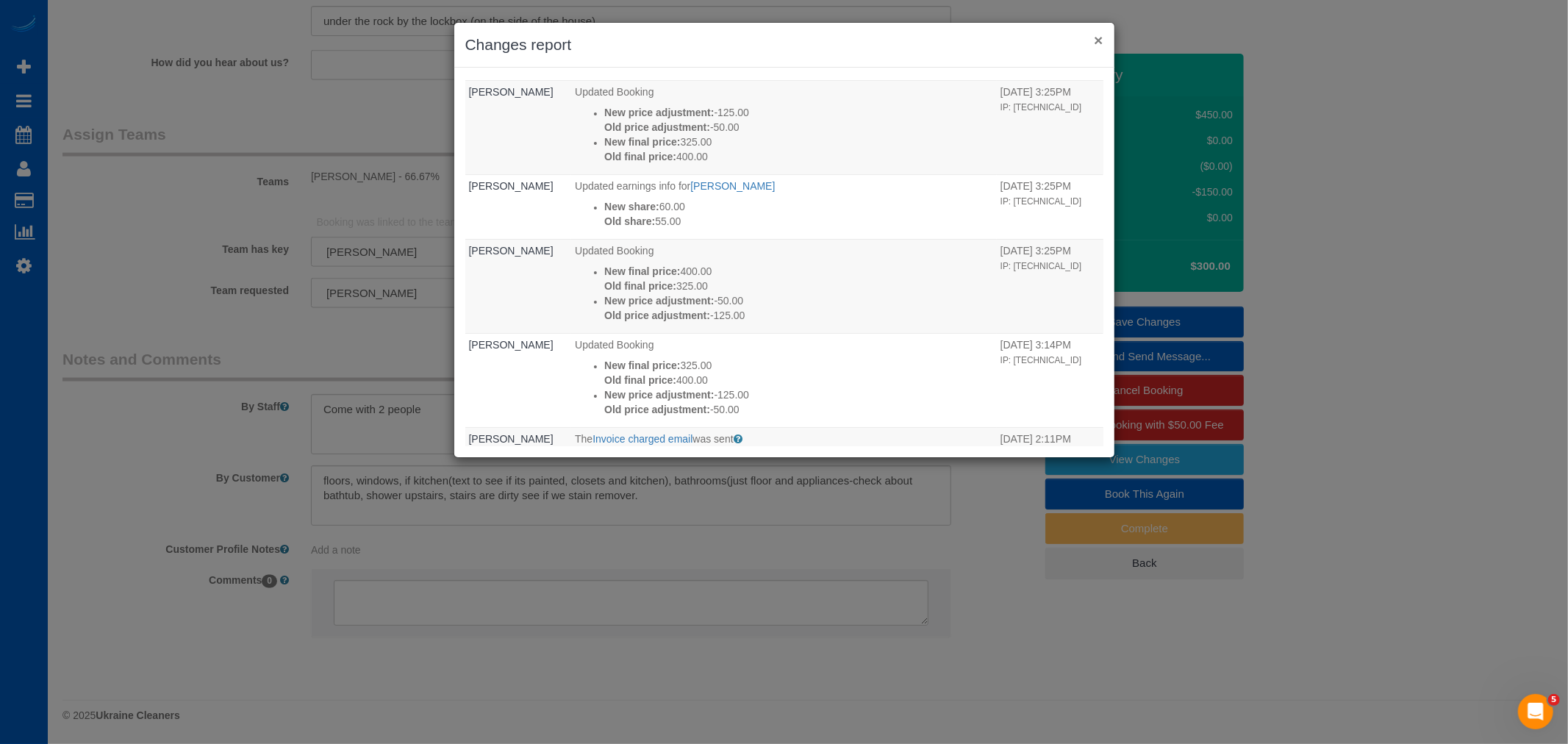
click at [1094, 37] on button "×" at bounding box center [1098, 41] width 9 height 16
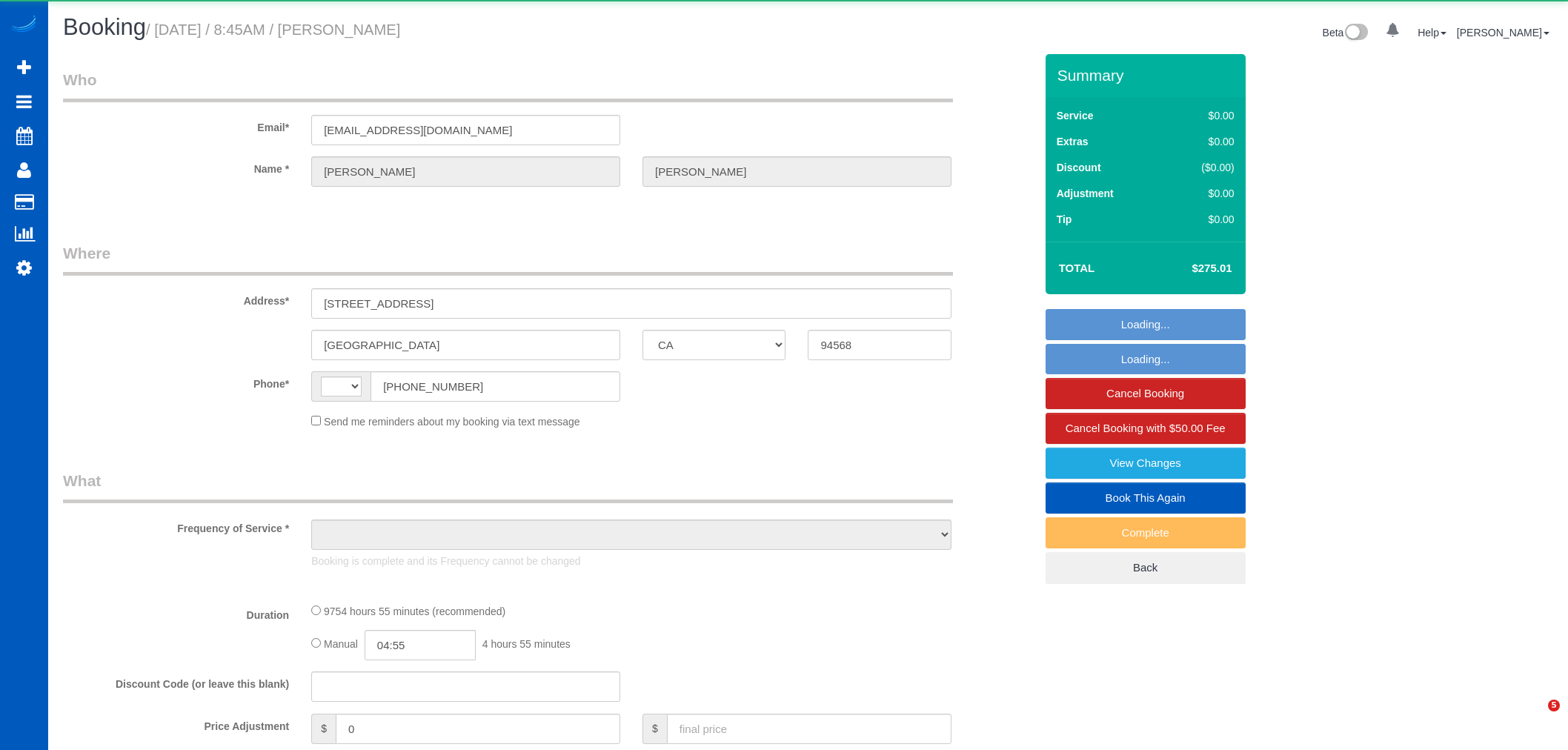
select select "CA"
select select "string:[GEOGRAPHIC_DATA]"
select select "object:924"
select select "string:fspay-3c2a6789-7fb0-4307-989f-d253e8472350"
select select "3001"
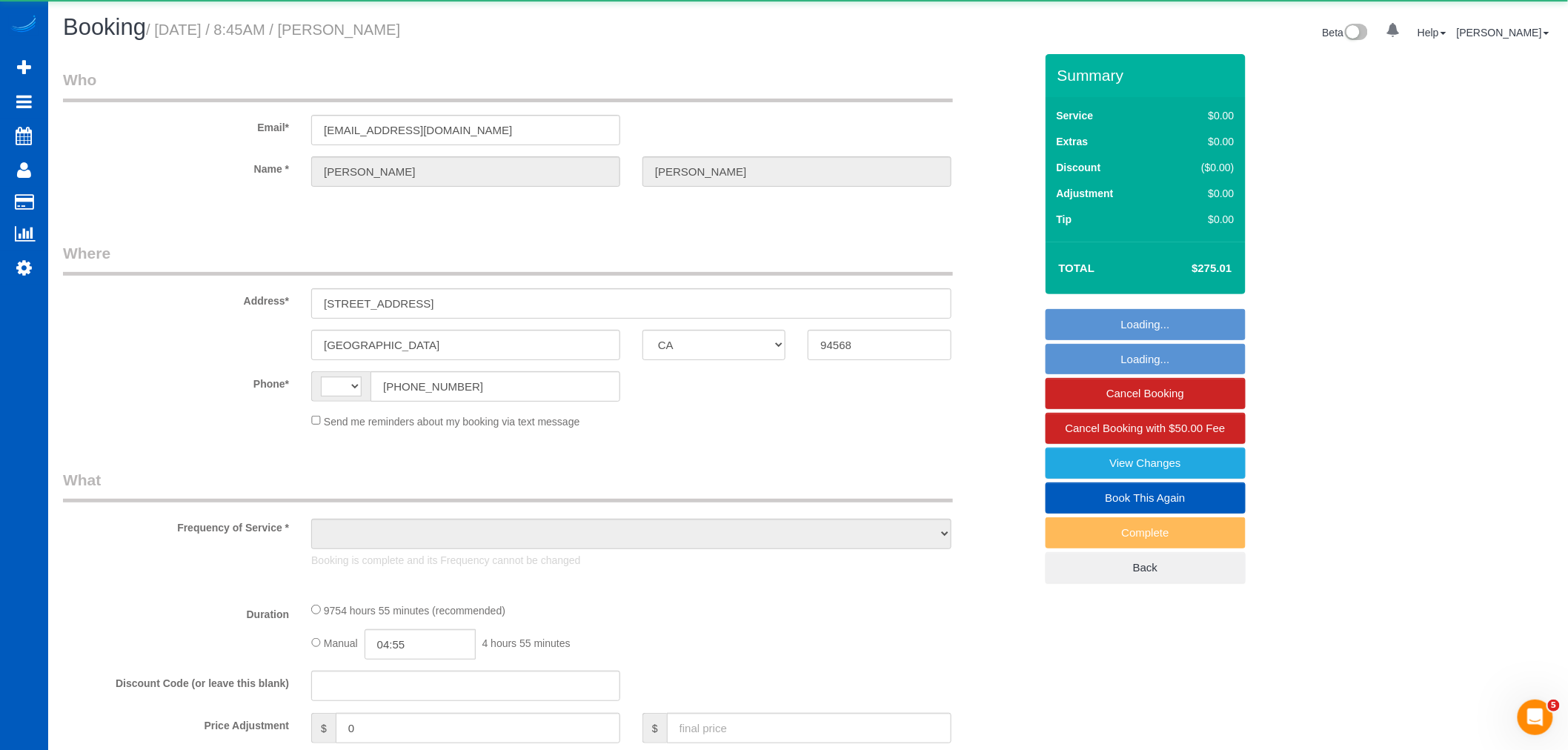
select select "4"
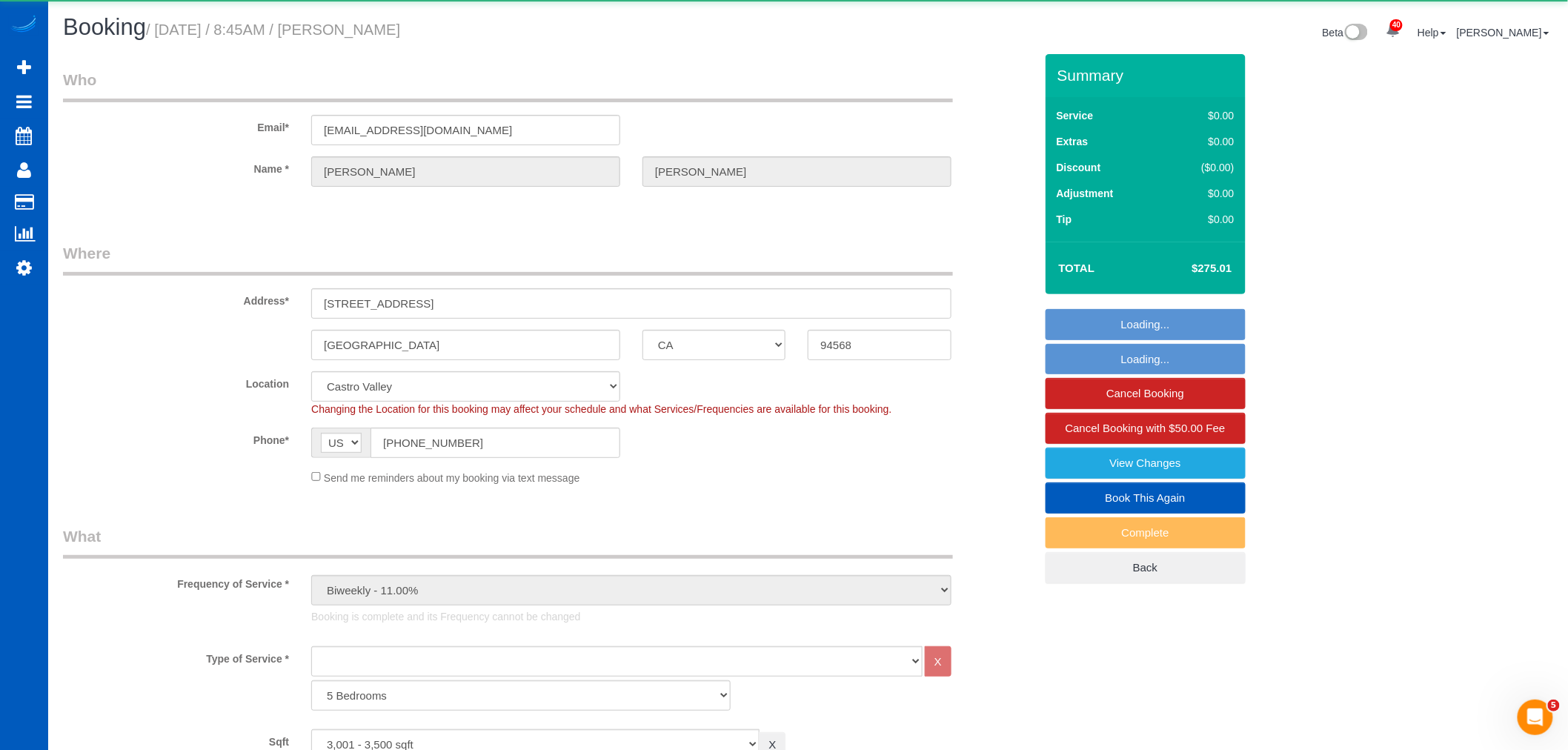
select select "object:1042"
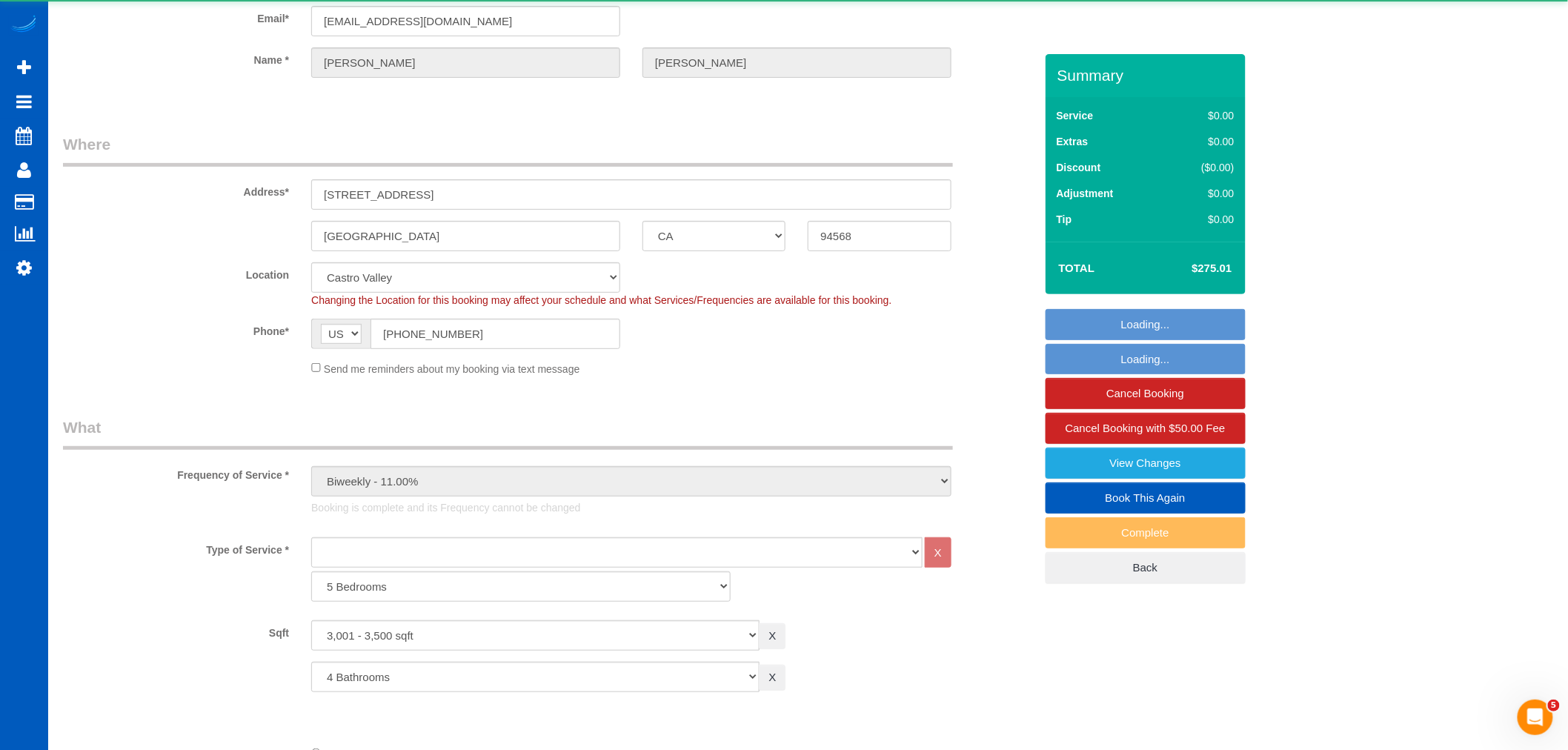
select select "3001"
select select "4"
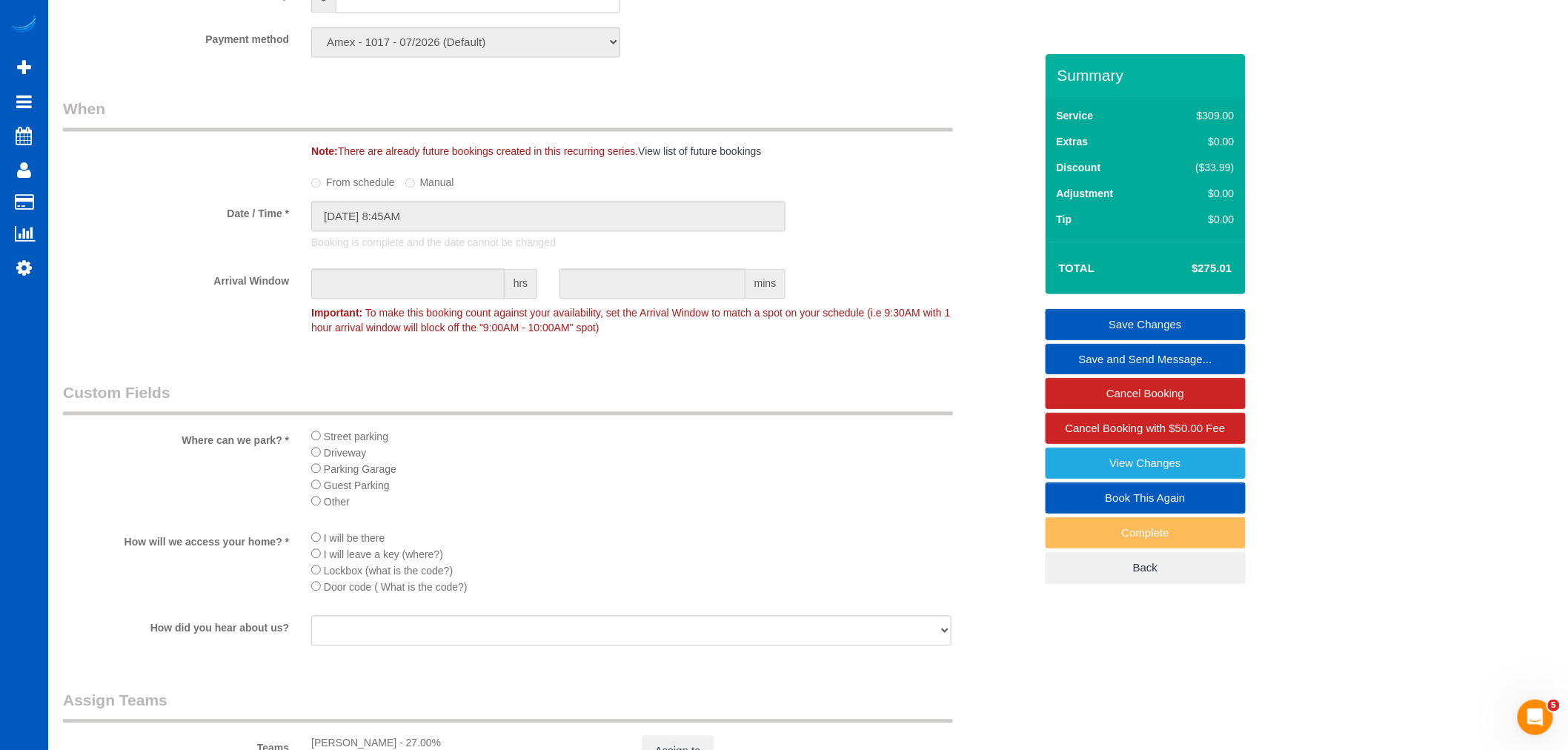
scroll to position [1757, 0]
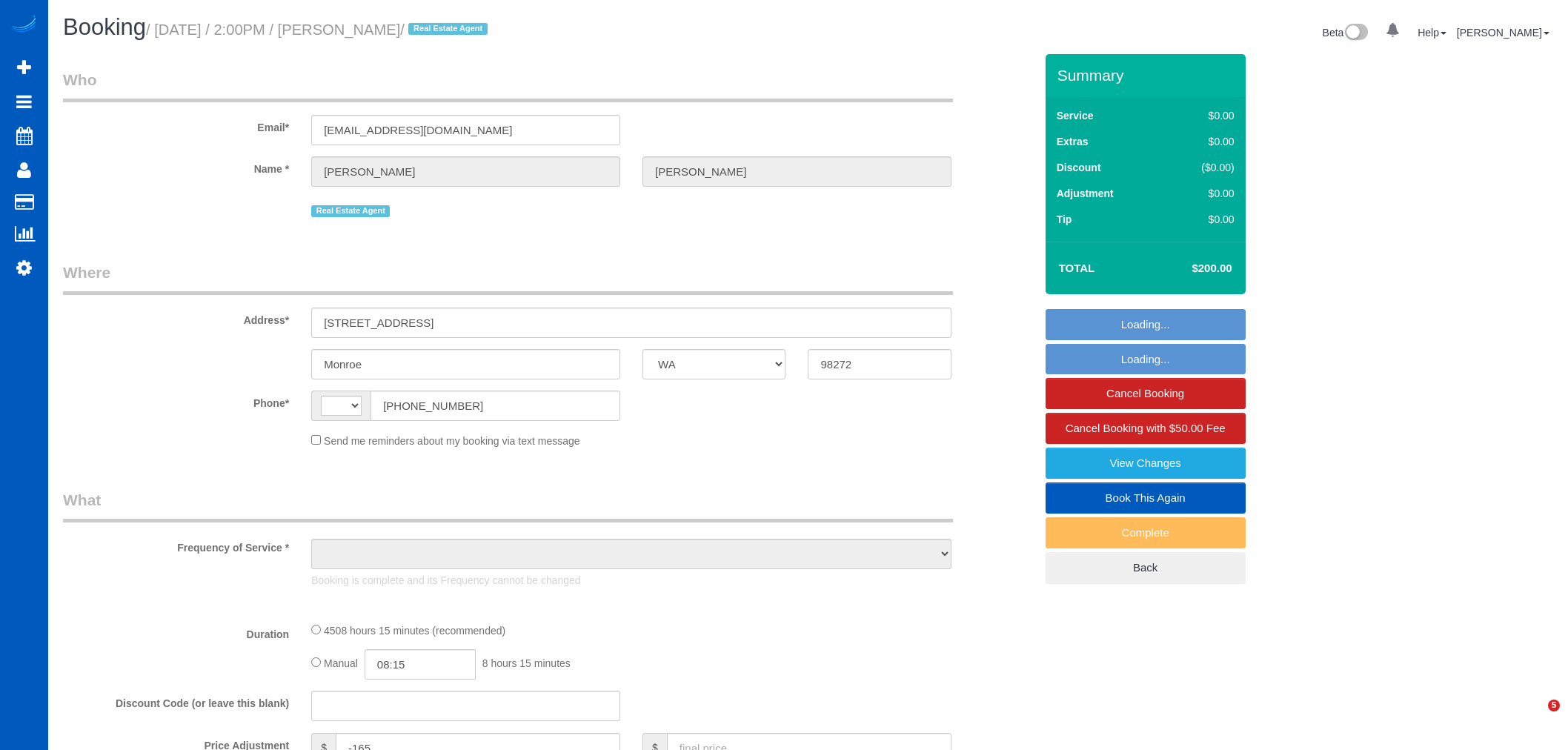
select select "WA"
select select "spot1"
select select "number:10"
select select "string:[GEOGRAPHIC_DATA]"
select select "object:1134"
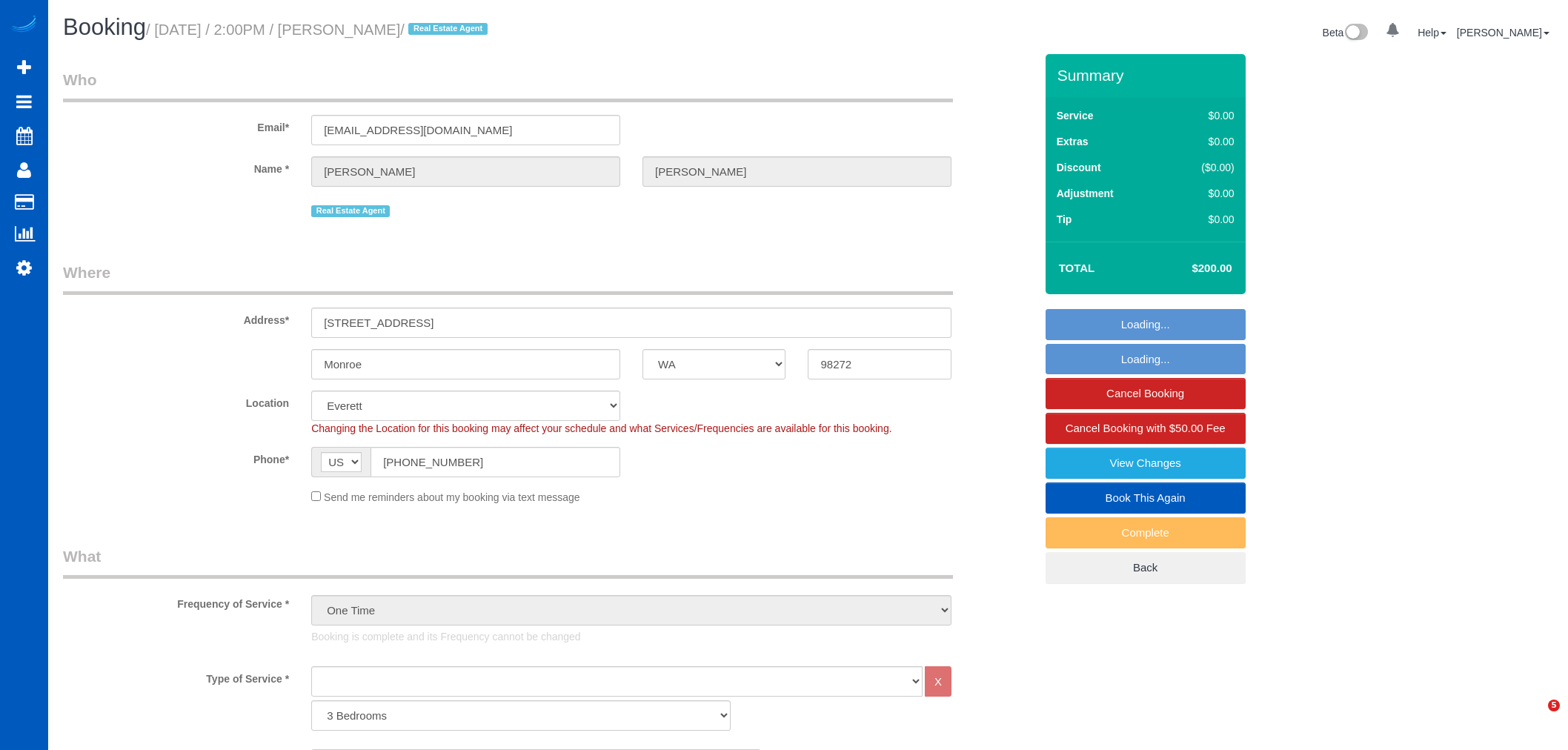
select select "3"
select select "1001"
select select "spot6"
